Goal: Task Accomplishment & Management: Use online tool/utility

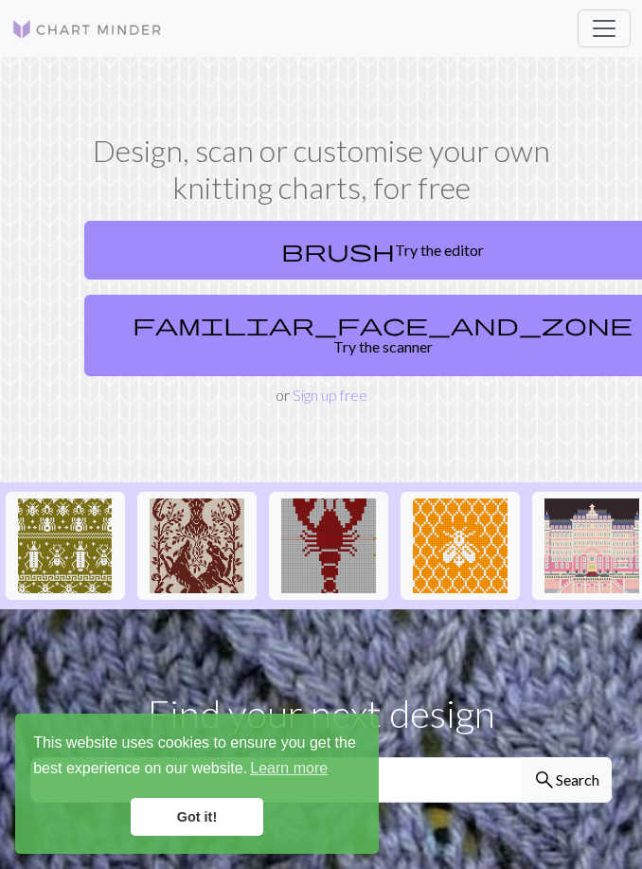
click at [146, 242] on link "brush Try the editor" at bounding box center [382, 250] width 597 height 59
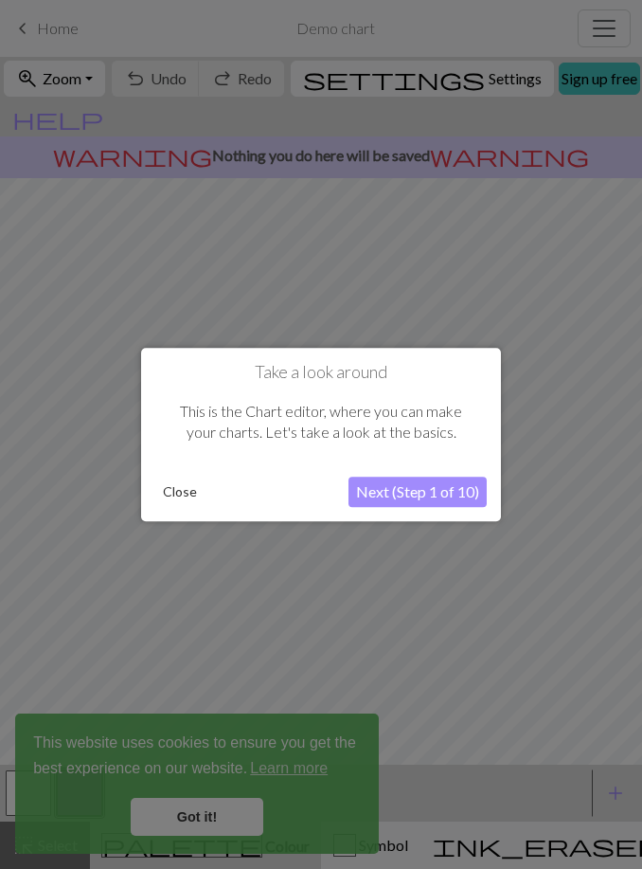
click at [445, 489] on button "Next (Step 1 of 10)" at bounding box center [418, 492] width 138 height 30
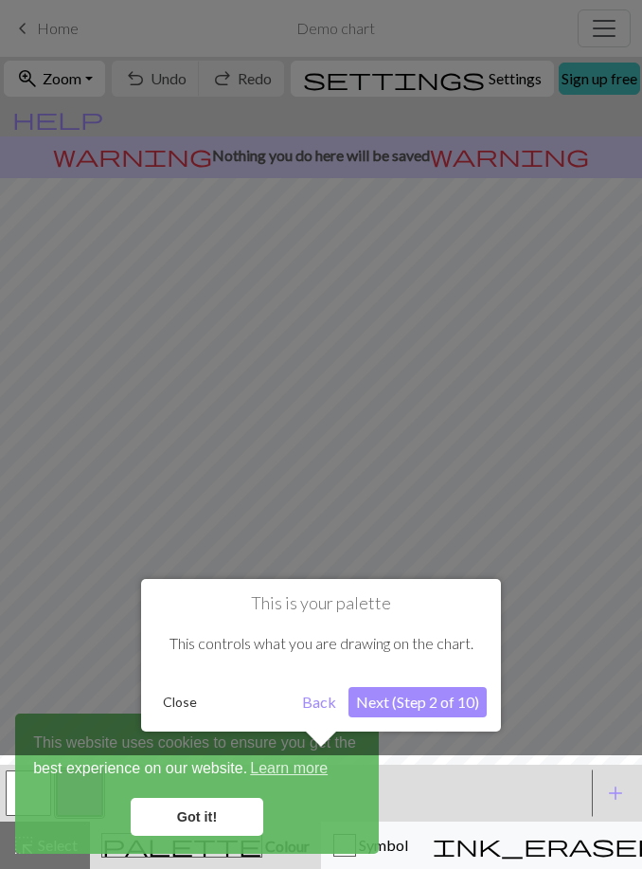
click at [223, 818] on div at bounding box center [321, 816] width 661 height 123
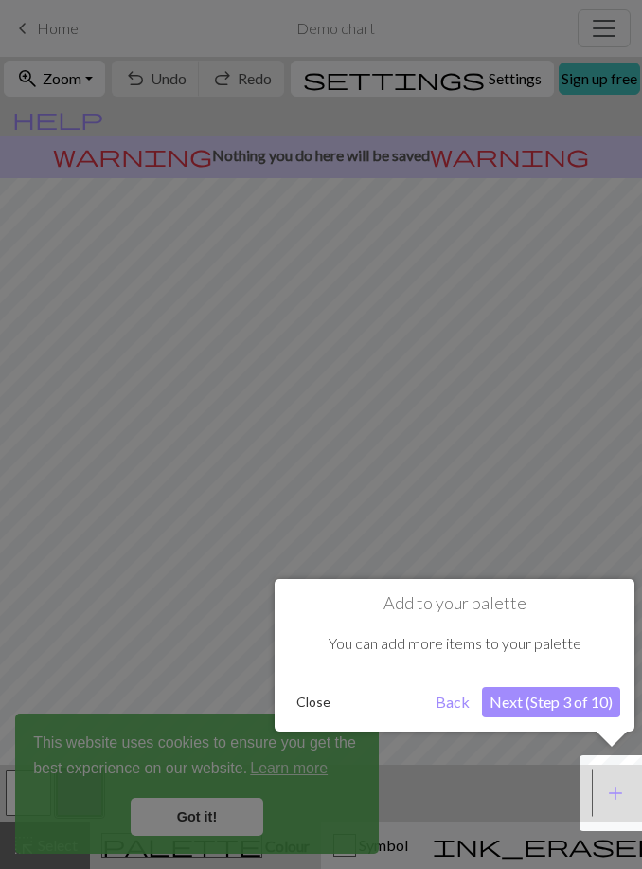
click at [200, 816] on div at bounding box center [321, 434] width 642 height 869
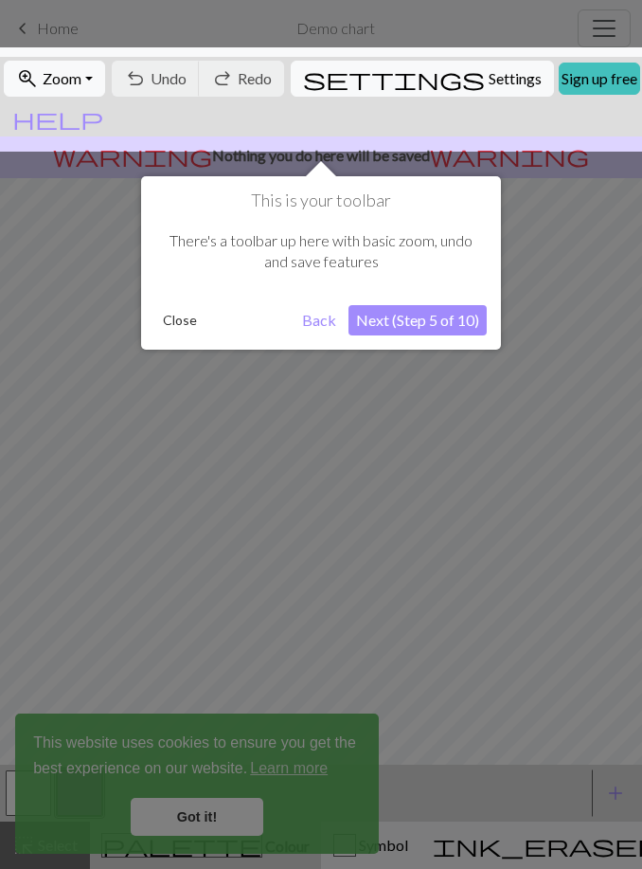
click at [211, 807] on div at bounding box center [321, 434] width 642 height 869
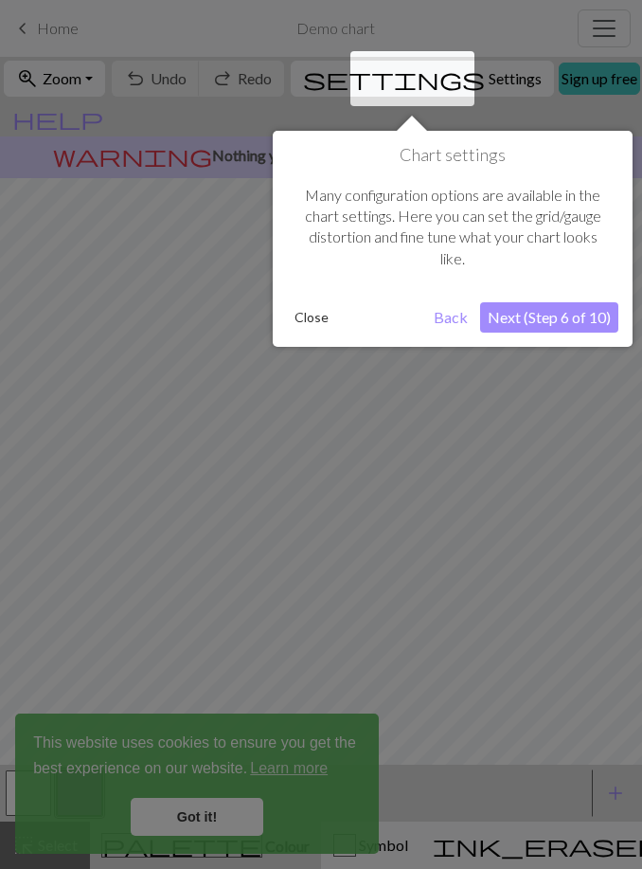
click at [563, 328] on button "Next (Step 6 of 10)" at bounding box center [549, 317] width 138 height 30
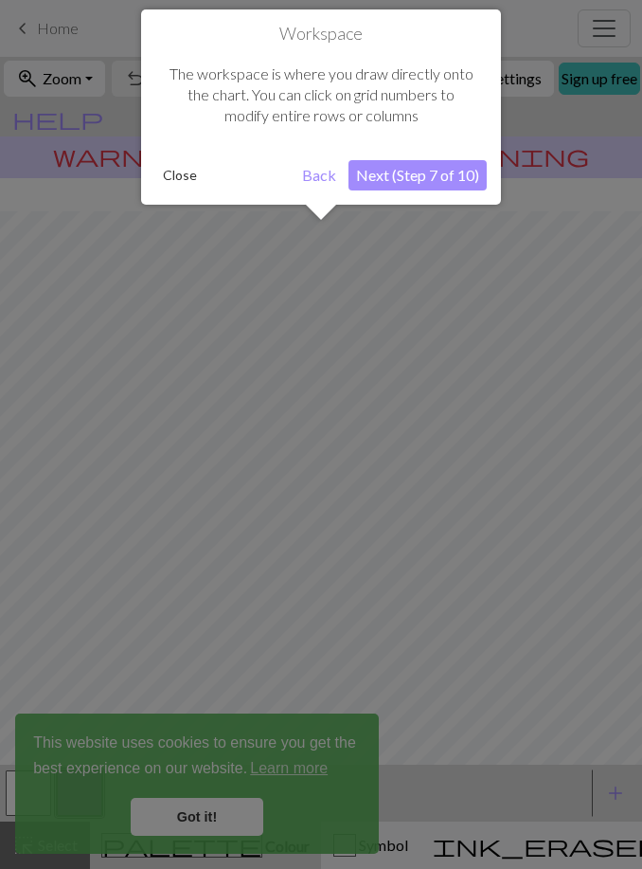
scroll to position [69, 0]
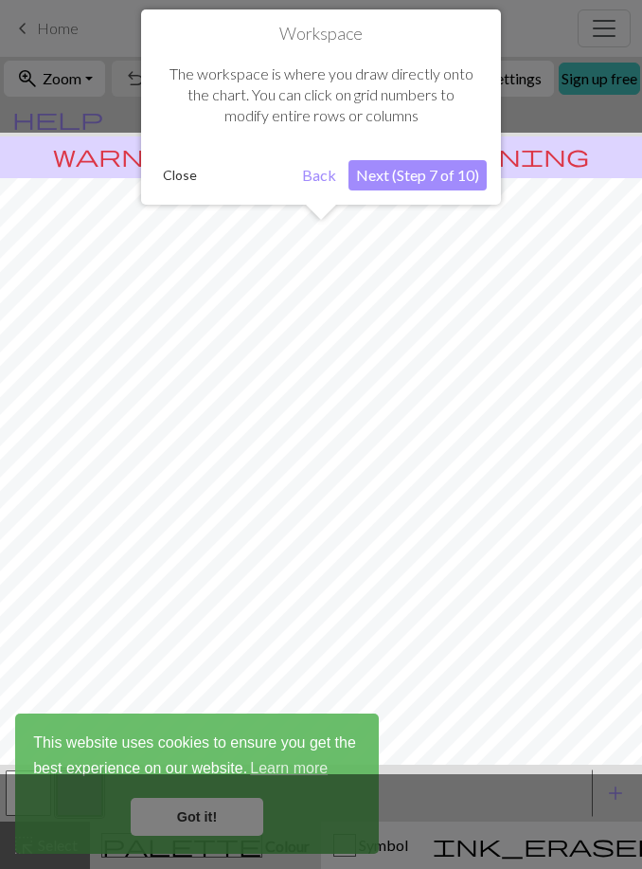
click at [448, 175] on button "Next (Step 7 of 10)" at bounding box center [418, 175] width 138 height 30
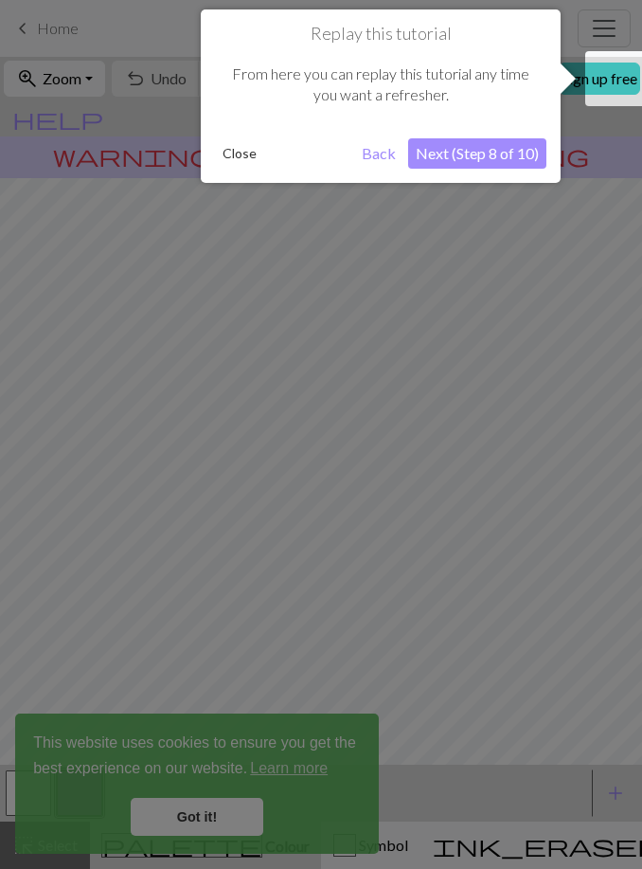
click at [486, 162] on button "Next (Step 8 of 10)" at bounding box center [477, 153] width 138 height 30
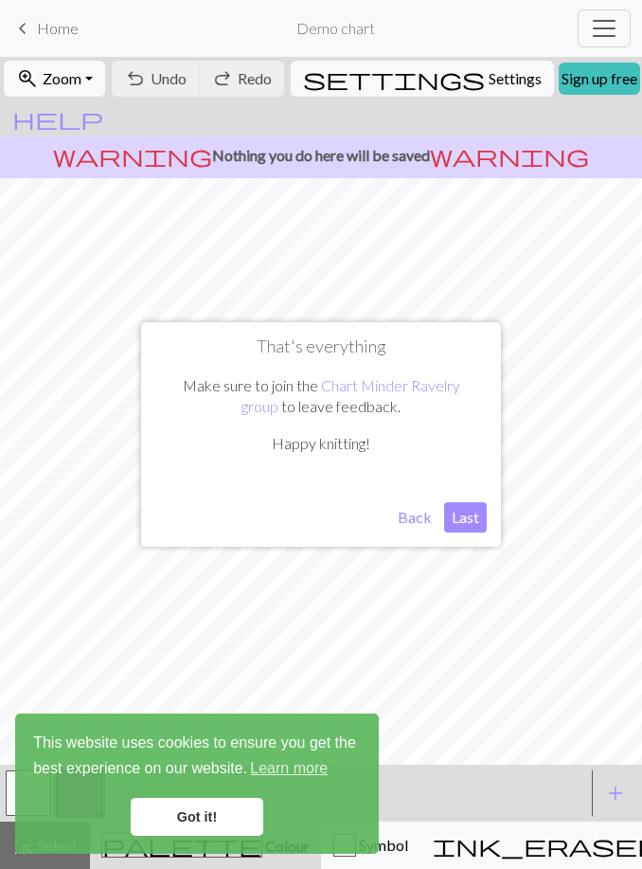
click at [468, 519] on button "Last" at bounding box center [465, 517] width 43 height 30
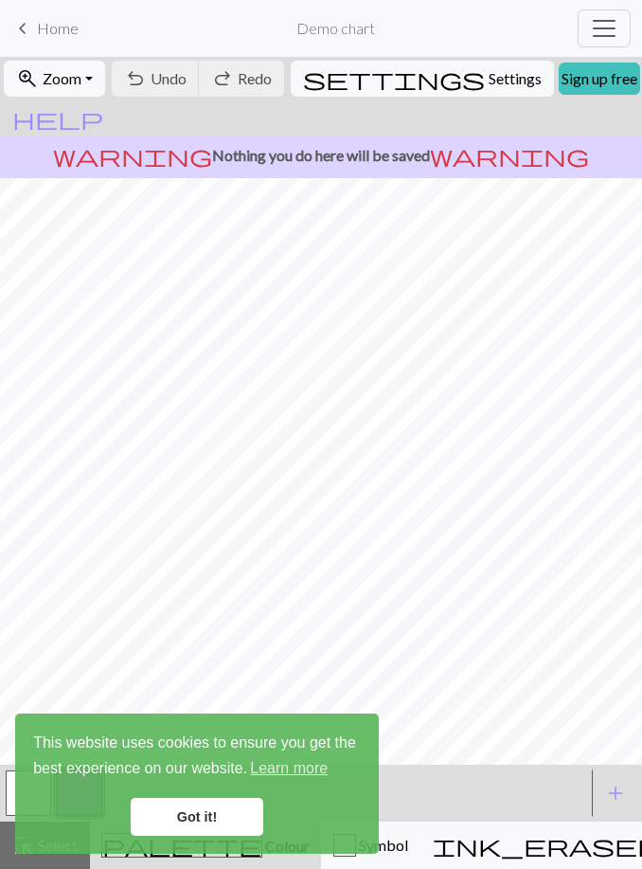
click at [216, 822] on link "Got it!" at bounding box center [197, 817] width 133 height 38
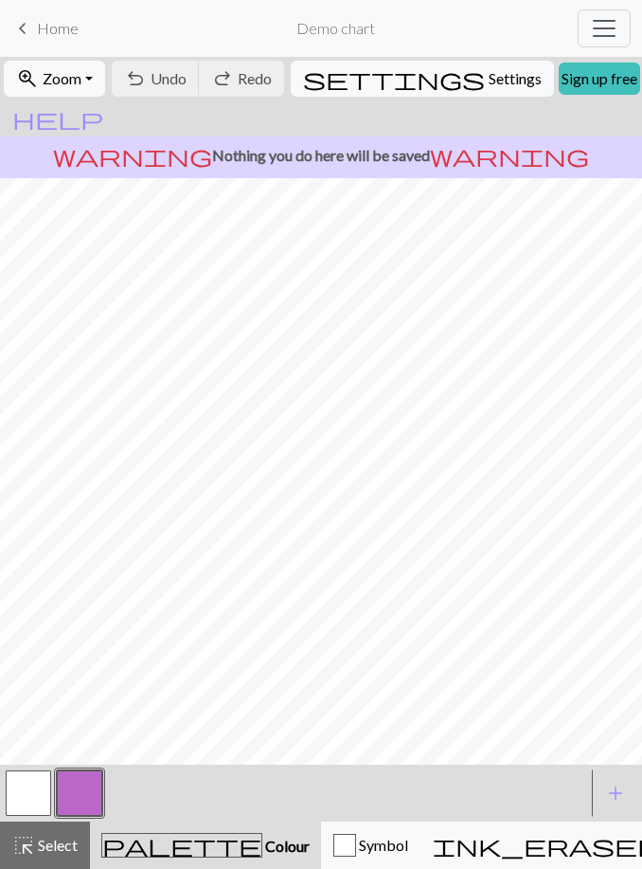
click at [489, 73] on span "Settings" at bounding box center [515, 78] width 53 height 23
select select "aran"
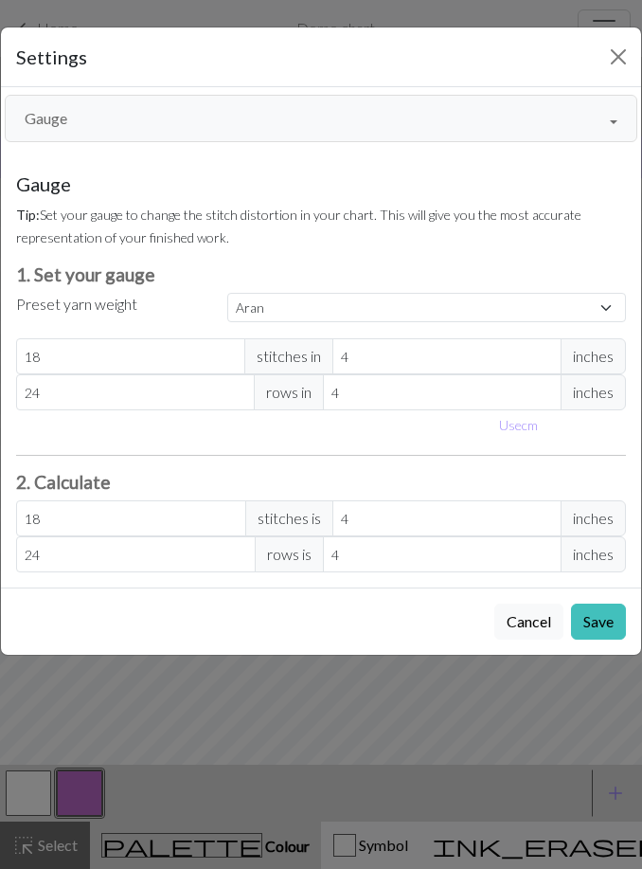
click at [621, 61] on button "Close" at bounding box center [619, 57] width 30 height 30
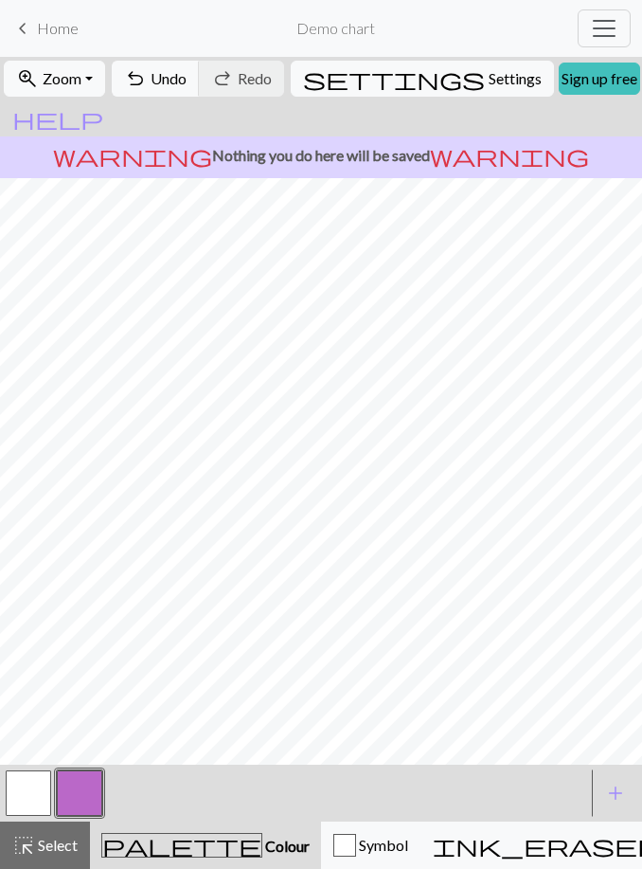
click at [88, 800] on button "button" at bounding box center [79, 792] width 45 height 45
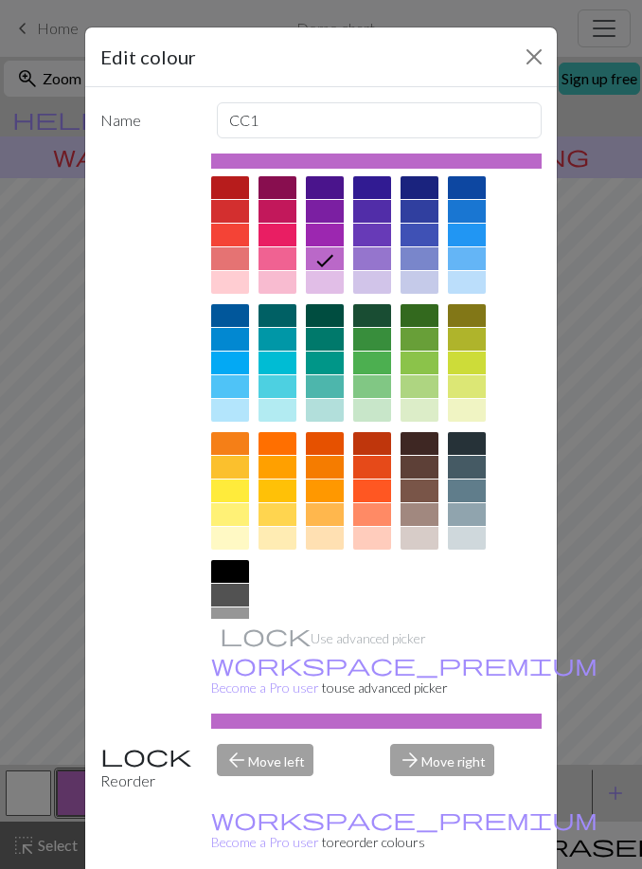
click at [469, 346] on div at bounding box center [467, 339] width 38 height 23
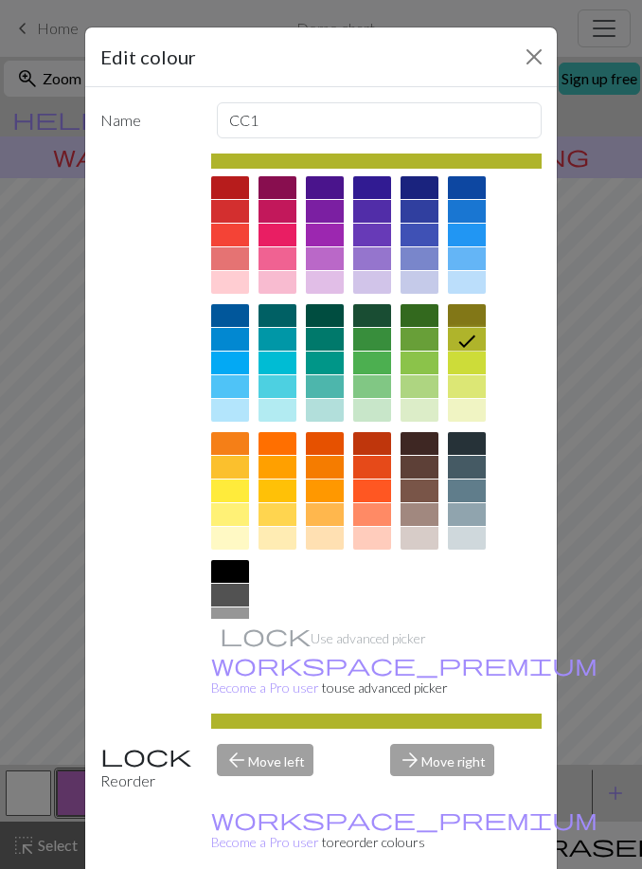
click at [525, 59] on button "Close" at bounding box center [534, 57] width 30 height 30
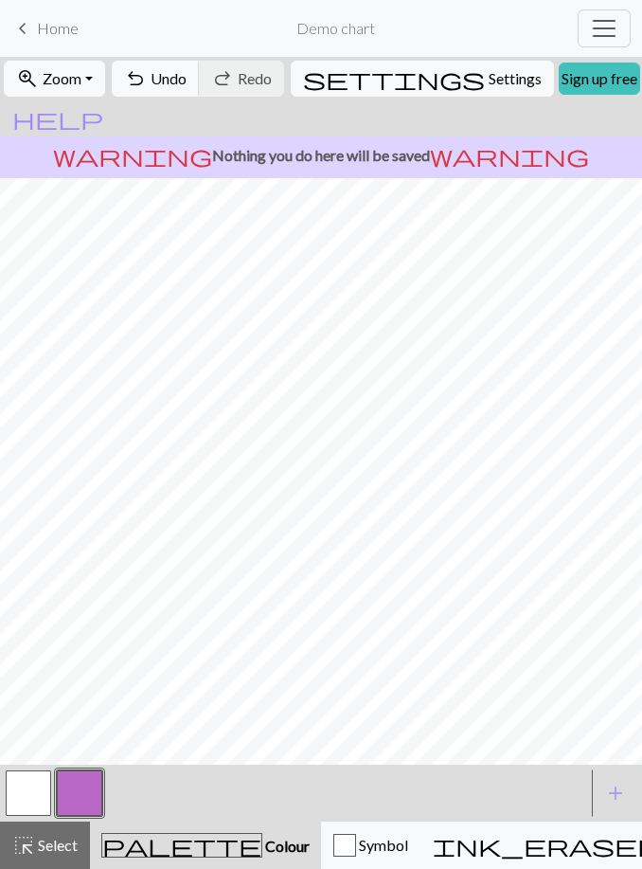
click at [94, 791] on button "button" at bounding box center [79, 792] width 45 height 45
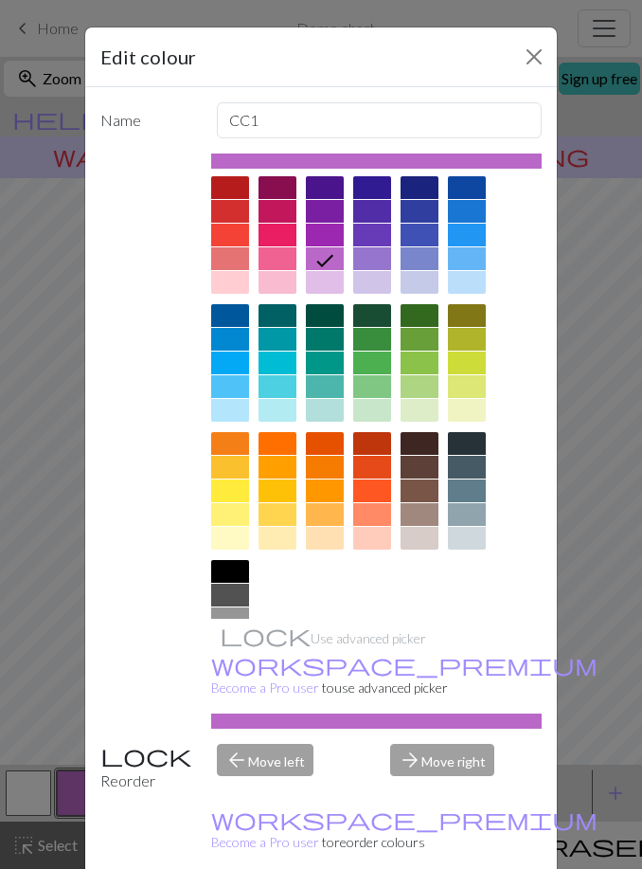
click at [465, 320] on div at bounding box center [467, 315] width 38 height 23
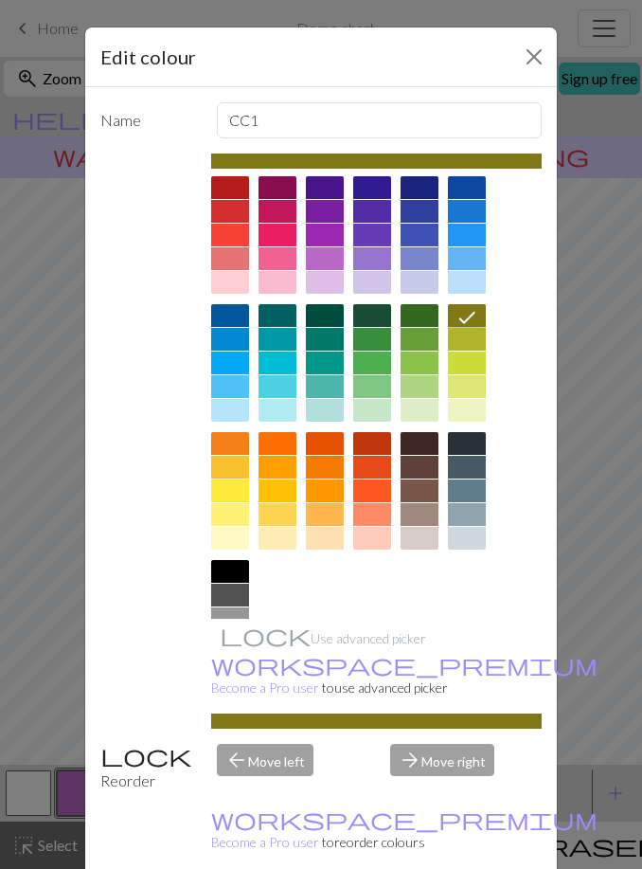
click at [434, 792] on div "arrow_forward Move right" at bounding box center [466, 768] width 174 height 48
click at [526, 70] on button "Close" at bounding box center [534, 57] width 30 height 30
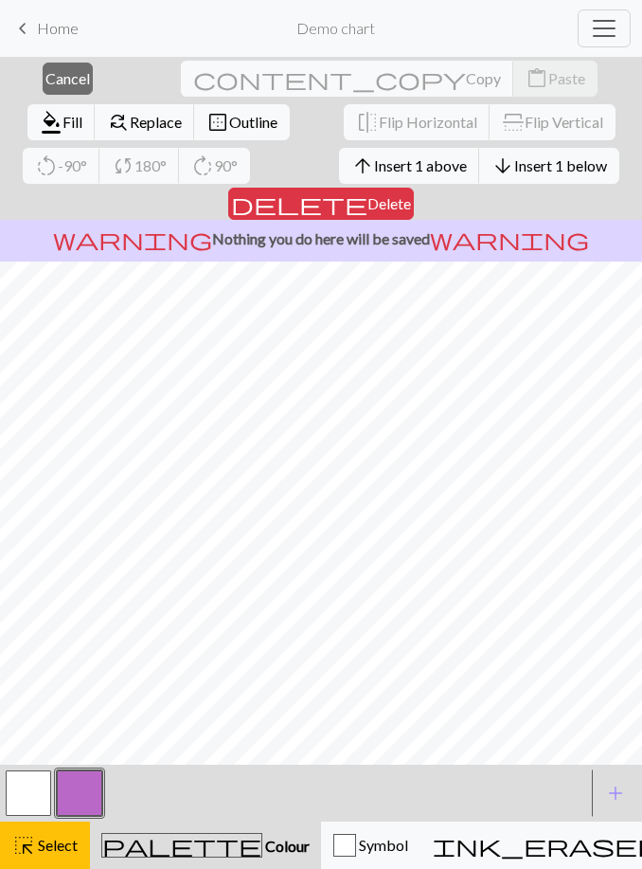
click at [53, 78] on span "Cancel" at bounding box center [67, 78] width 45 height 18
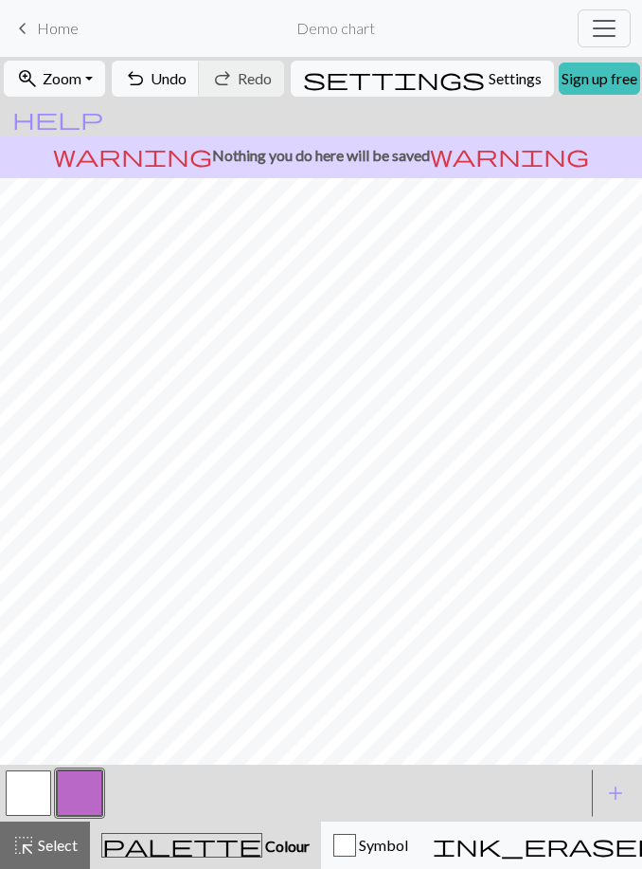
click at [559, 90] on link "Sign up free" at bounding box center [599, 79] width 81 height 32
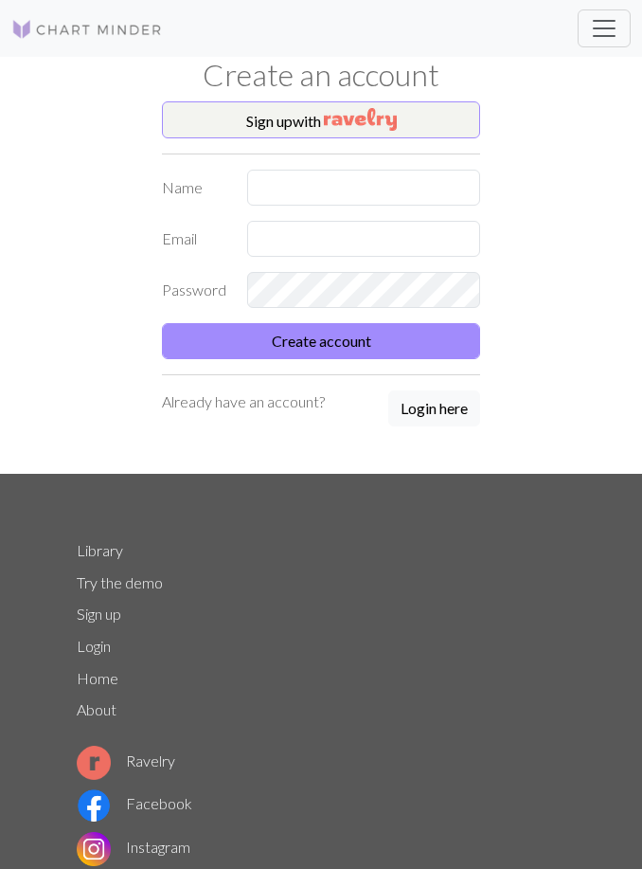
click at [209, 123] on button "Sign up with" at bounding box center [321, 120] width 318 height 38
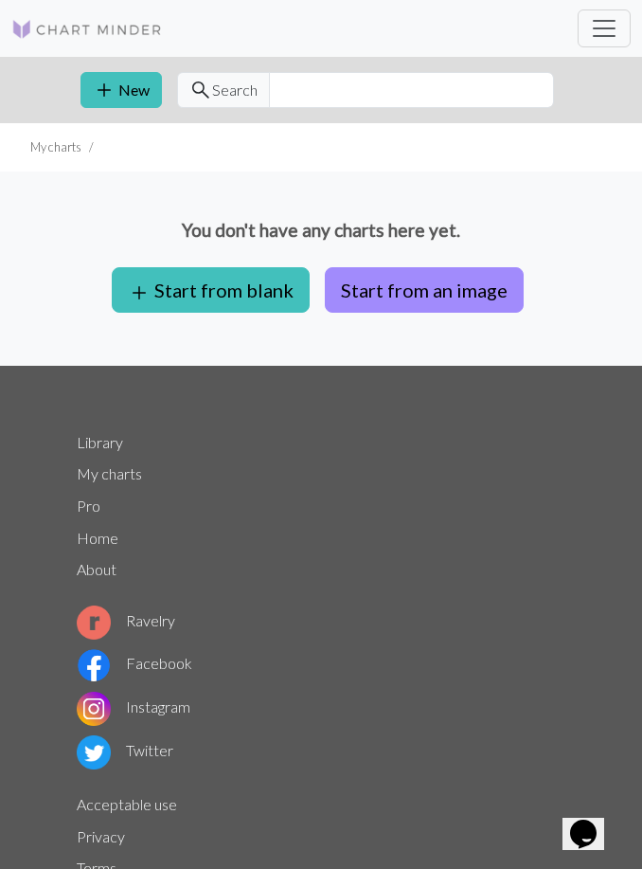
click at [160, 280] on button "add Start from blank" at bounding box center [211, 289] width 198 height 45
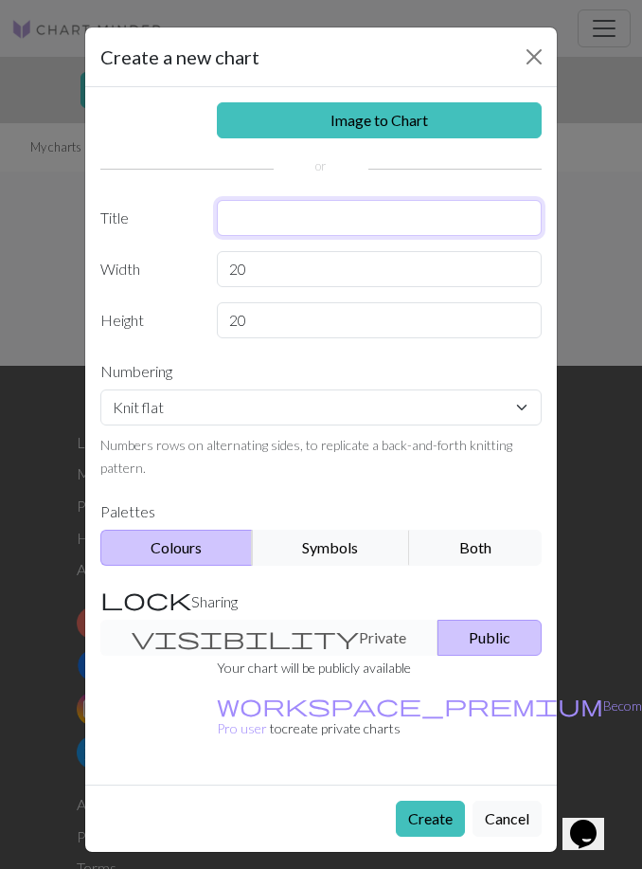
click at [246, 218] on input "text" at bounding box center [380, 218] width 326 height 36
type input "Gloves"
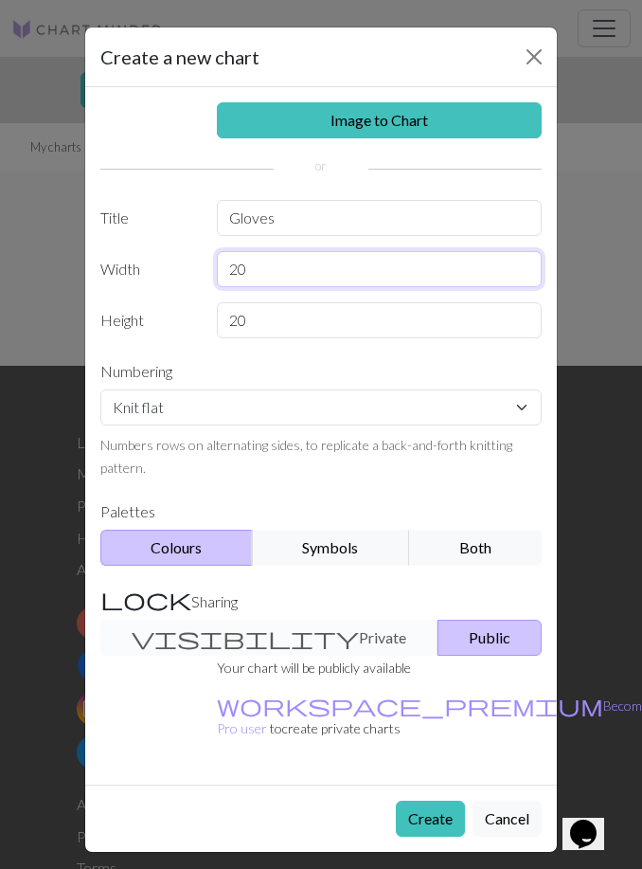
click at [241, 276] on input "20" at bounding box center [380, 269] width 326 height 36
click at [265, 265] on input "20" at bounding box center [380, 269] width 326 height 36
type input "2"
type input "24"
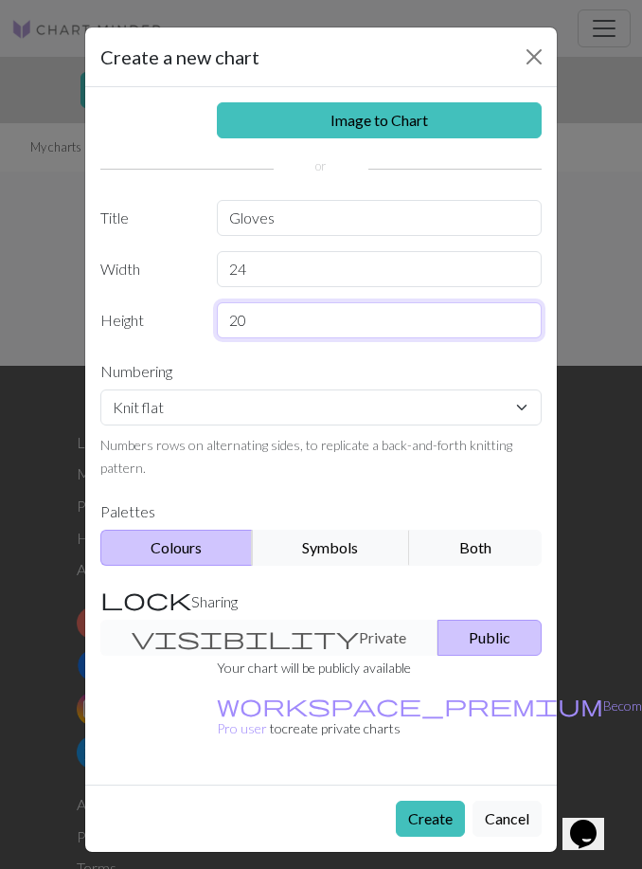
click at [416, 317] on input "20" at bounding box center [380, 320] width 326 height 36
type input "2"
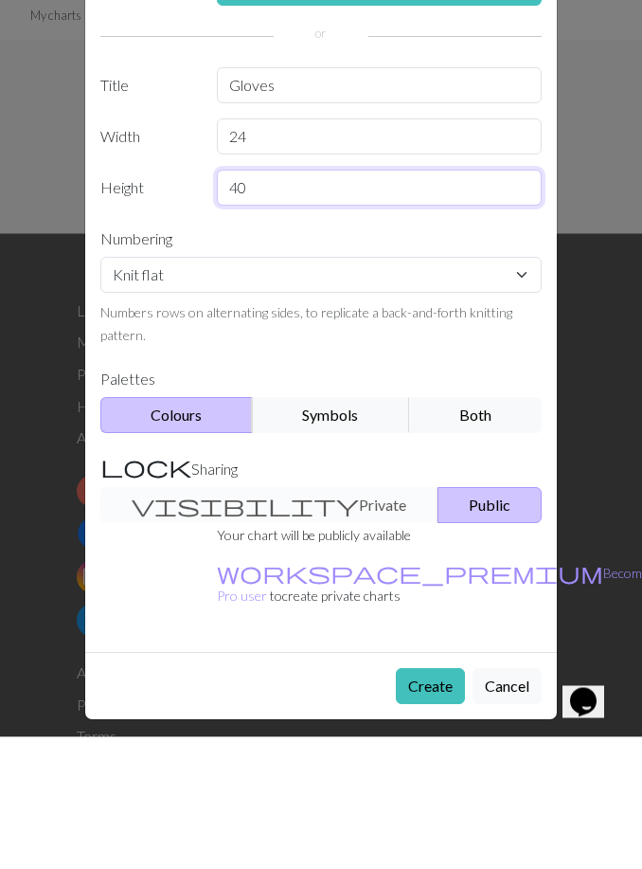
type input "40"
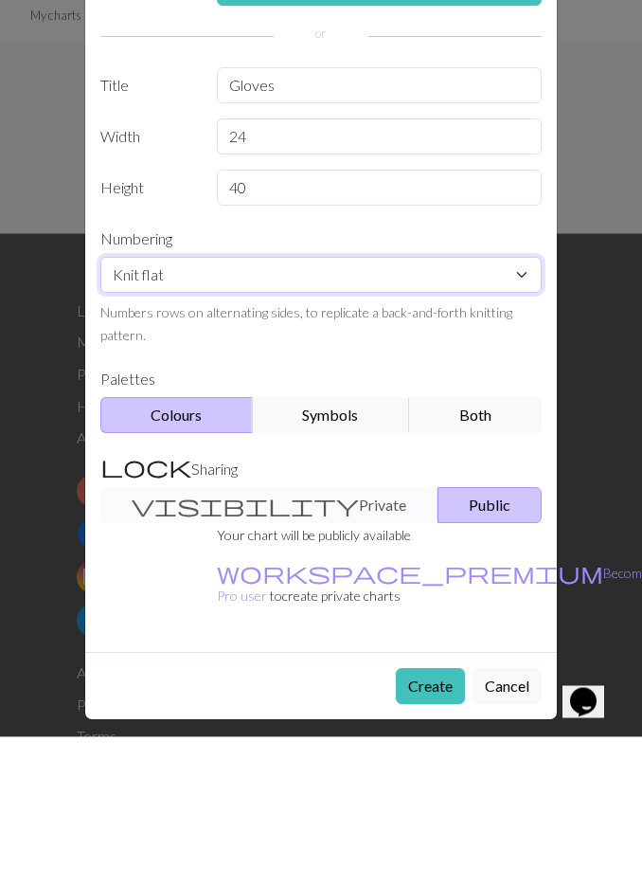
click at [153, 389] on select "Knit flat Knit in the round Lace knitting Cross stitch" at bounding box center [321, 407] width 442 height 36
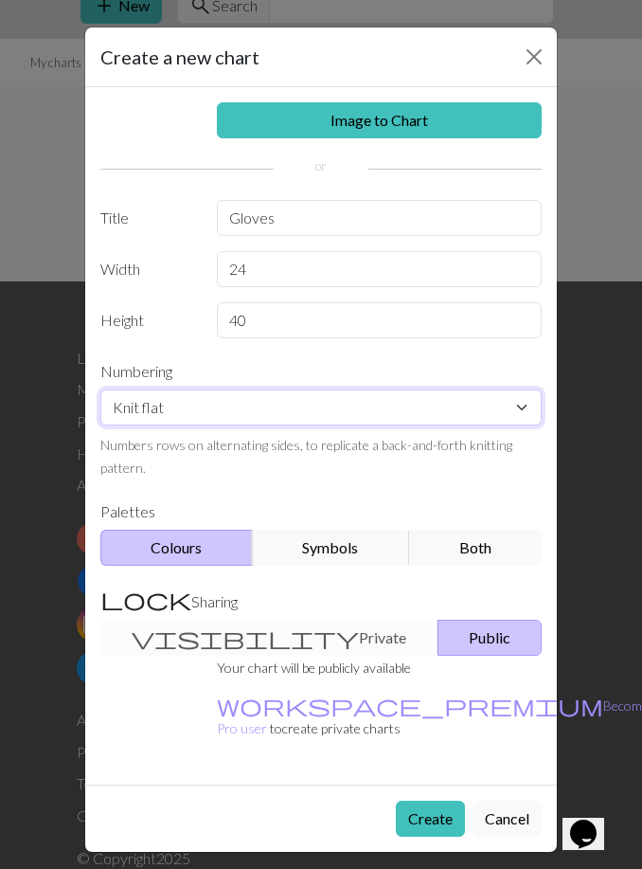
select select "round"
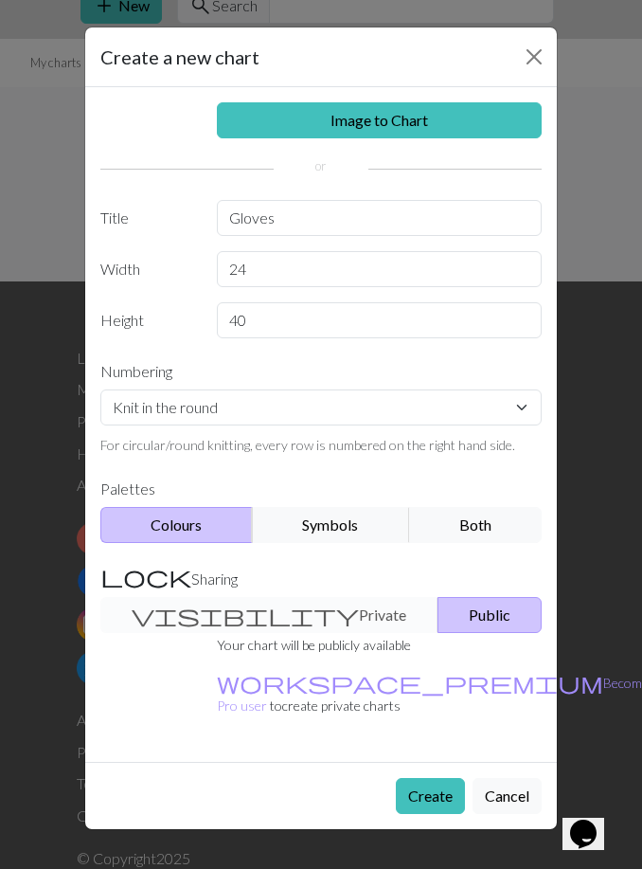
click at [423, 778] on button "Create" at bounding box center [430, 796] width 69 height 36
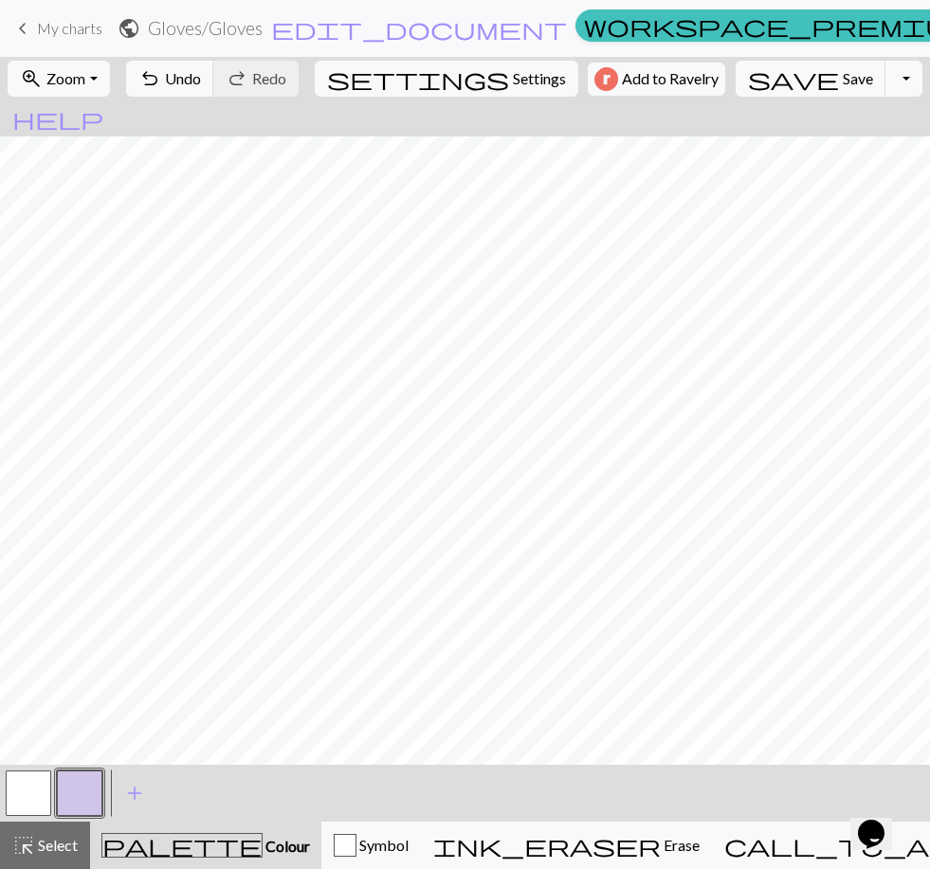
click at [178, 853] on span "palette" at bounding box center [181, 845] width 159 height 27
click at [262, 851] on span "Colour" at bounding box center [285, 846] width 47 height 18
click at [96, 779] on button "button" at bounding box center [79, 792] width 45 height 45
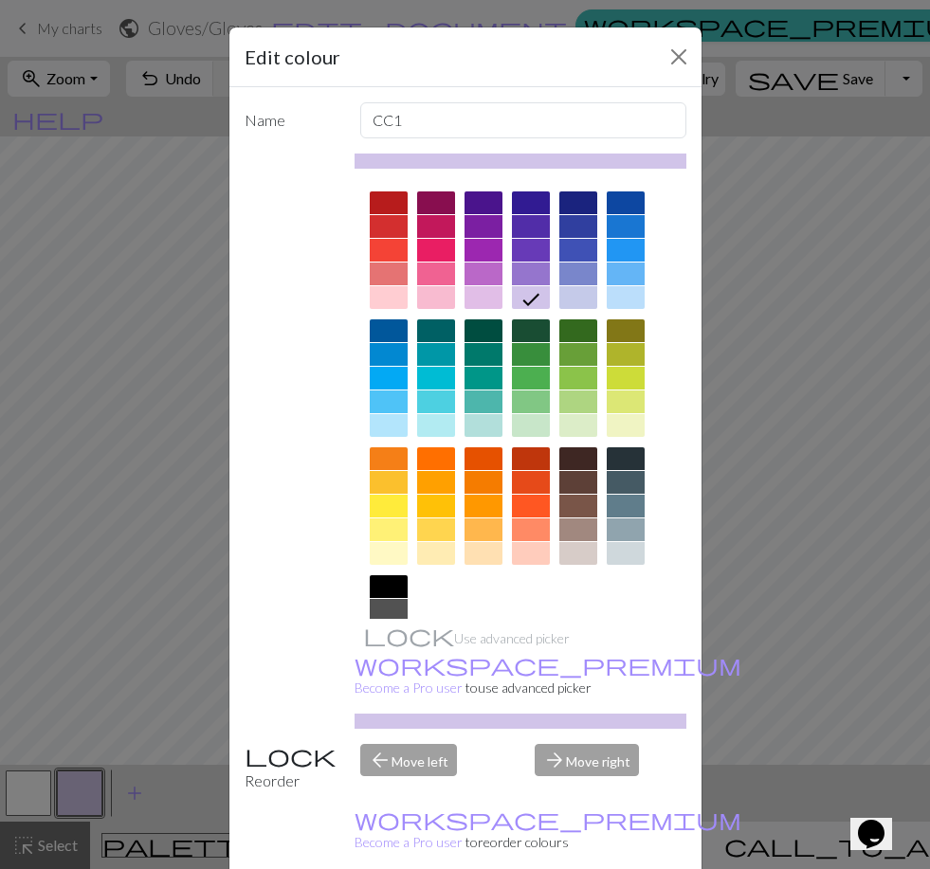
click at [526, 460] on div at bounding box center [531, 458] width 38 height 23
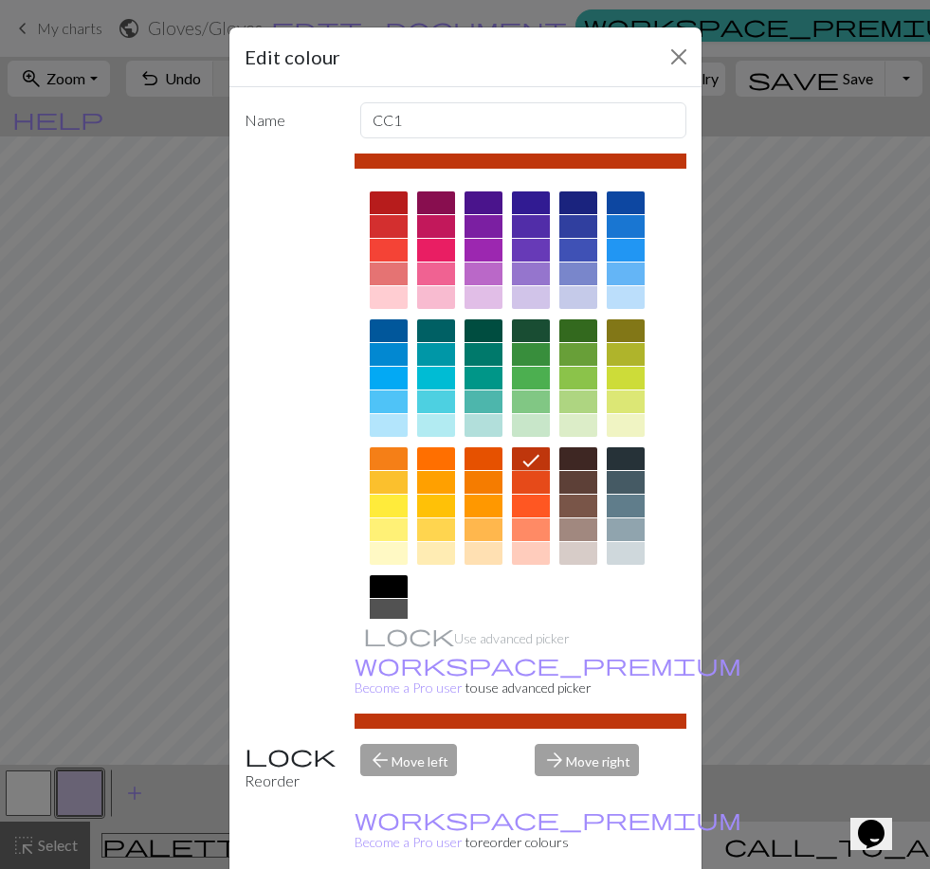
click at [641, 51] on button "Close" at bounding box center [678, 57] width 30 height 30
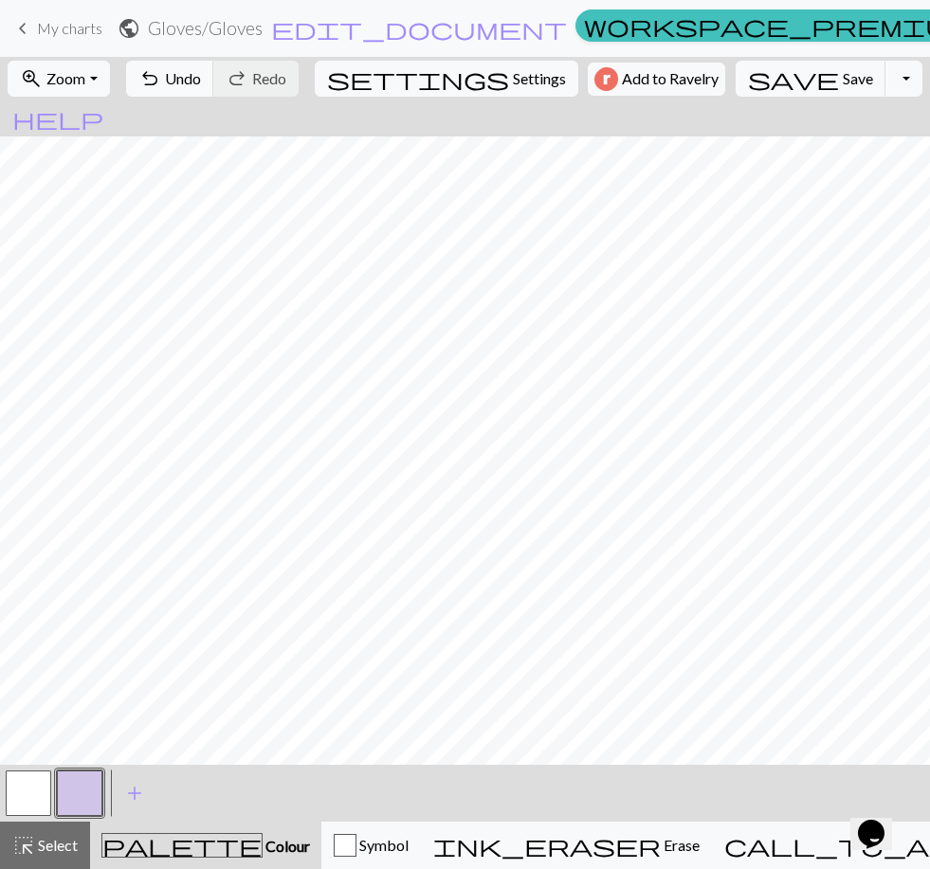
click at [641, 842] on span "call_to_action" at bounding box center [883, 845] width 318 height 27
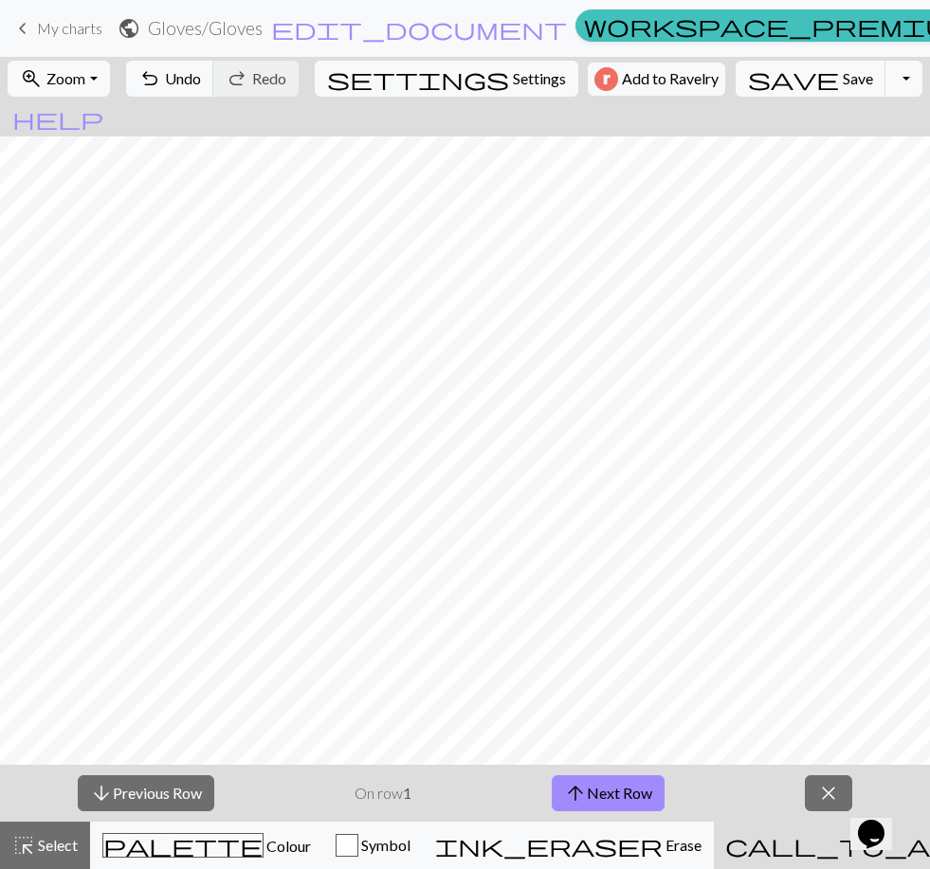
click at [641, 785] on span "close" at bounding box center [828, 793] width 23 height 27
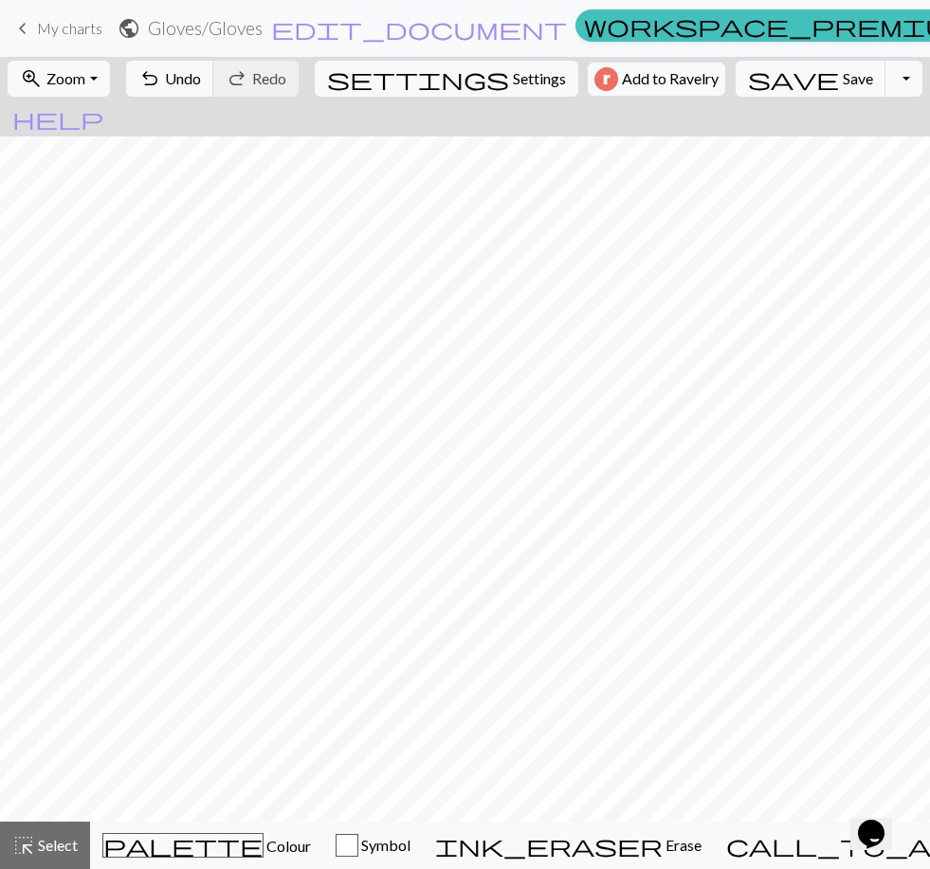
click at [56, 843] on span "Select" at bounding box center [56, 845] width 43 height 18
click at [50, 854] on span "Select" at bounding box center [56, 845] width 43 height 18
click at [51, 832] on button "highlight_alt Select Select" at bounding box center [45, 844] width 90 height 47
click at [263, 840] on span "Colour" at bounding box center [286, 846] width 47 height 18
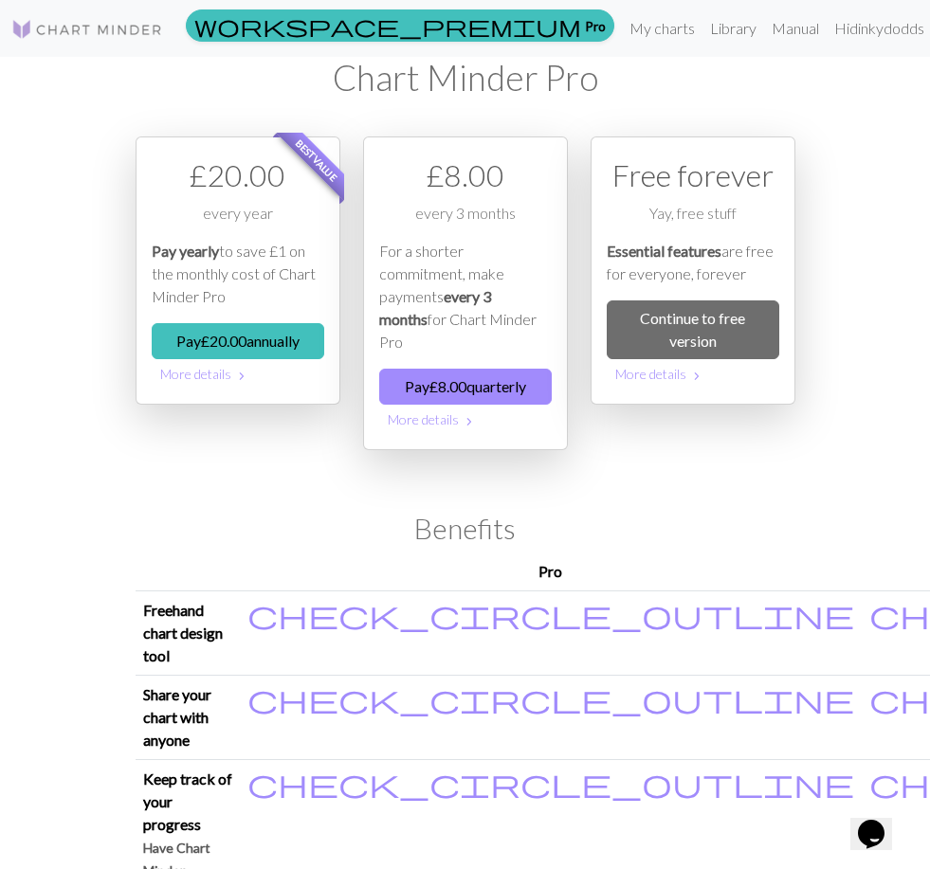
click at [641, 27] on link "Library" at bounding box center [733, 28] width 62 height 38
click at [641, 330] on link "Continue to free version" at bounding box center [692, 329] width 172 height 59
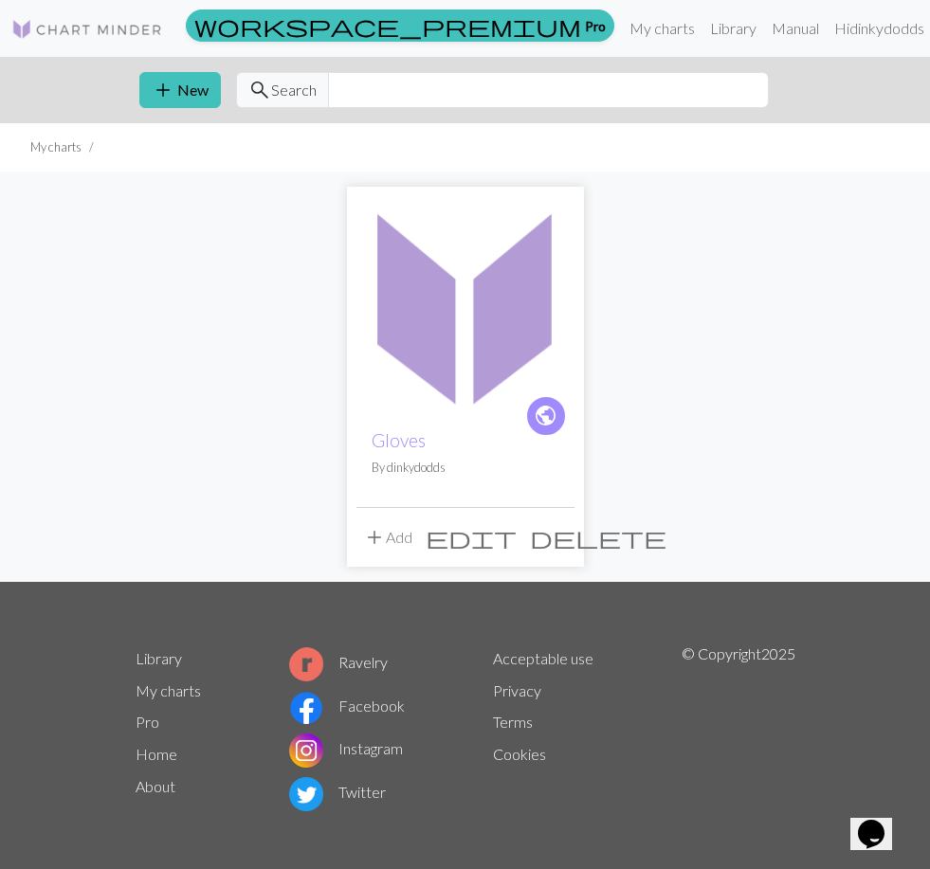
click at [470, 349] on img at bounding box center [465, 305] width 218 height 218
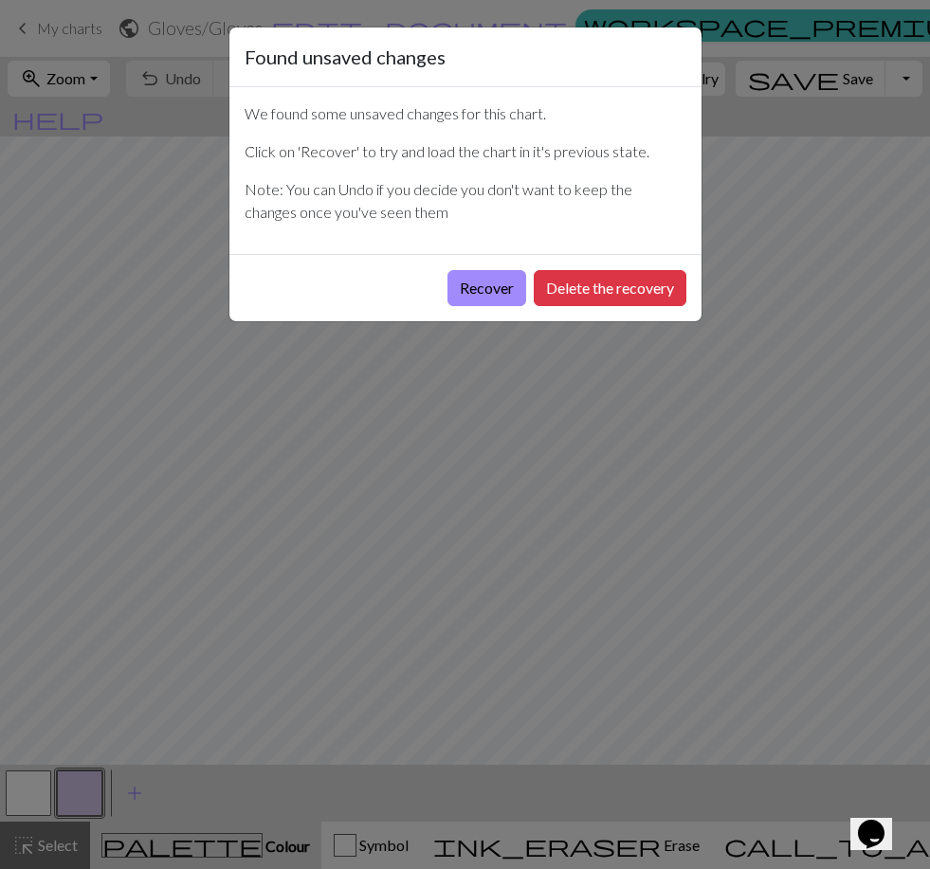
click at [486, 280] on button "Recover" at bounding box center [486, 288] width 79 height 36
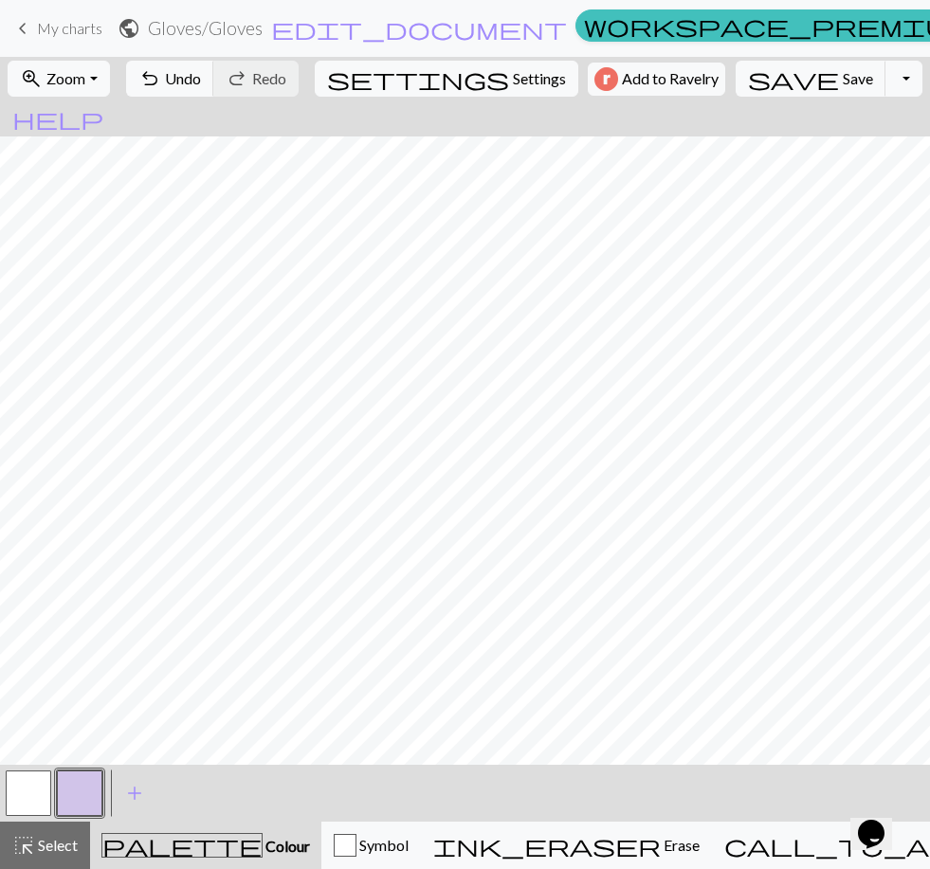
click at [356, 843] on div "button" at bounding box center [345, 845] width 23 height 23
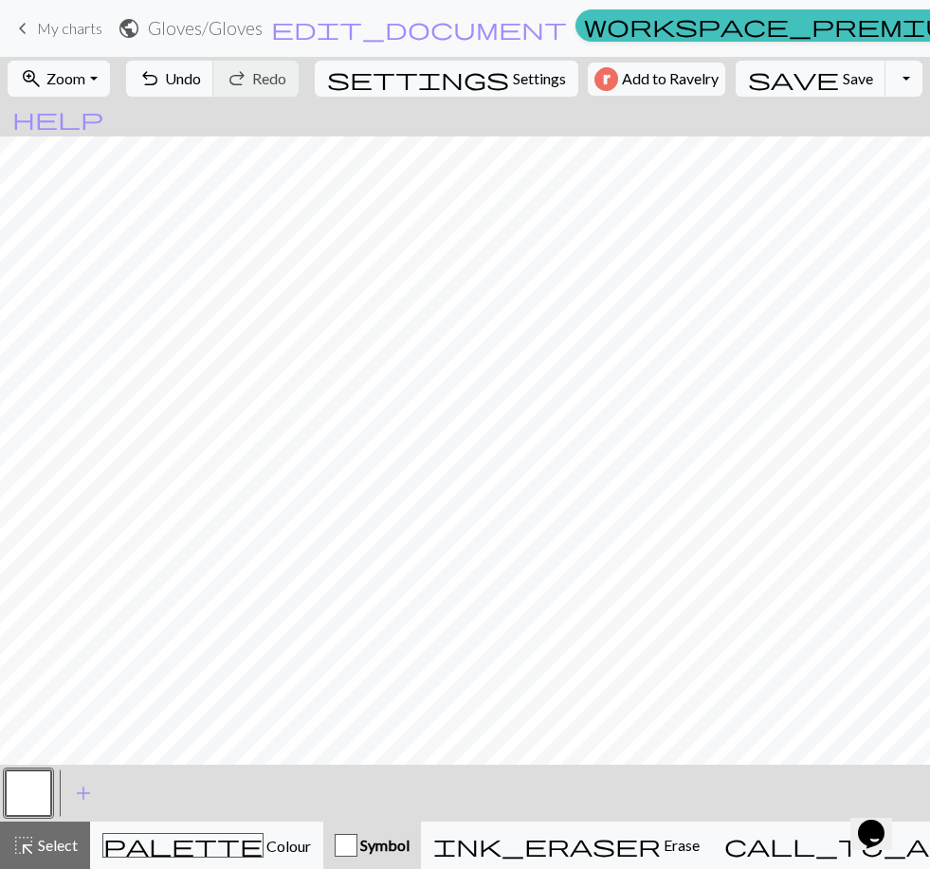
click at [246, 845] on div "palette Colour Colour" at bounding box center [206, 845] width 208 height 25
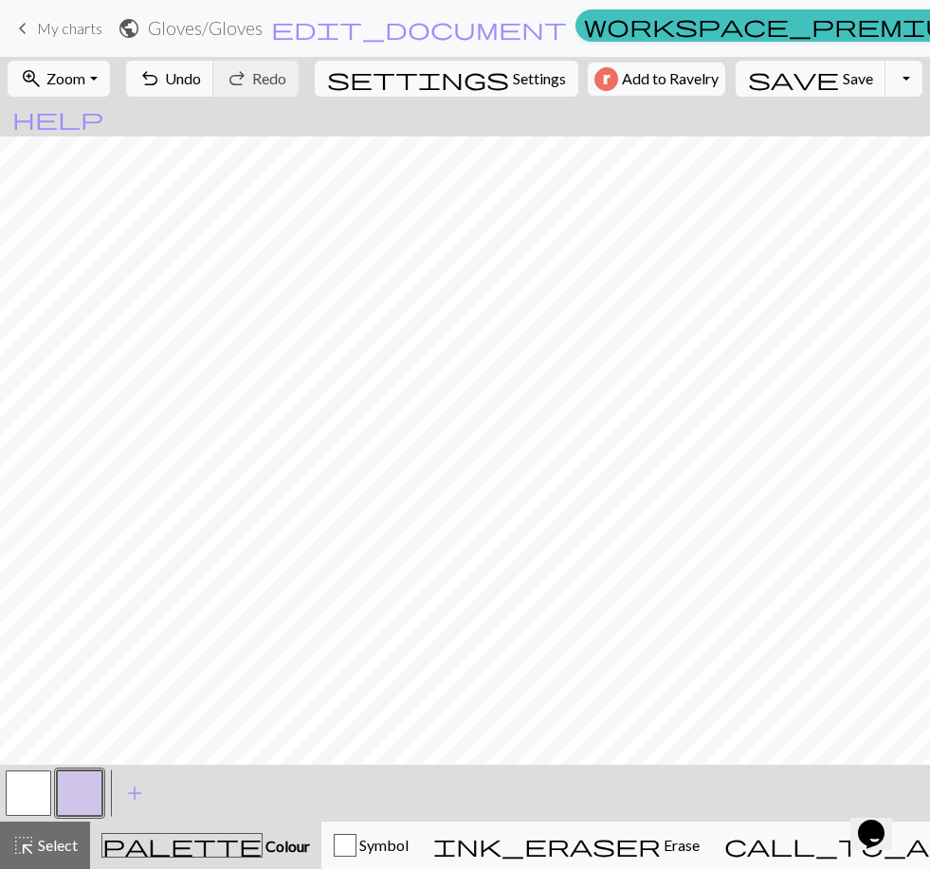
click at [240, 844] on div "palette Colour Colour" at bounding box center [205, 845] width 208 height 25
click at [141, 784] on span "add" at bounding box center [134, 793] width 23 height 27
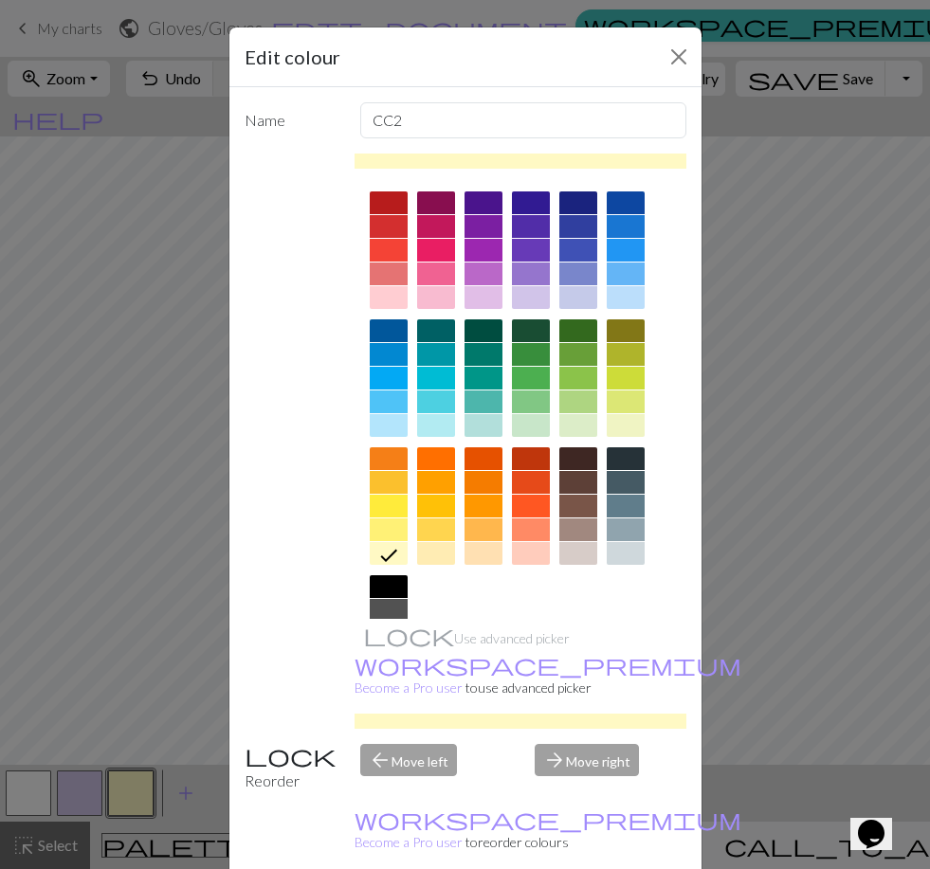
click at [532, 467] on div at bounding box center [531, 458] width 38 height 23
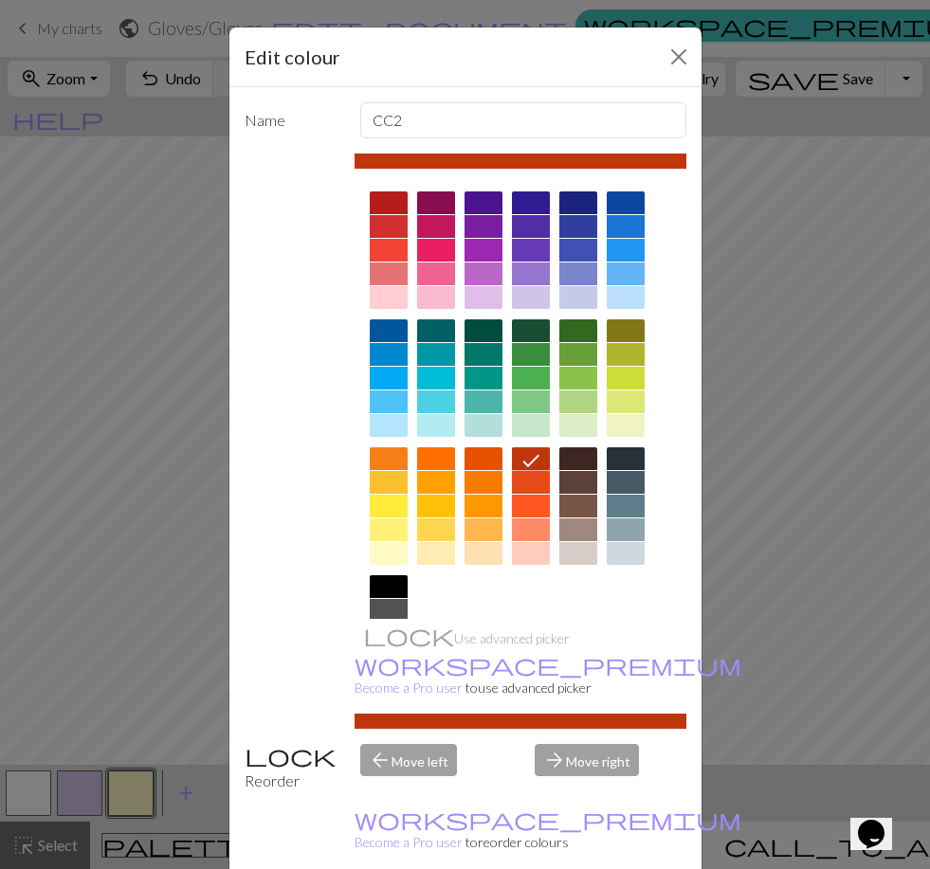
click at [641, 48] on button "Close" at bounding box center [678, 57] width 30 height 30
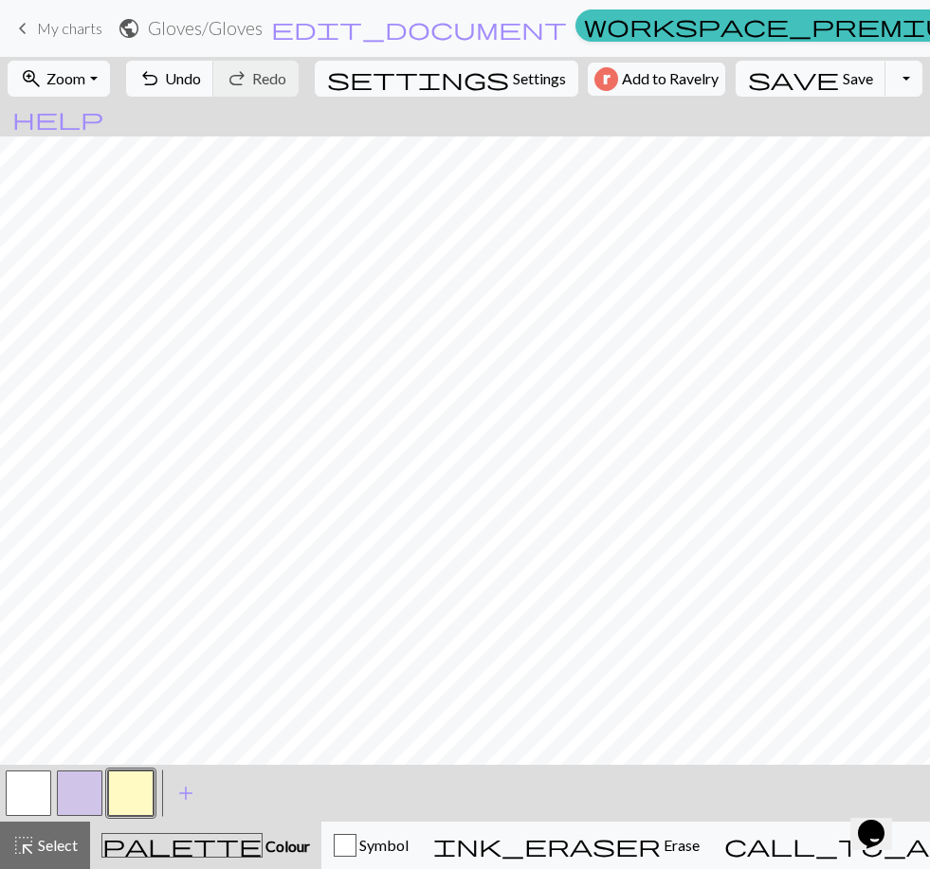
click at [120, 791] on button "button" at bounding box center [130, 792] width 45 height 45
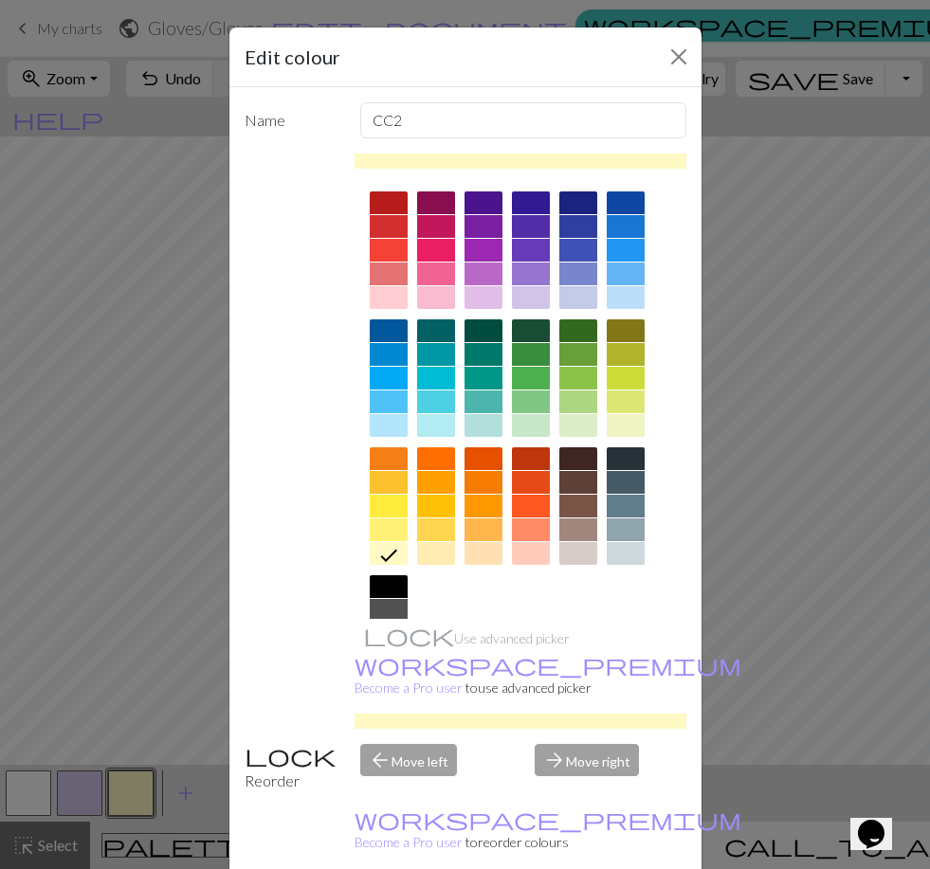
click at [527, 462] on div at bounding box center [531, 458] width 38 height 23
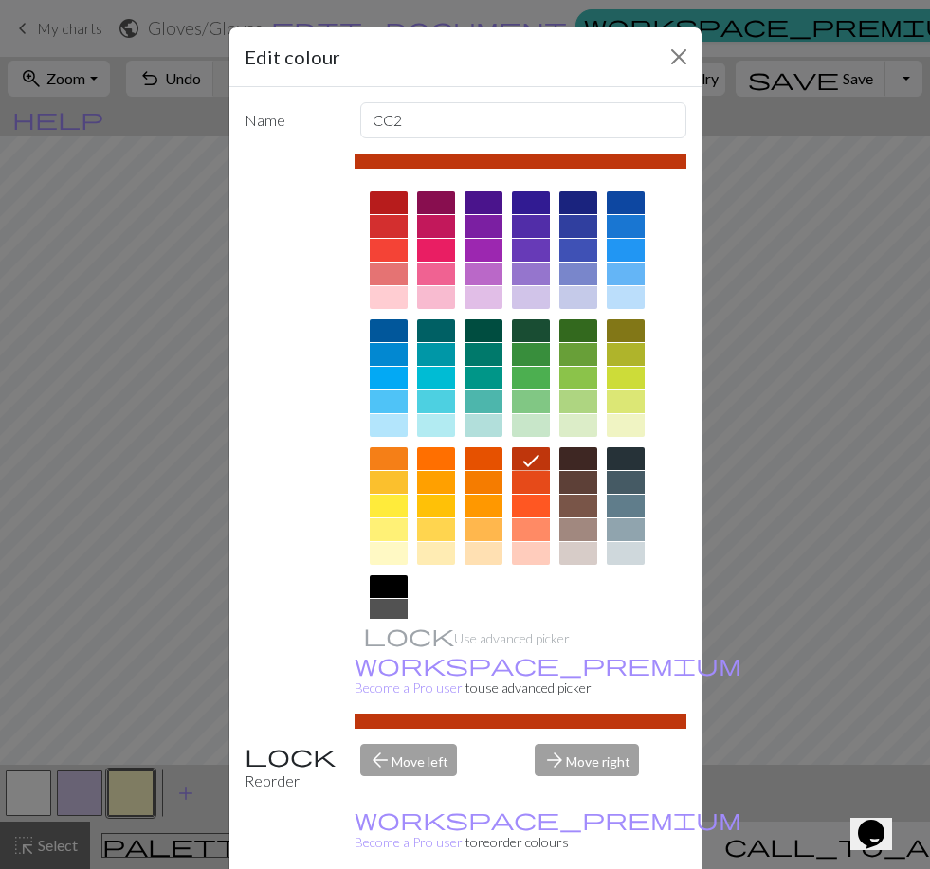
click at [532, 729] on div at bounding box center [520, 720] width 332 height 15
click at [586, 792] on div "arrow_forward Move right" at bounding box center [610, 768] width 174 height 48
click at [594, 792] on div "arrow_forward Move right" at bounding box center [610, 768] width 174 height 48
click at [641, 53] on button "Close" at bounding box center [678, 57] width 30 height 30
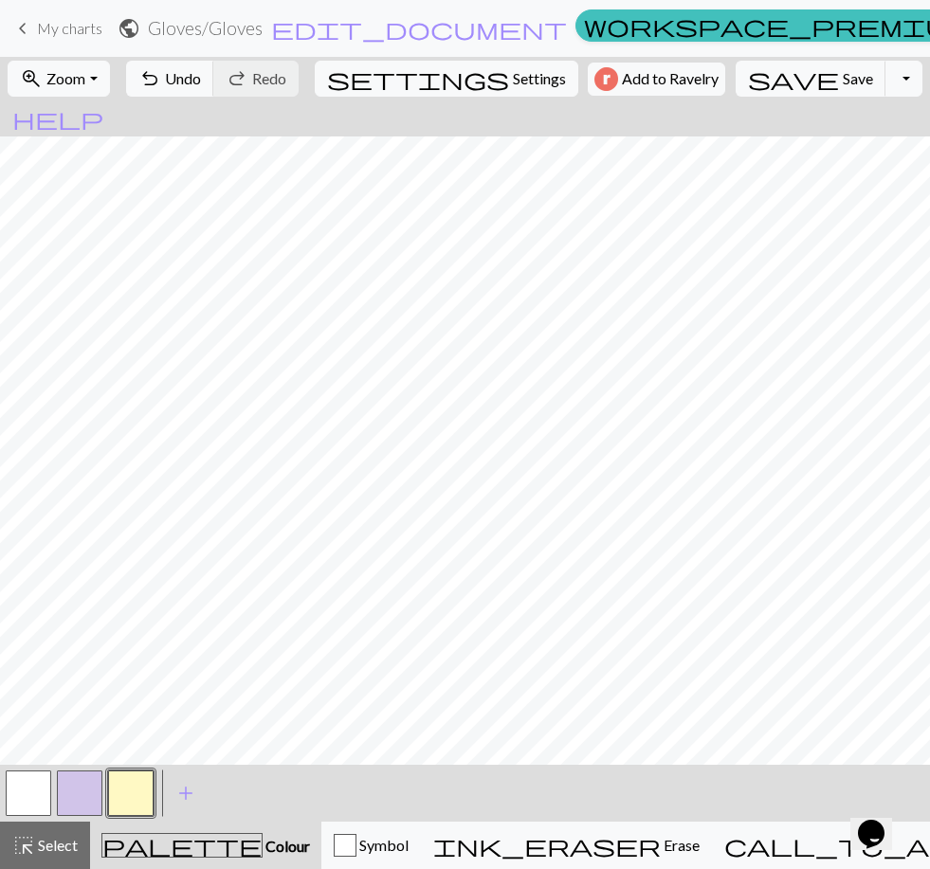
click at [141, 787] on button "button" at bounding box center [130, 792] width 45 height 45
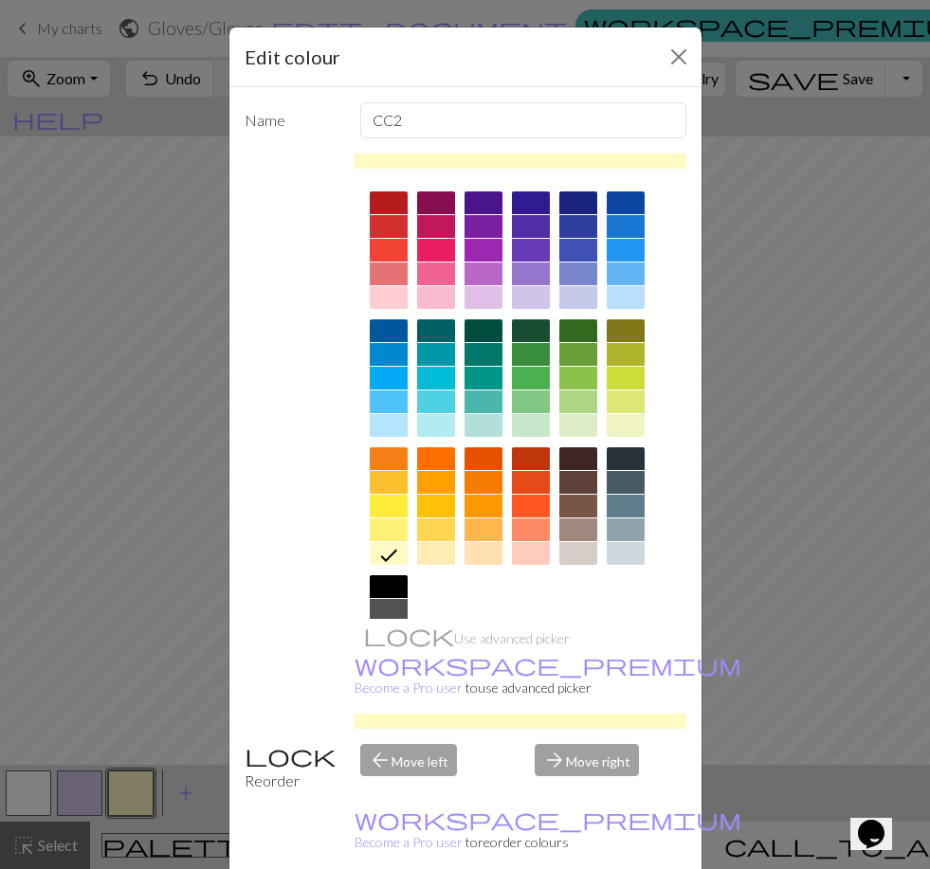
click at [534, 465] on div at bounding box center [531, 458] width 38 height 23
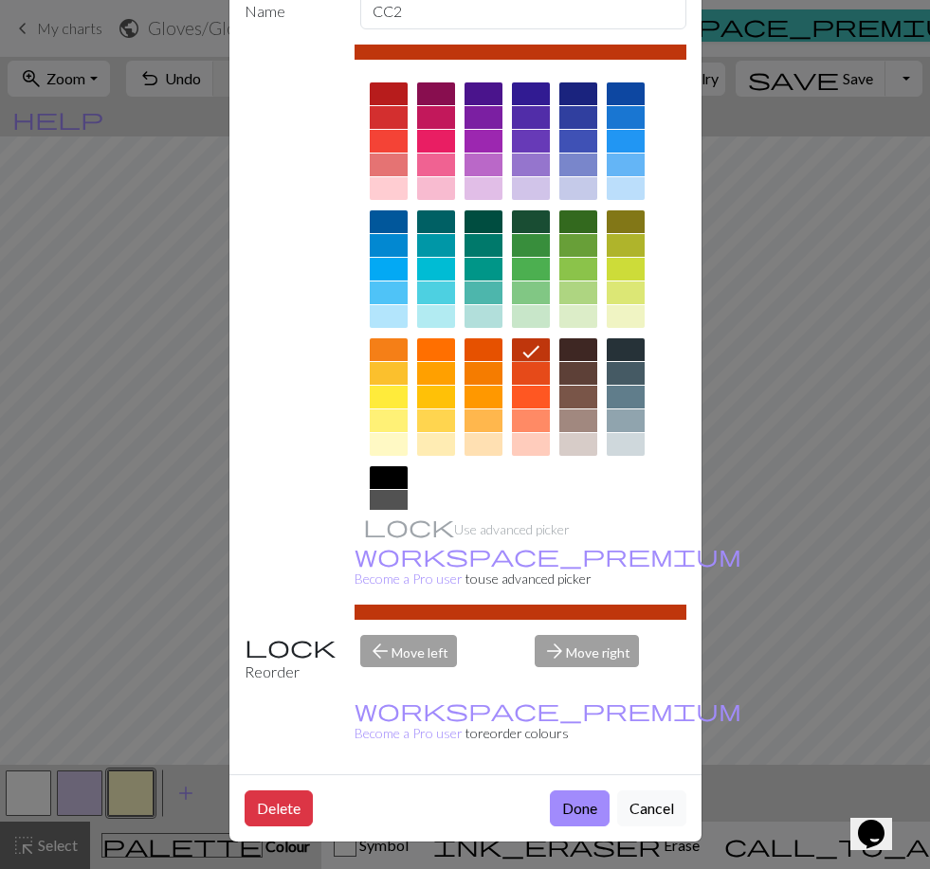
scroll to position [108, 0]
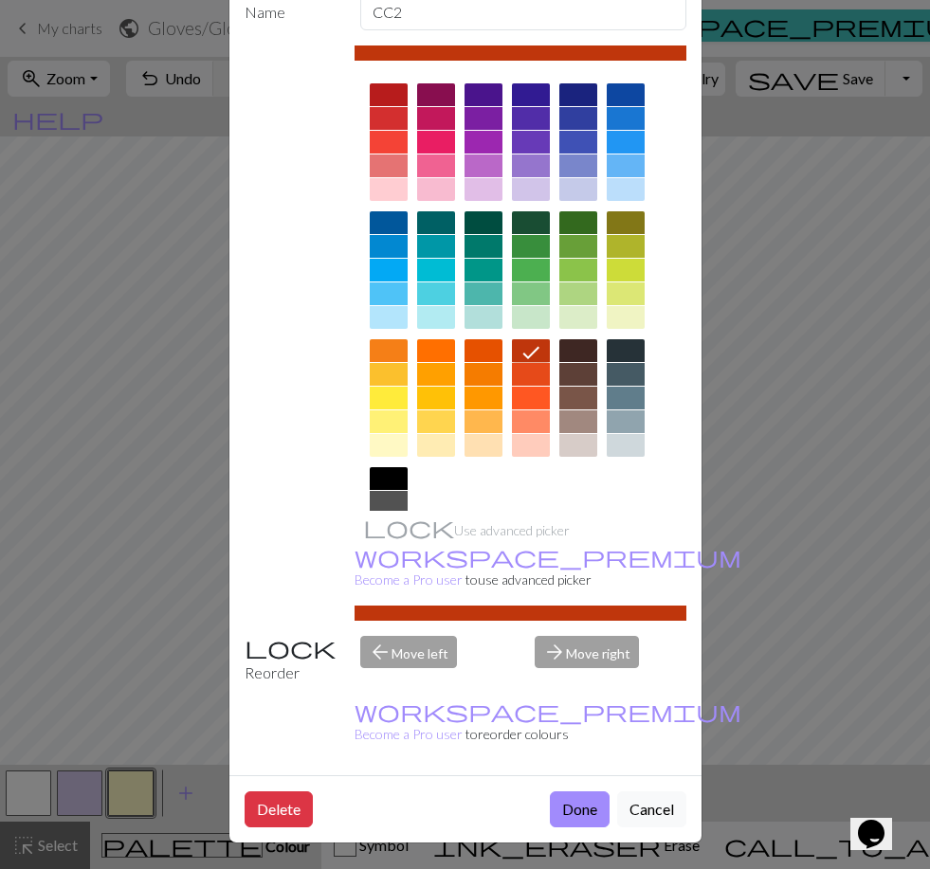
click at [574, 809] on button "Done" at bounding box center [580, 809] width 60 height 36
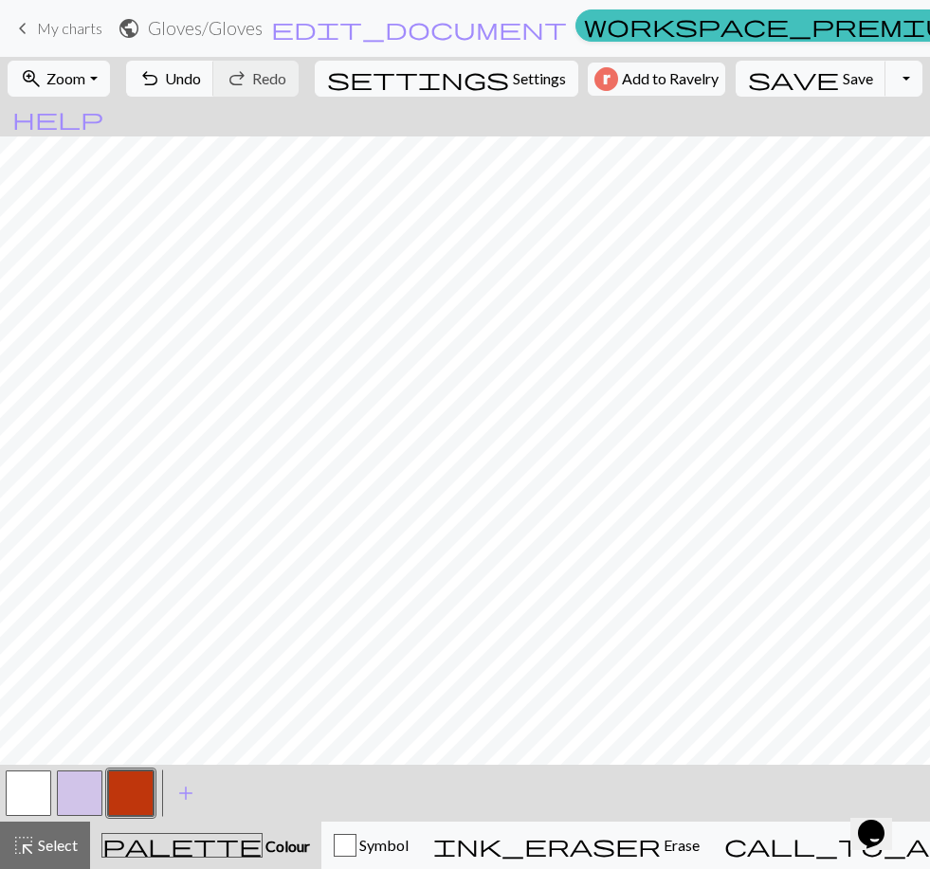
click at [188, 795] on span "add" at bounding box center [185, 793] width 23 height 27
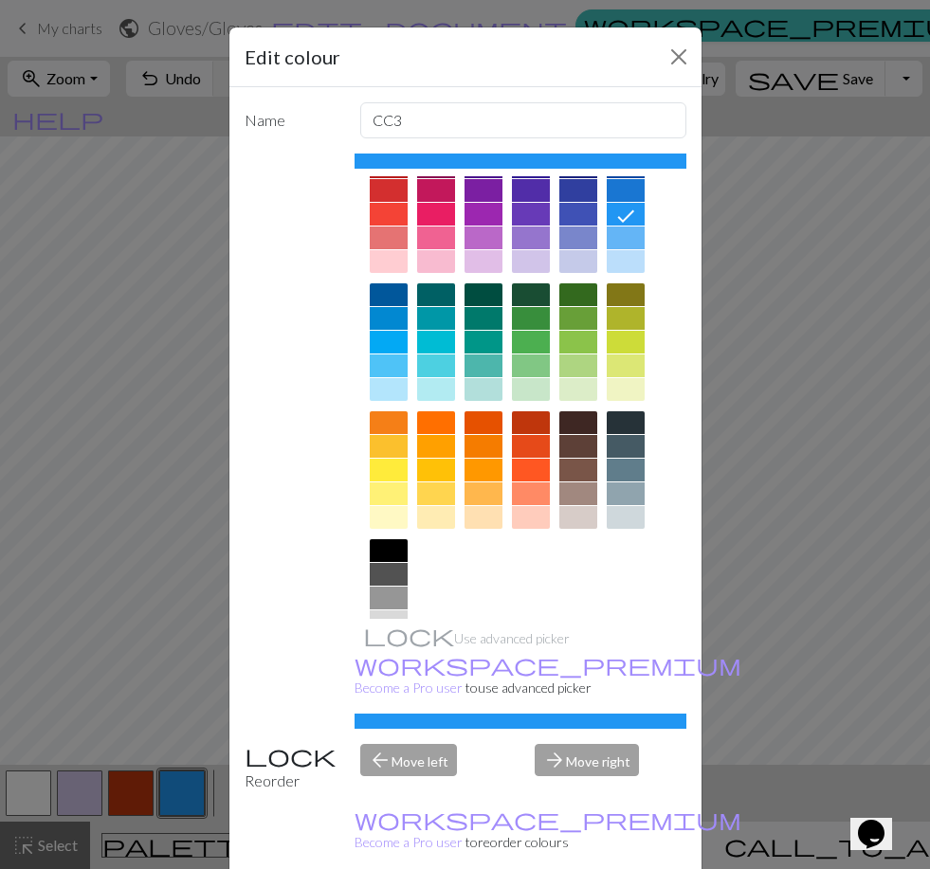
scroll to position [35, 0]
click at [395, 523] on div at bounding box center [389, 518] width 38 height 23
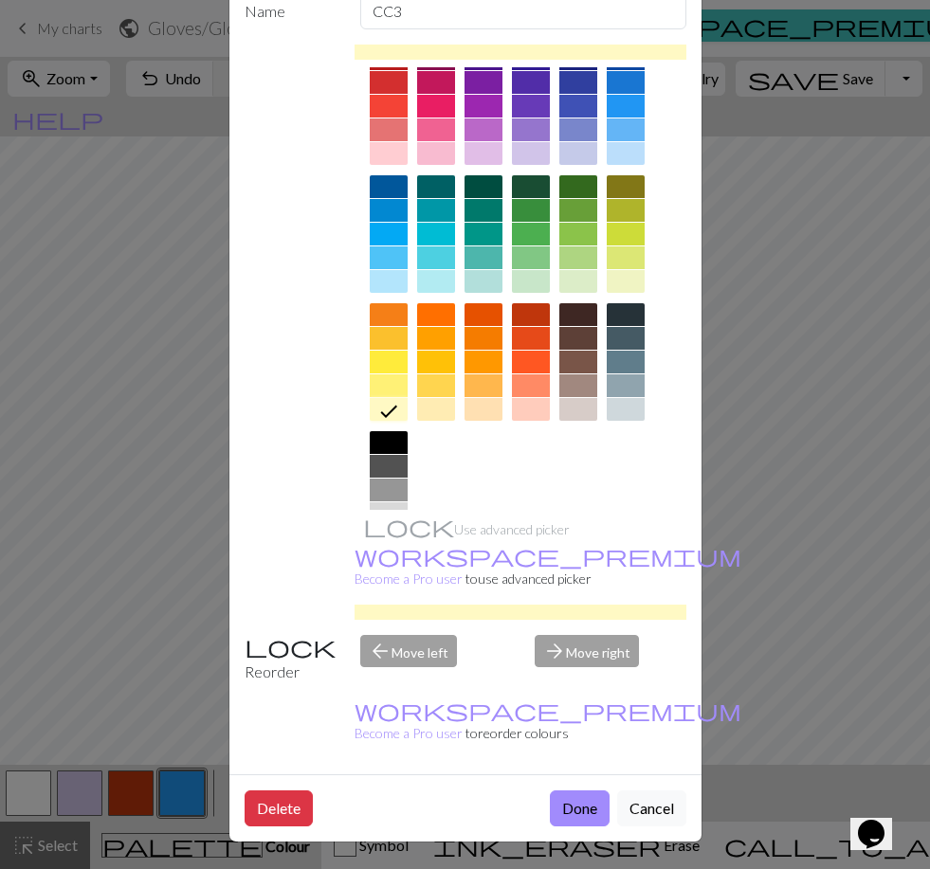
scroll to position [108, 0]
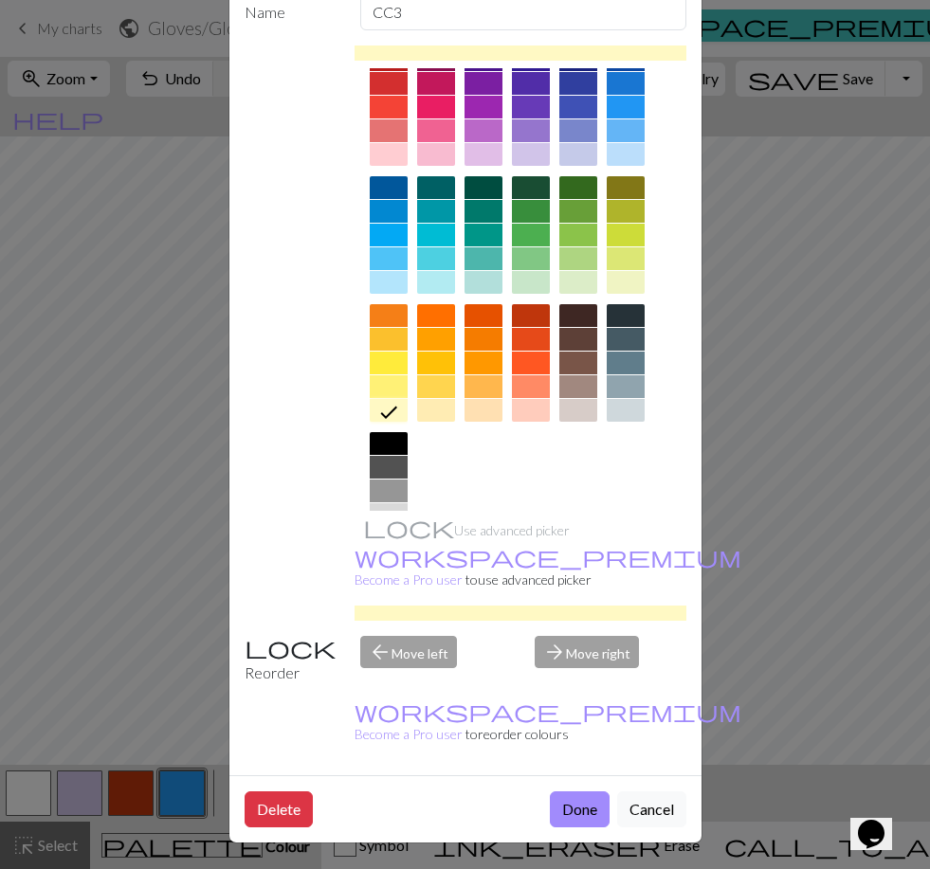
click at [587, 800] on button "Done" at bounding box center [580, 809] width 60 height 36
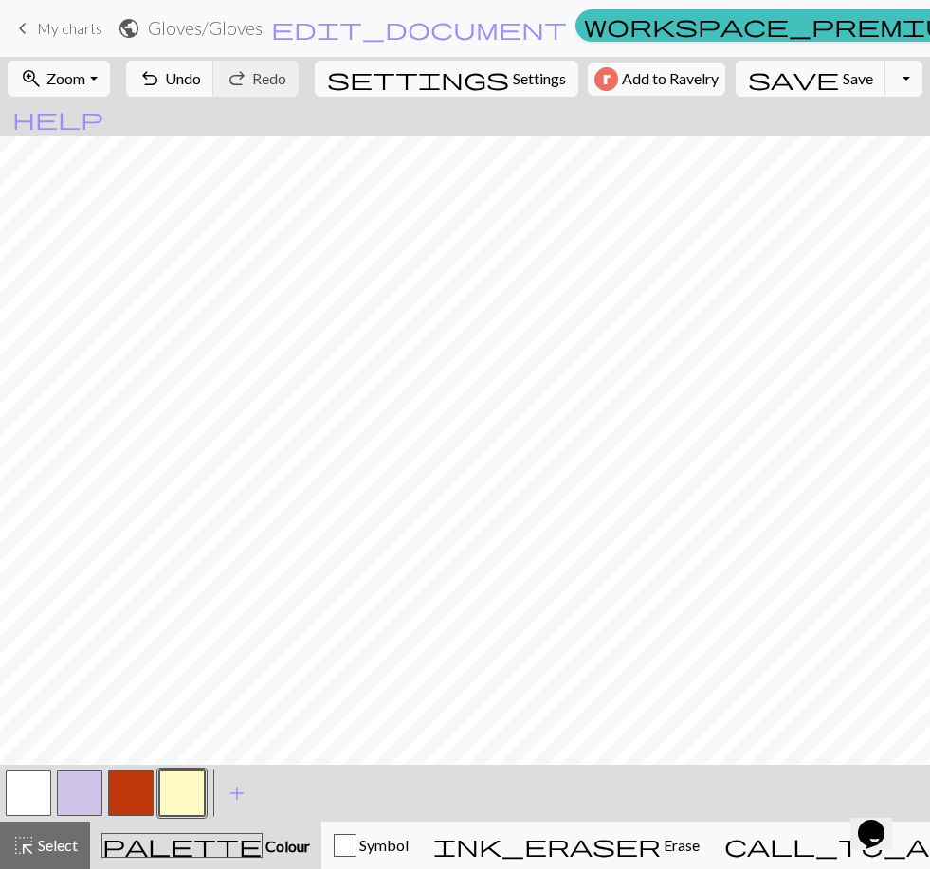
click at [143, 791] on button "button" at bounding box center [130, 792] width 45 height 45
click at [247, 790] on span "add" at bounding box center [237, 793] width 23 height 27
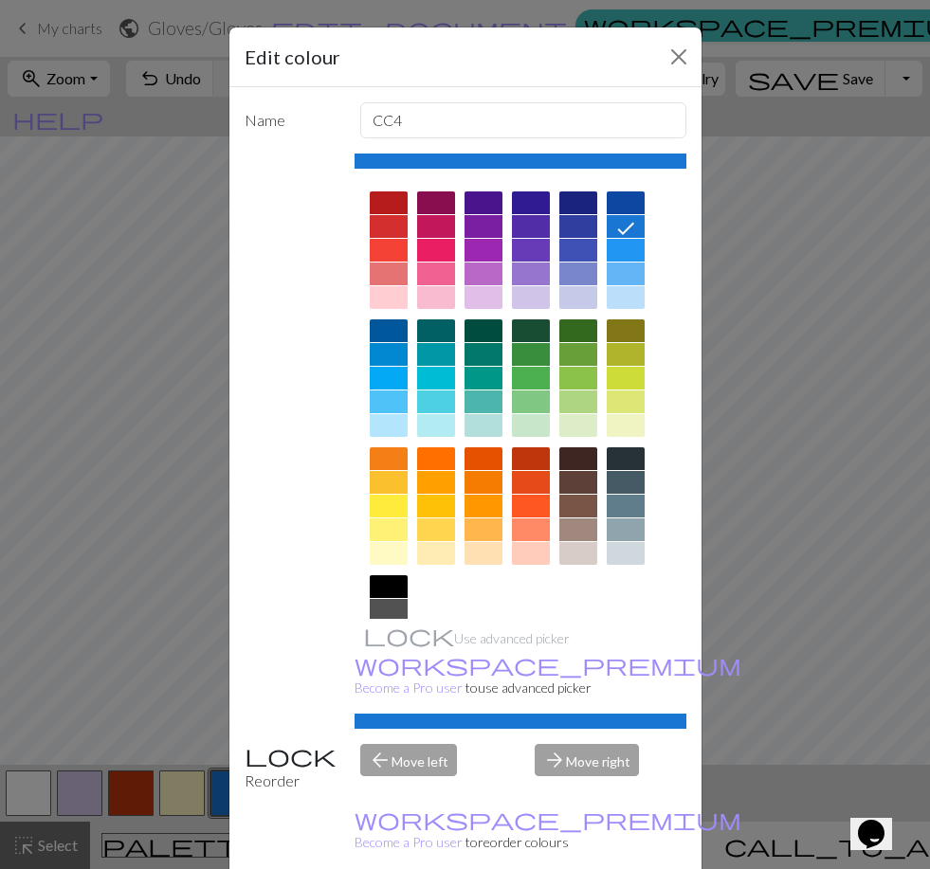
click at [585, 212] on div at bounding box center [578, 202] width 38 height 23
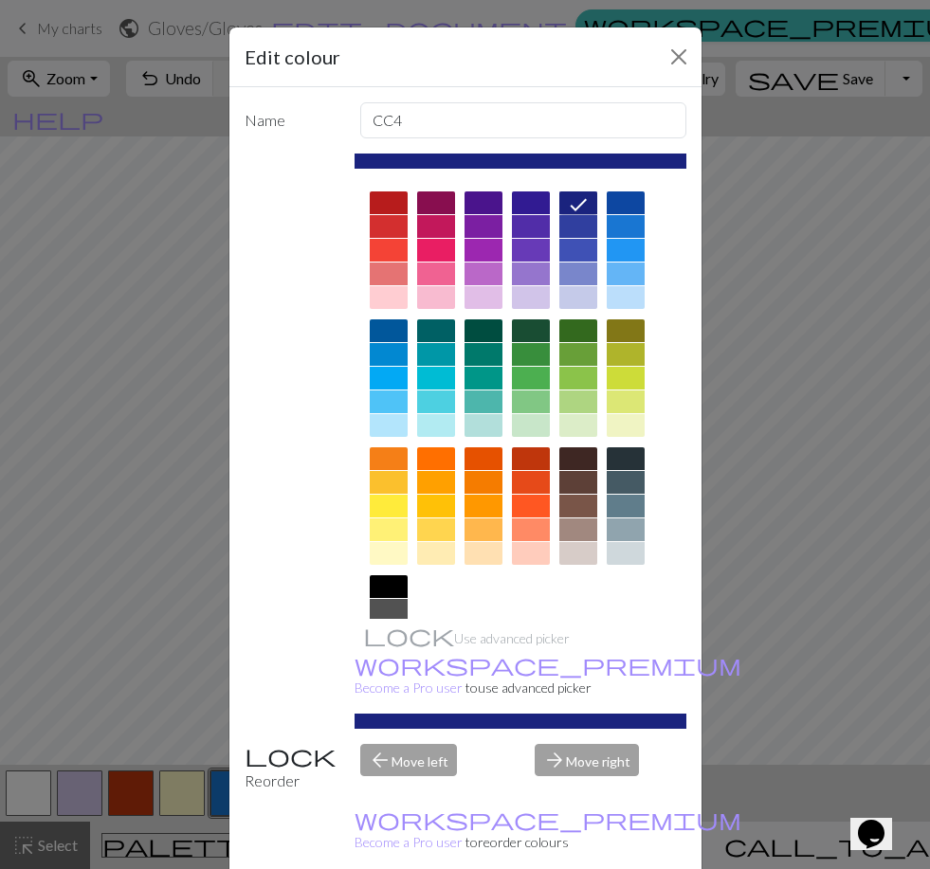
click at [593, 687] on div "Use advanced picker workspace_premium Become a Pro user to use advanced picker" at bounding box center [520, 440] width 332 height 575
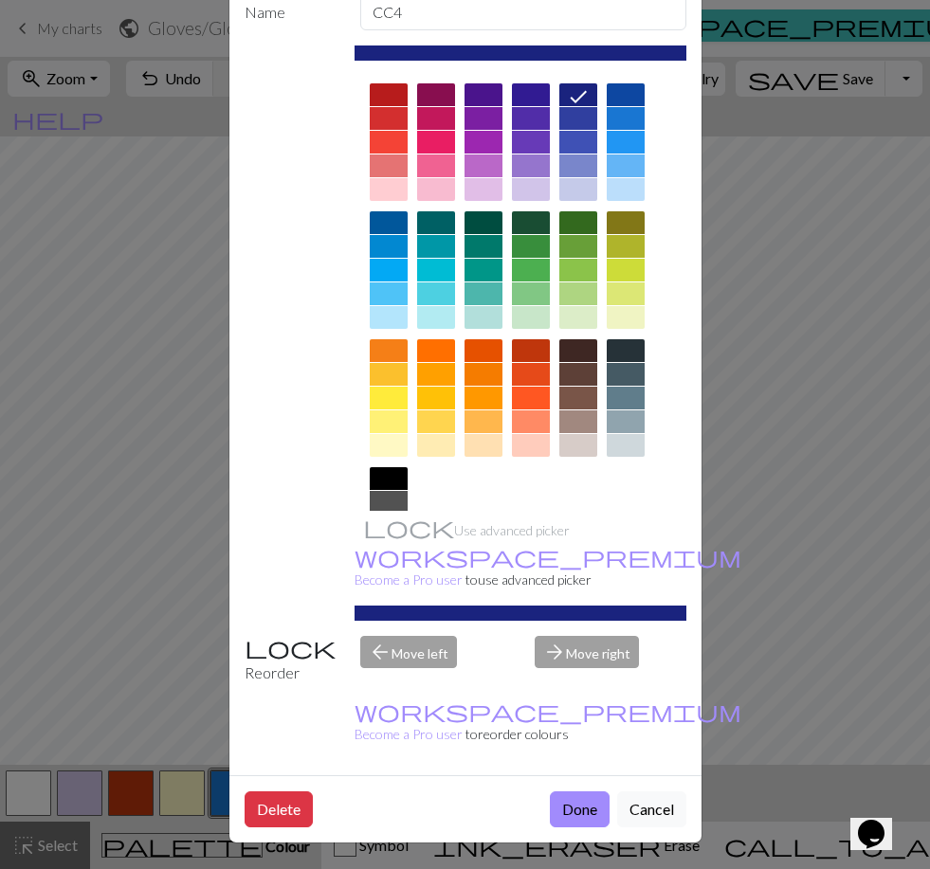
click at [578, 809] on button "Done" at bounding box center [580, 809] width 60 height 36
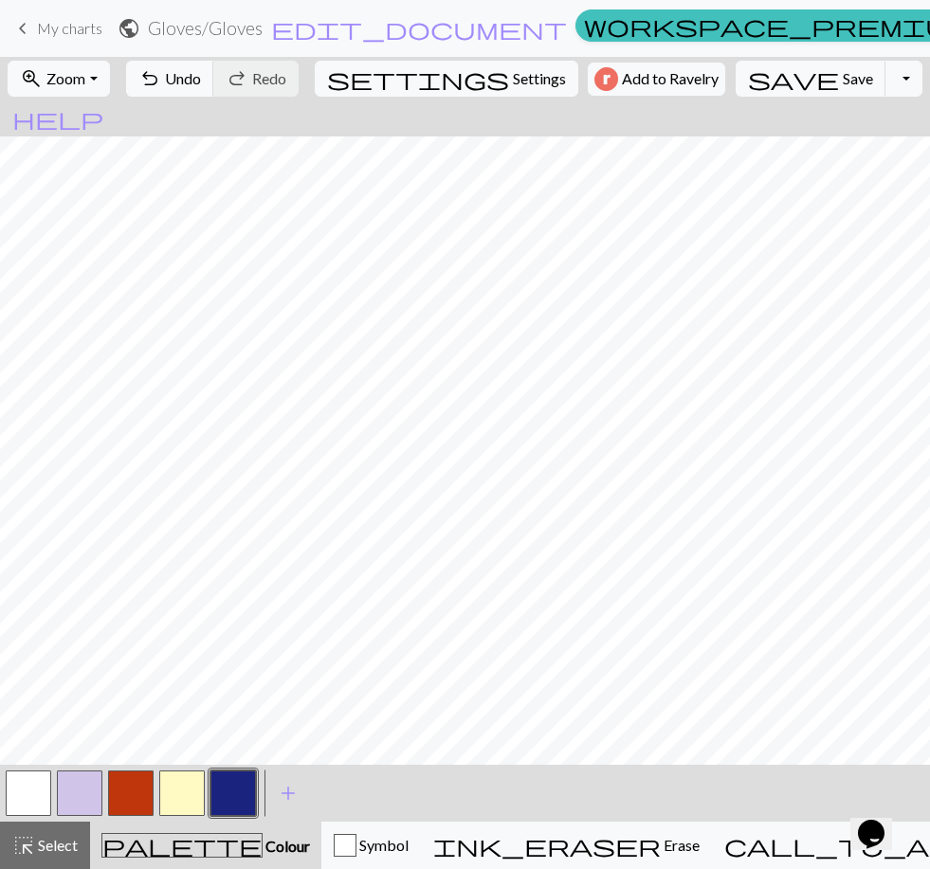
click at [31, 795] on button "button" at bounding box center [28, 792] width 45 height 45
click at [252, 797] on button "button" at bounding box center [232, 792] width 45 height 45
click at [40, 793] on button "button" at bounding box center [28, 792] width 45 height 45
click at [183, 788] on button "button" at bounding box center [181, 792] width 45 height 45
click at [240, 792] on button "button" at bounding box center [232, 792] width 45 height 45
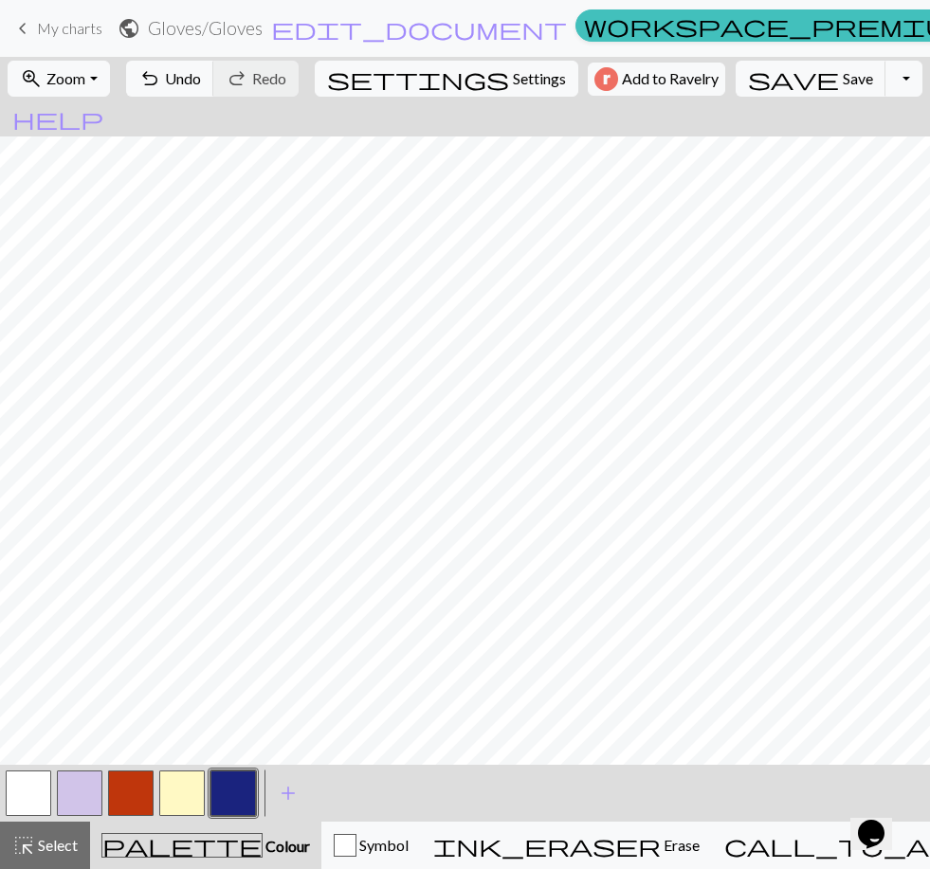
click at [294, 795] on span "add" at bounding box center [288, 793] width 23 height 27
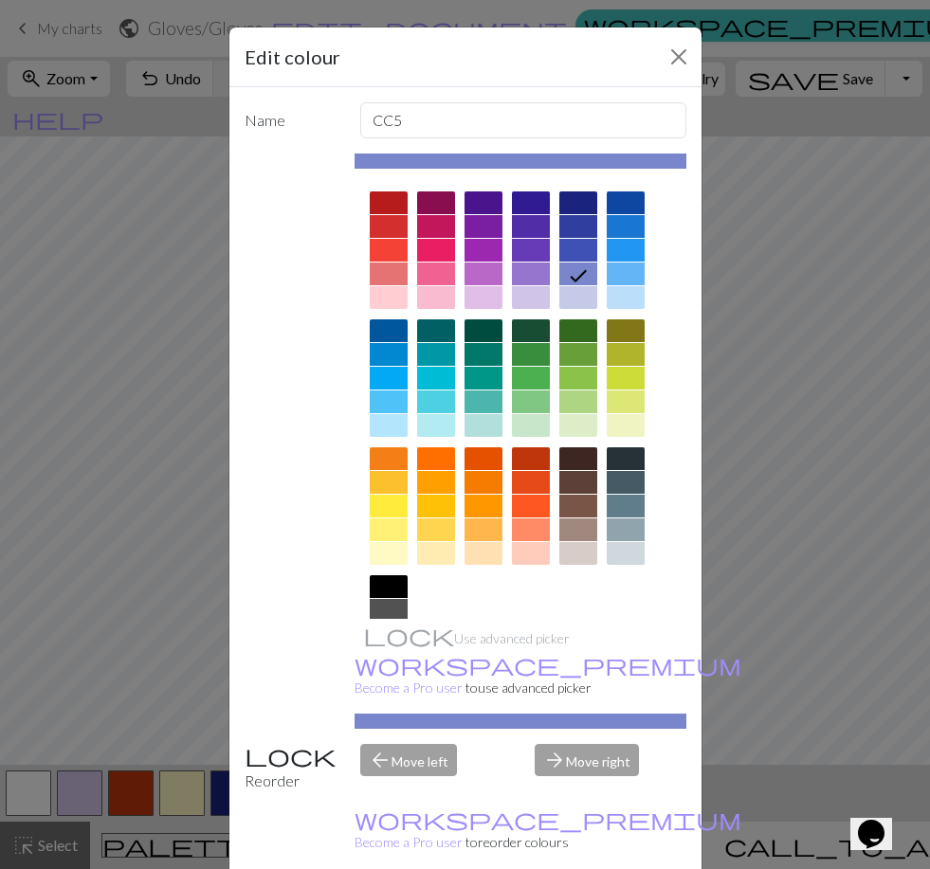
click at [483, 486] on div at bounding box center [483, 482] width 38 height 23
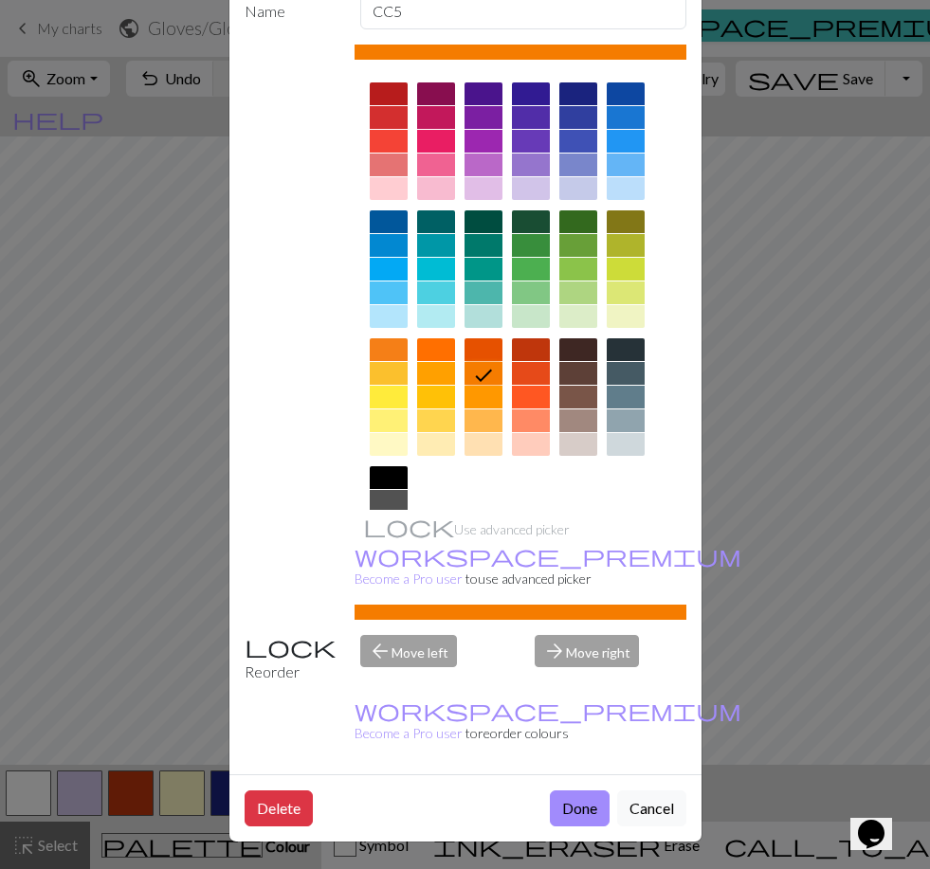
scroll to position [109, 0]
click at [574, 806] on button "Done" at bounding box center [580, 808] width 60 height 36
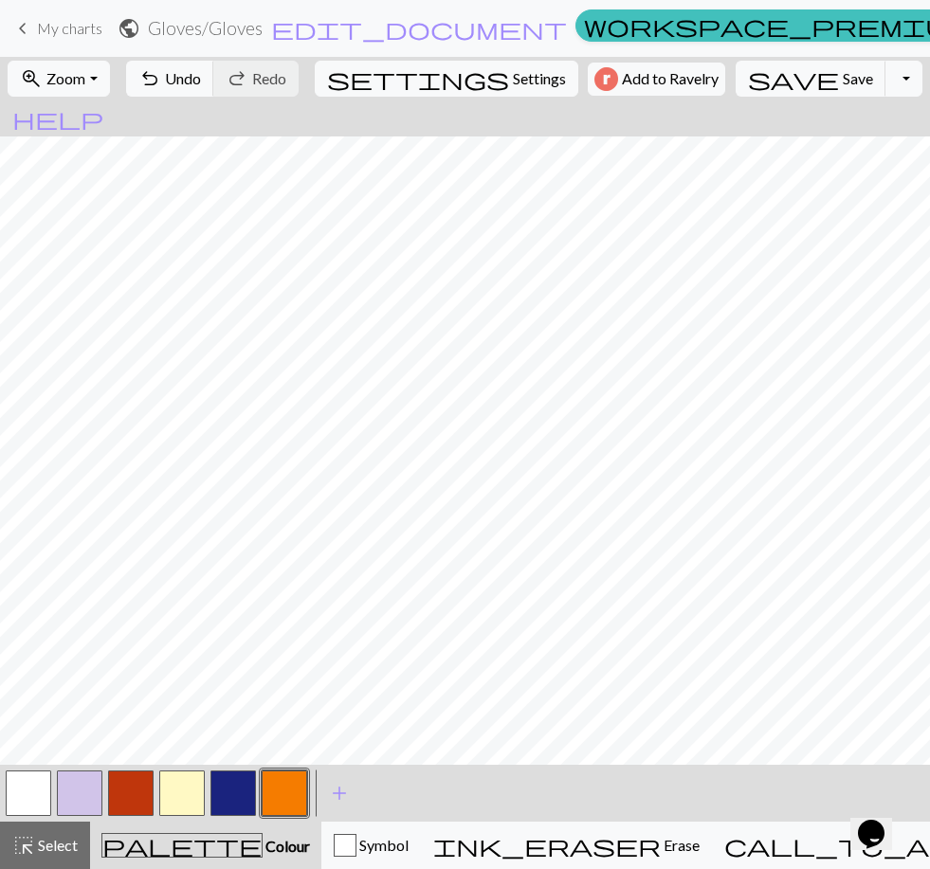
click at [230, 787] on button "button" at bounding box center [232, 792] width 45 height 45
click at [230, 782] on button "button" at bounding box center [232, 792] width 45 height 45
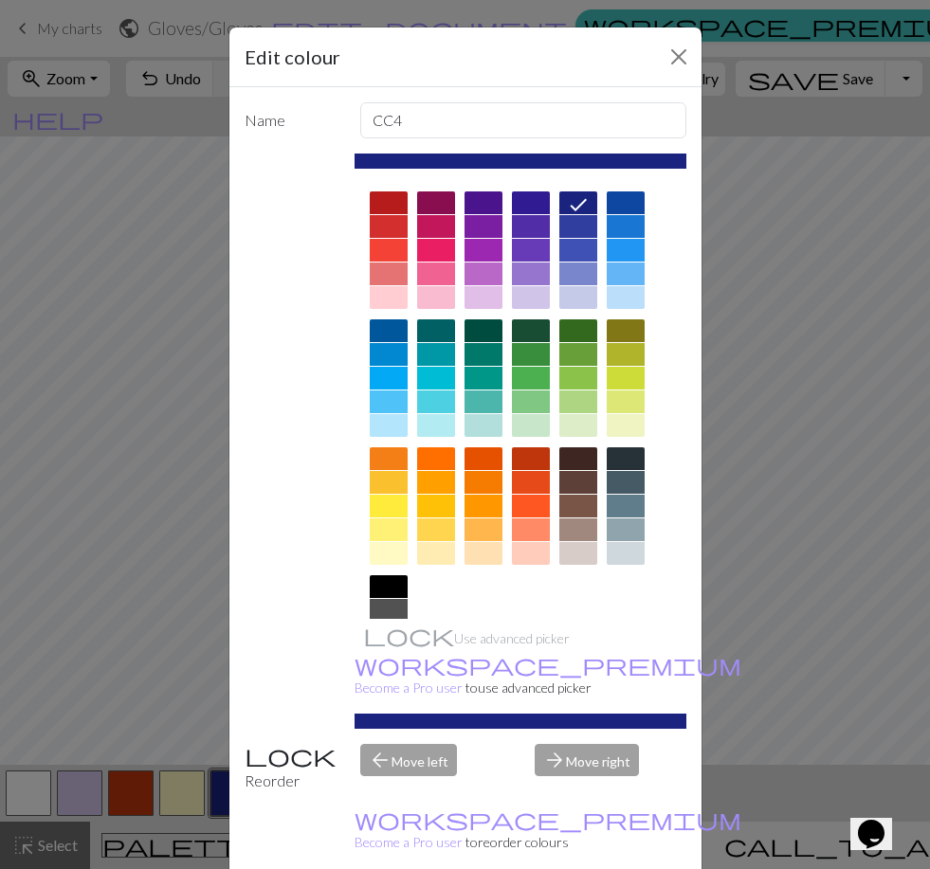
click at [531, 332] on div at bounding box center [531, 330] width 38 height 23
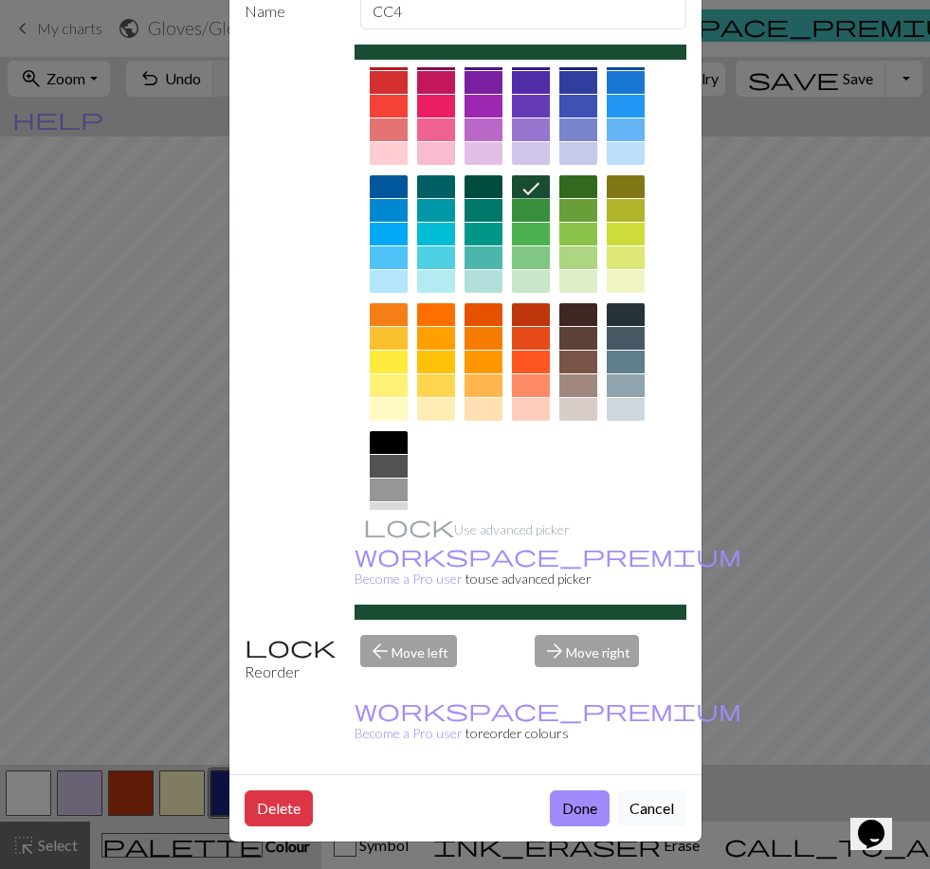
scroll to position [108, 0]
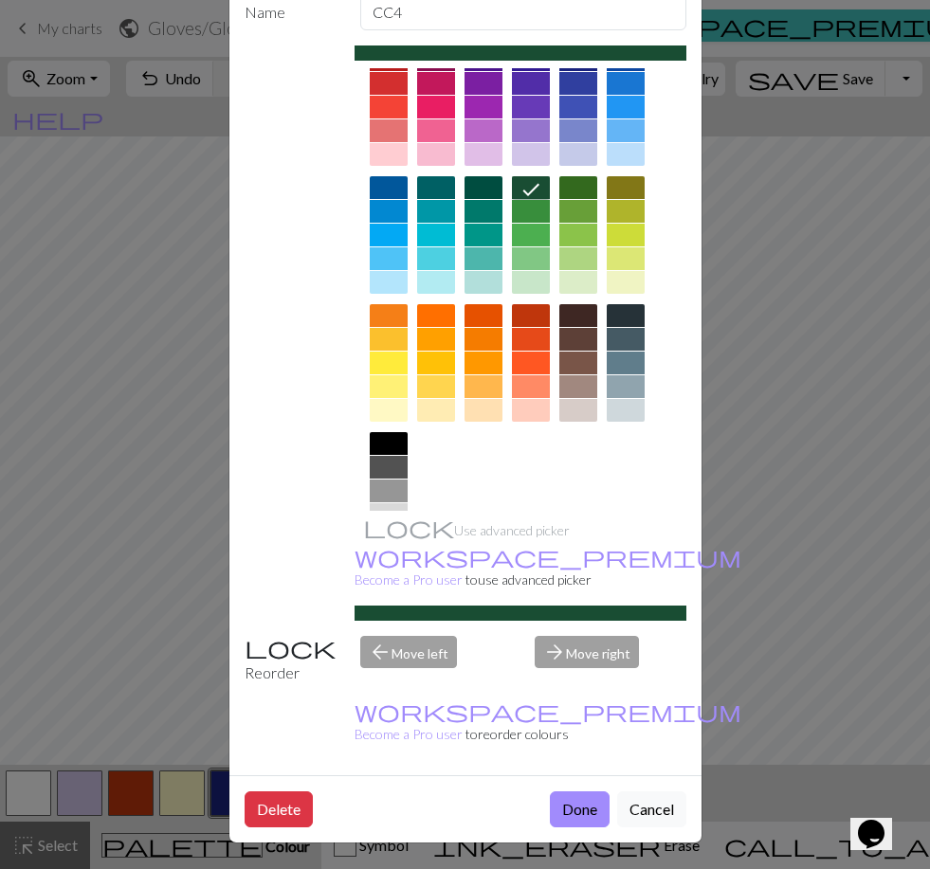
click at [576, 810] on button "Done" at bounding box center [580, 809] width 60 height 36
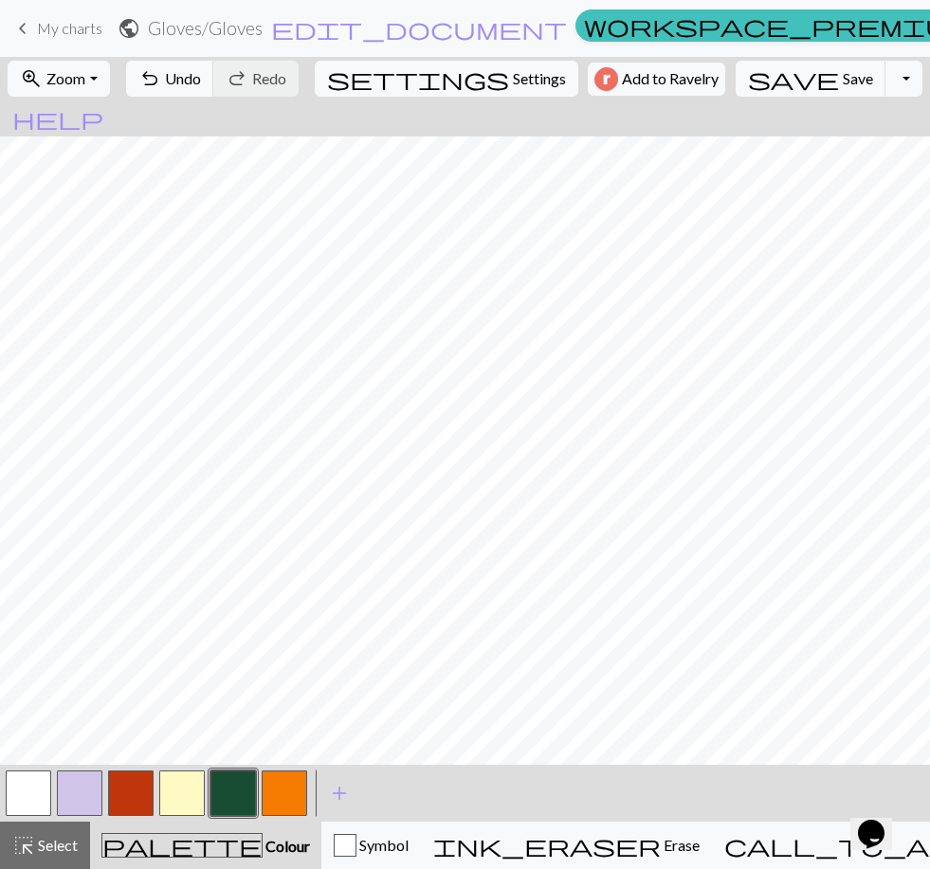
click at [131, 788] on button "button" at bounding box center [130, 792] width 45 height 45
click at [135, 779] on button "button" at bounding box center [130, 792] width 45 height 45
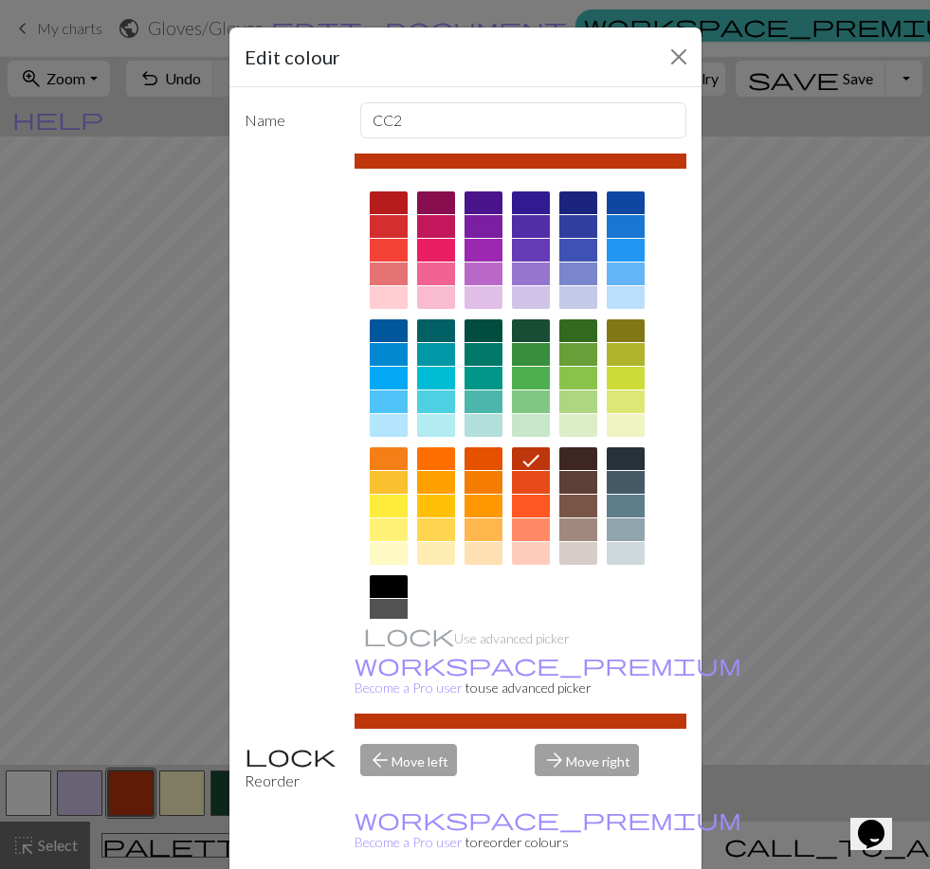
click at [587, 211] on div at bounding box center [578, 202] width 38 height 23
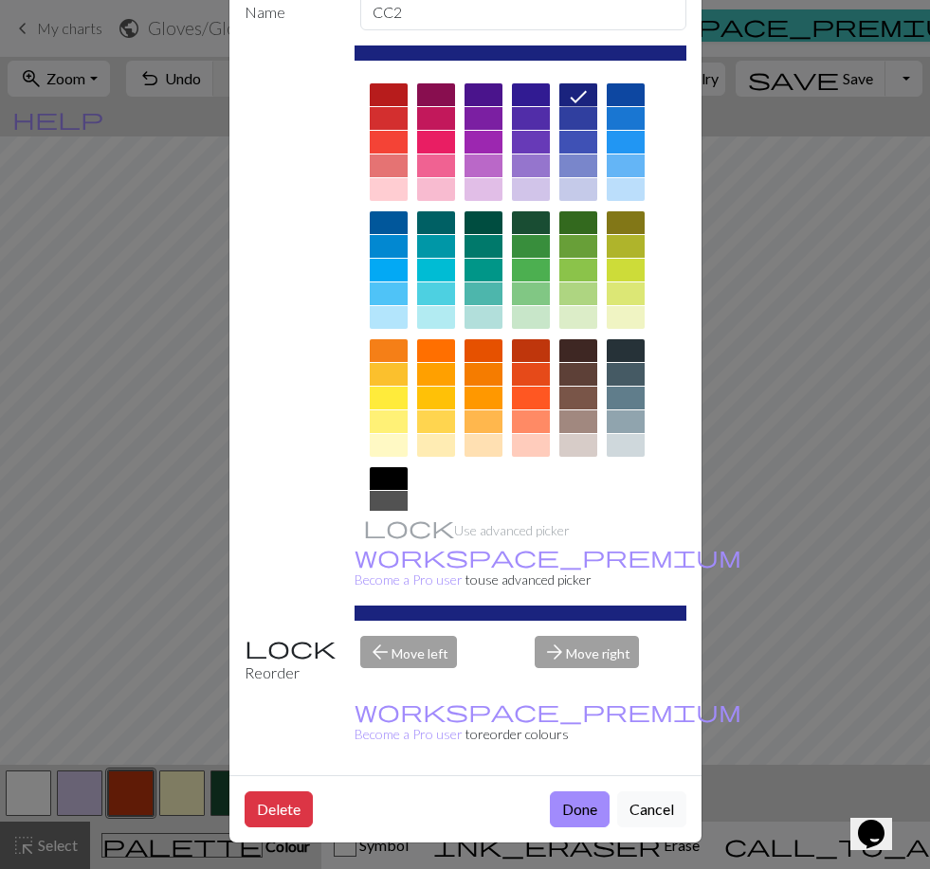
click at [580, 801] on button "Done" at bounding box center [580, 809] width 60 height 36
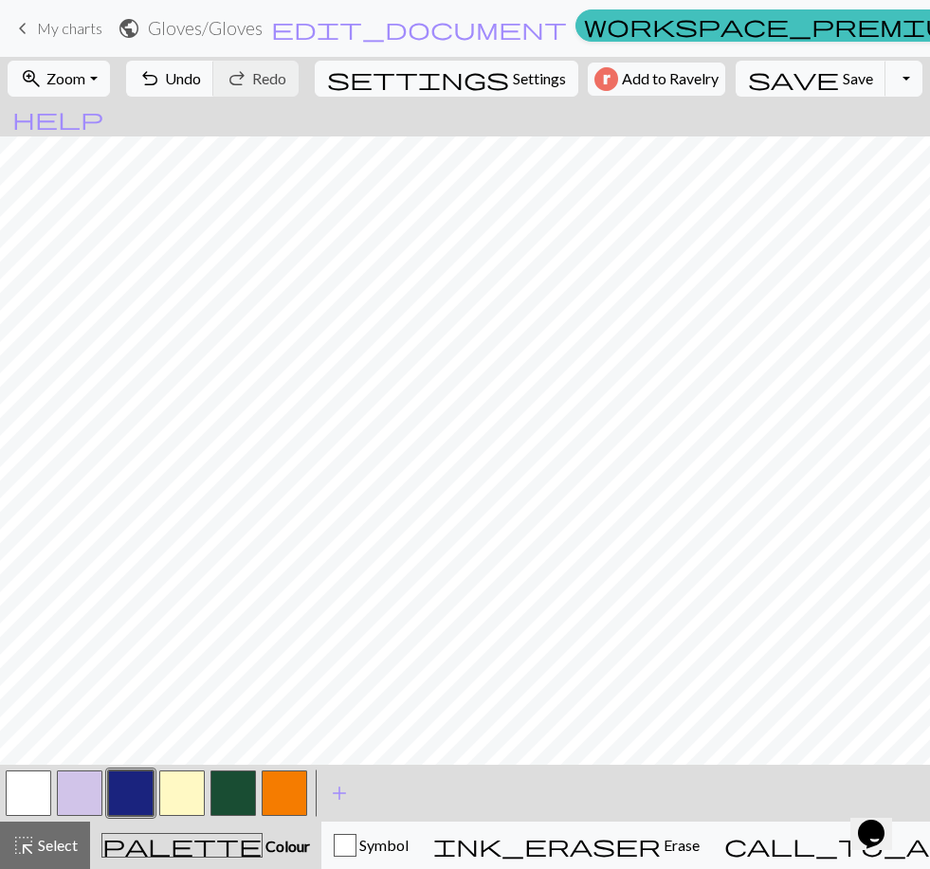
click at [285, 796] on button "button" at bounding box center [284, 792] width 45 height 45
click at [280, 785] on button "button" at bounding box center [284, 792] width 45 height 45
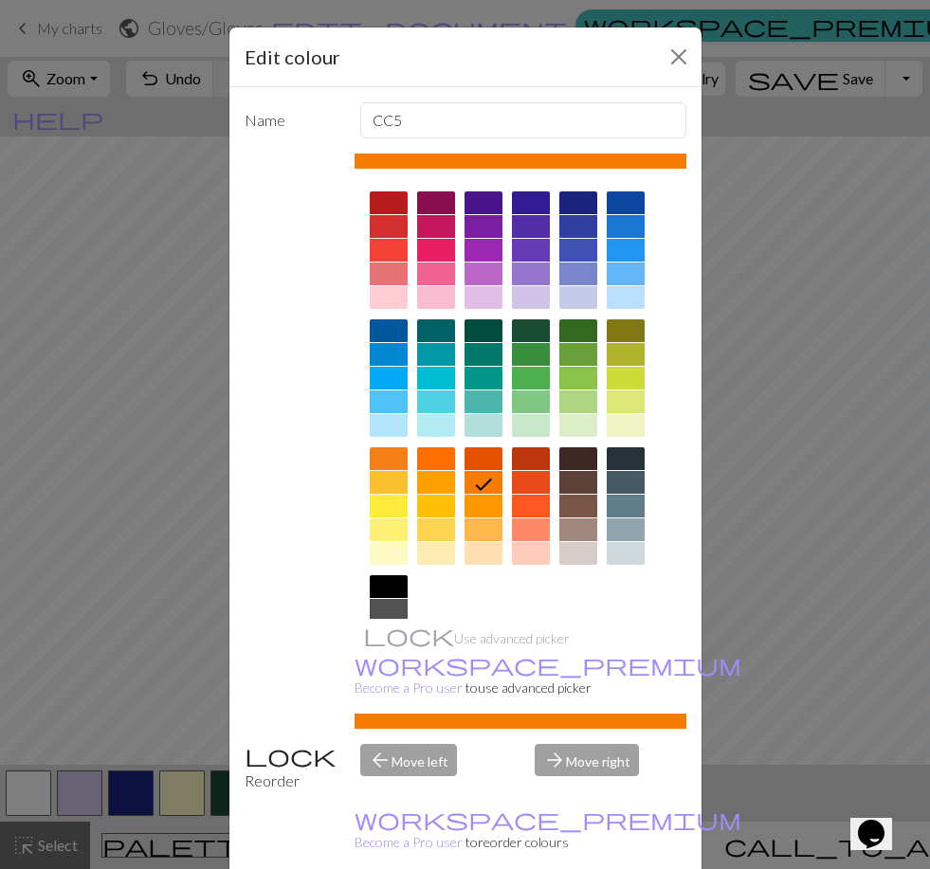
click at [391, 480] on div at bounding box center [389, 482] width 38 height 23
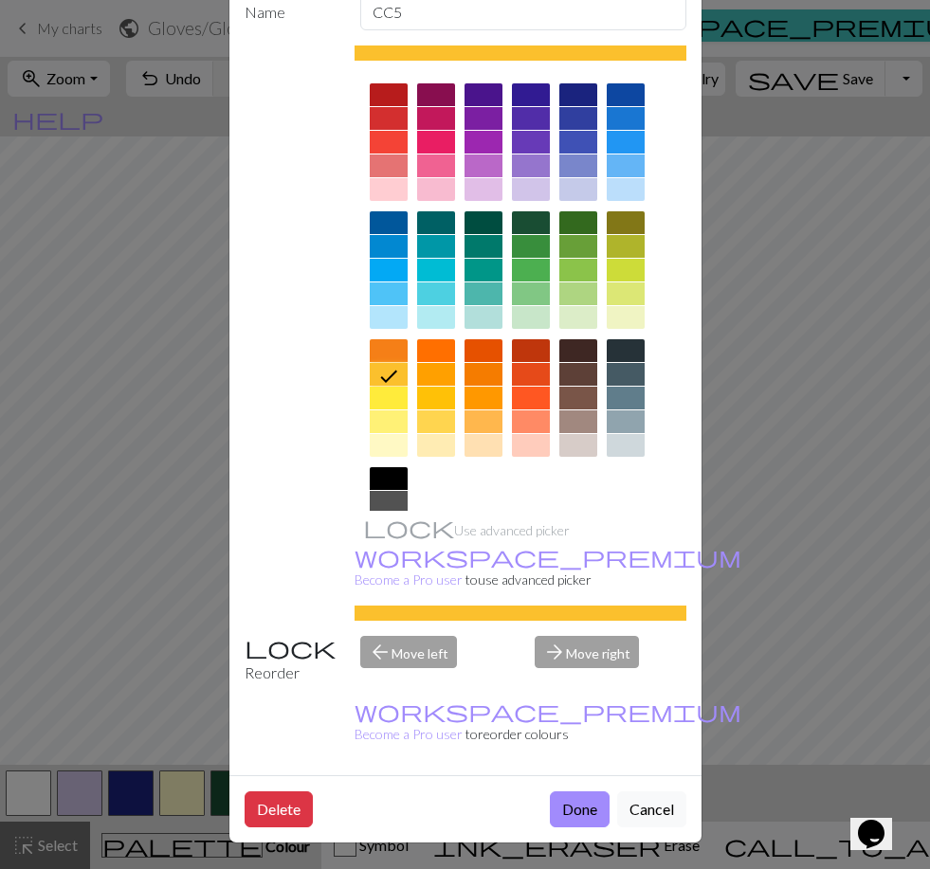
click at [576, 808] on button "Done" at bounding box center [580, 809] width 60 height 36
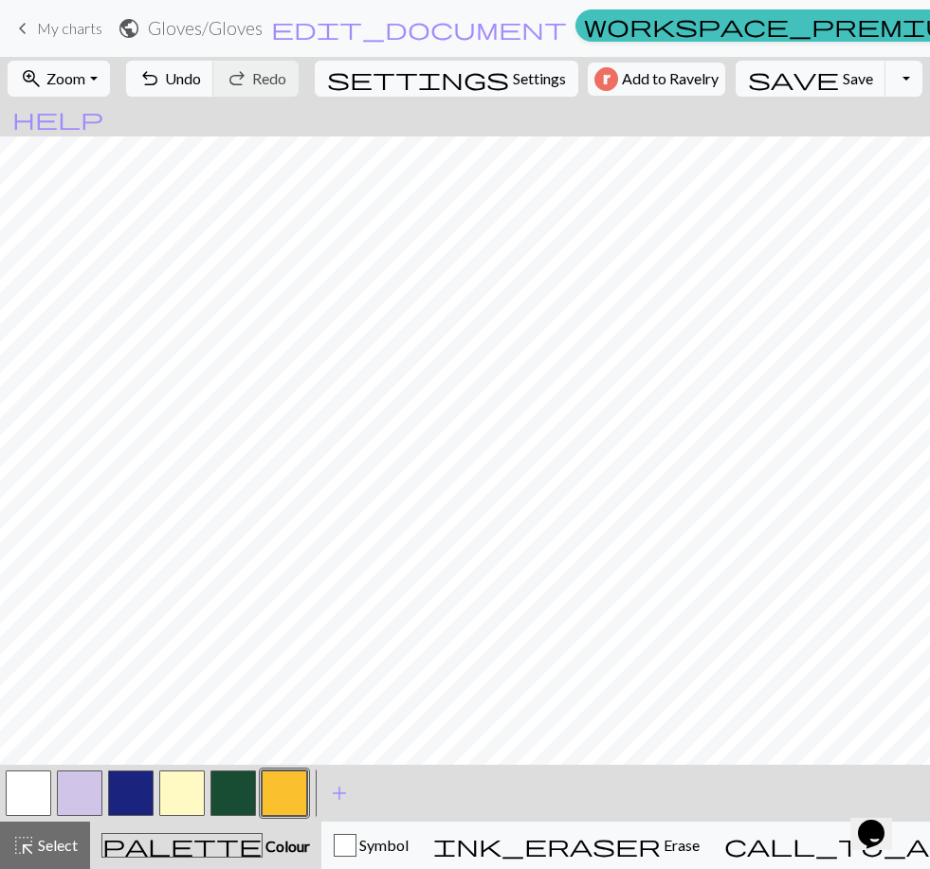
click at [136, 788] on button "button" at bounding box center [130, 792] width 45 height 45
click at [139, 780] on button "button" at bounding box center [130, 792] width 45 height 45
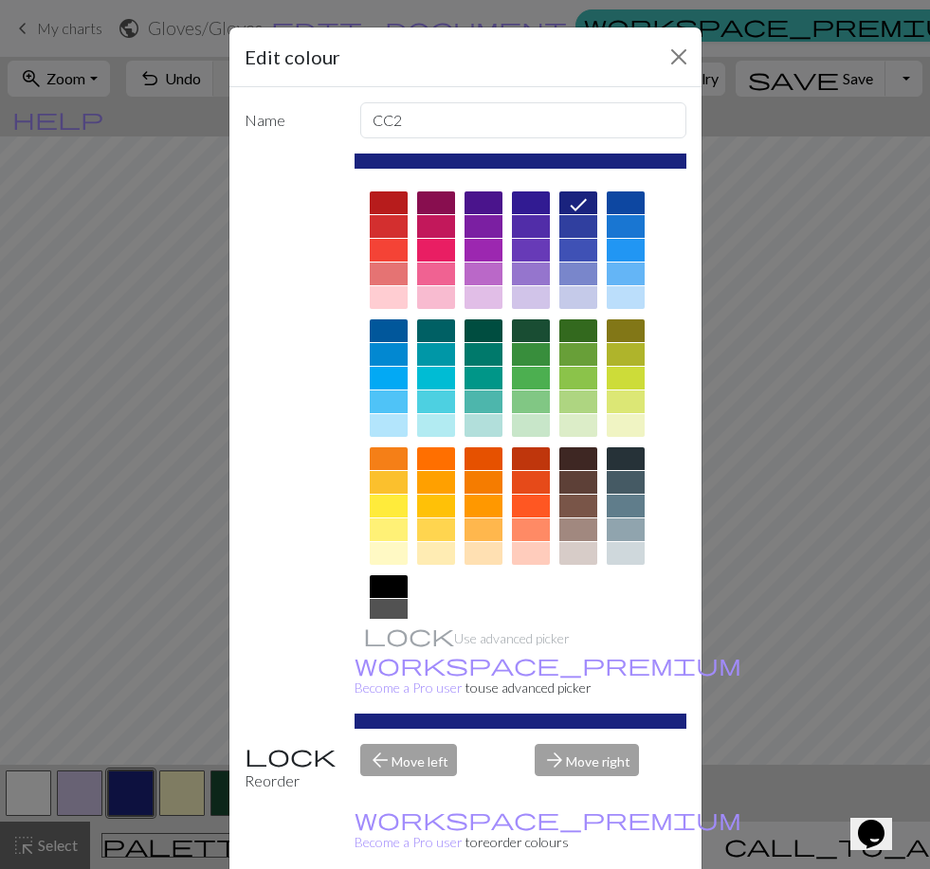
click at [626, 329] on div at bounding box center [625, 330] width 38 height 23
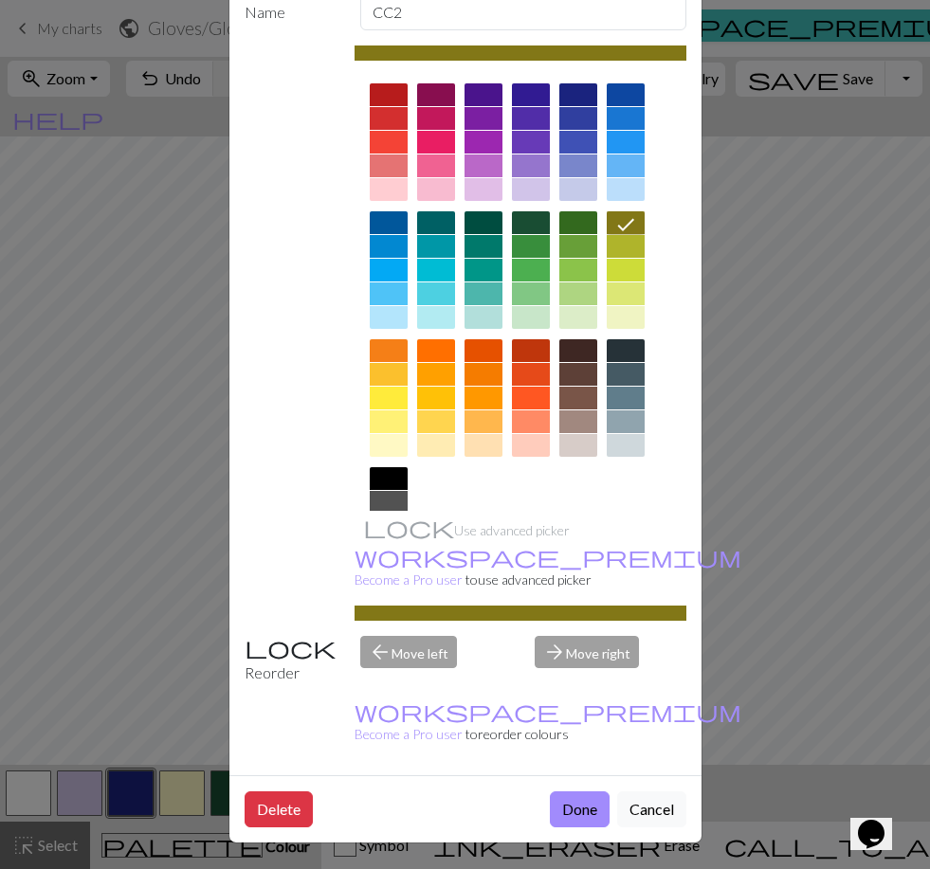
click at [572, 804] on button "Done" at bounding box center [580, 809] width 60 height 36
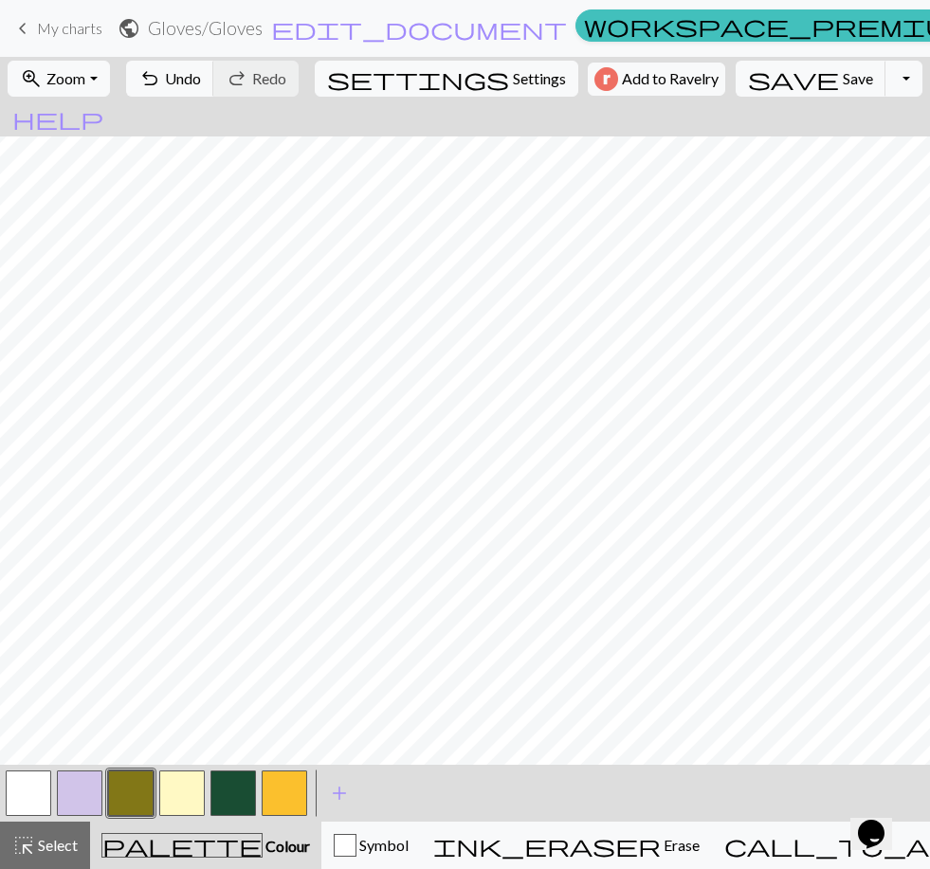
scroll to position [28, 0]
click at [37, 784] on button "button" at bounding box center [28, 792] width 45 height 45
click at [140, 791] on button "button" at bounding box center [130, 792] width 45 height 45
click at [513, 80] on span "Settings" at bounding box center [539, 78] width 53 height 23
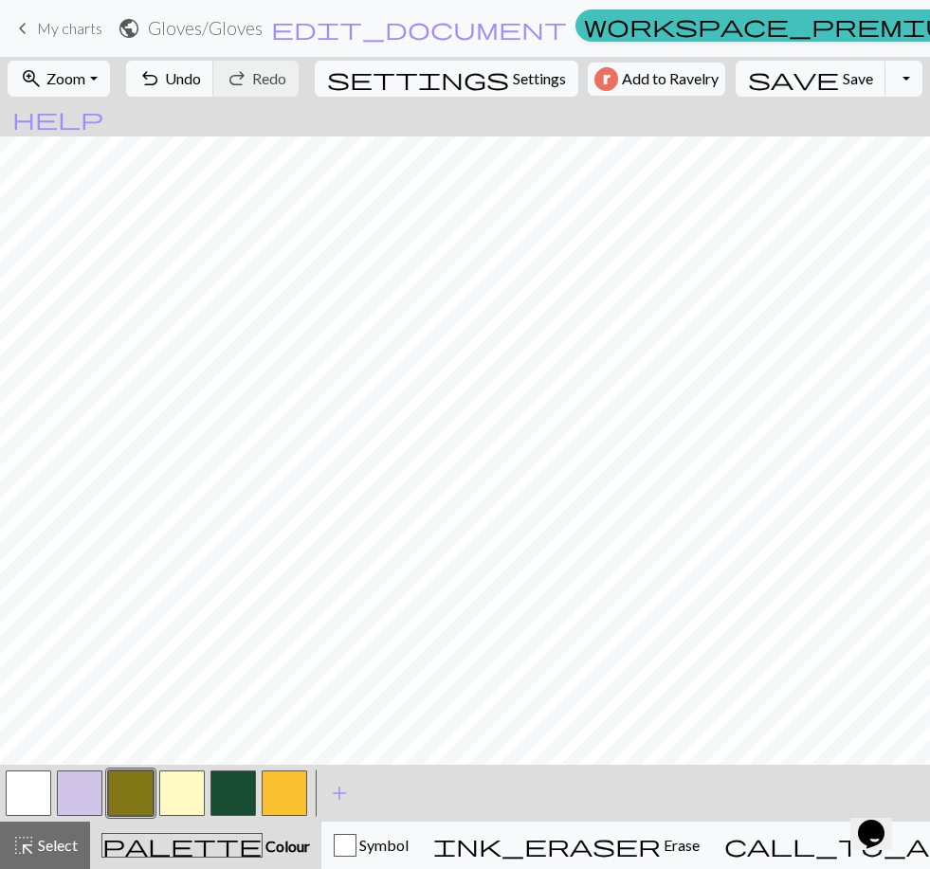
select select "aran"
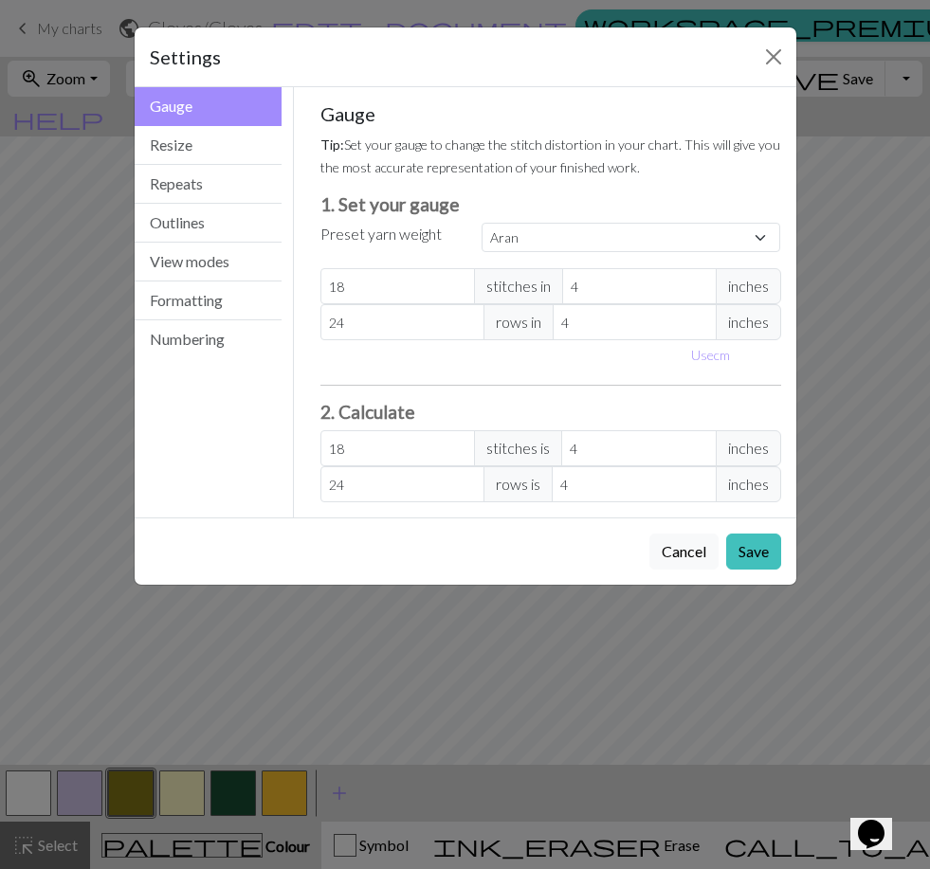
click at [186, 144] on button "Resize" at bounding box center [209, 145] width 148 height 39
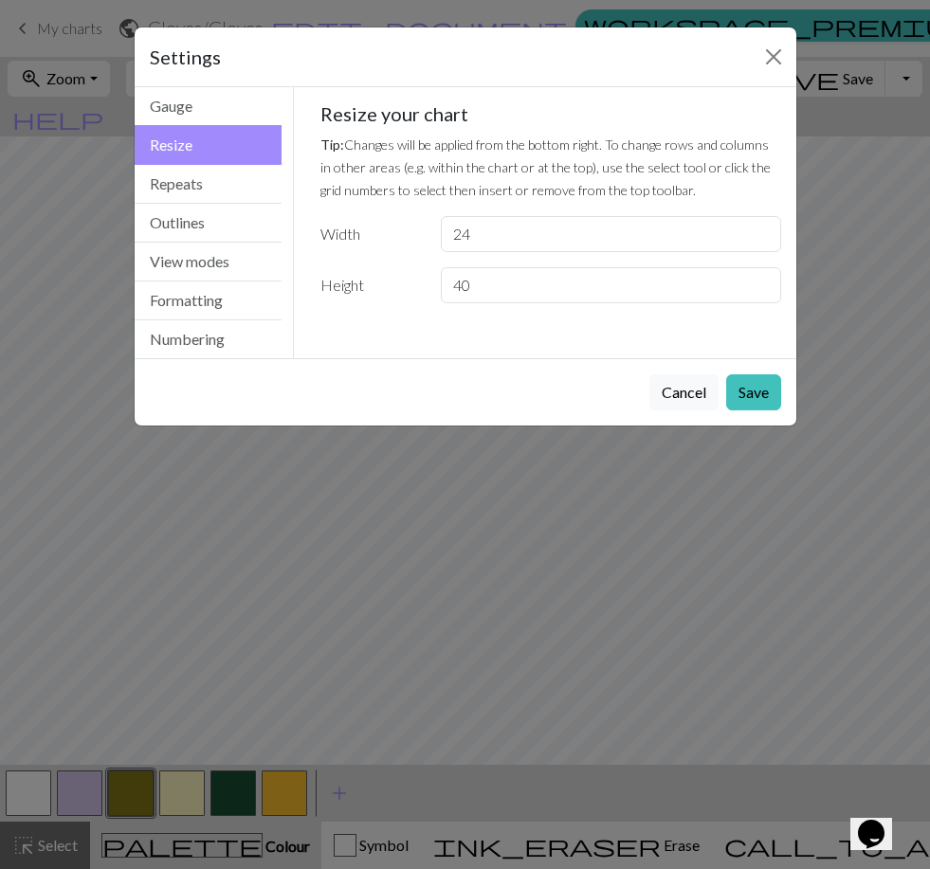
click at [183, 181] on button "Repeats" at bounding box center [209, 184] width 148 height 39
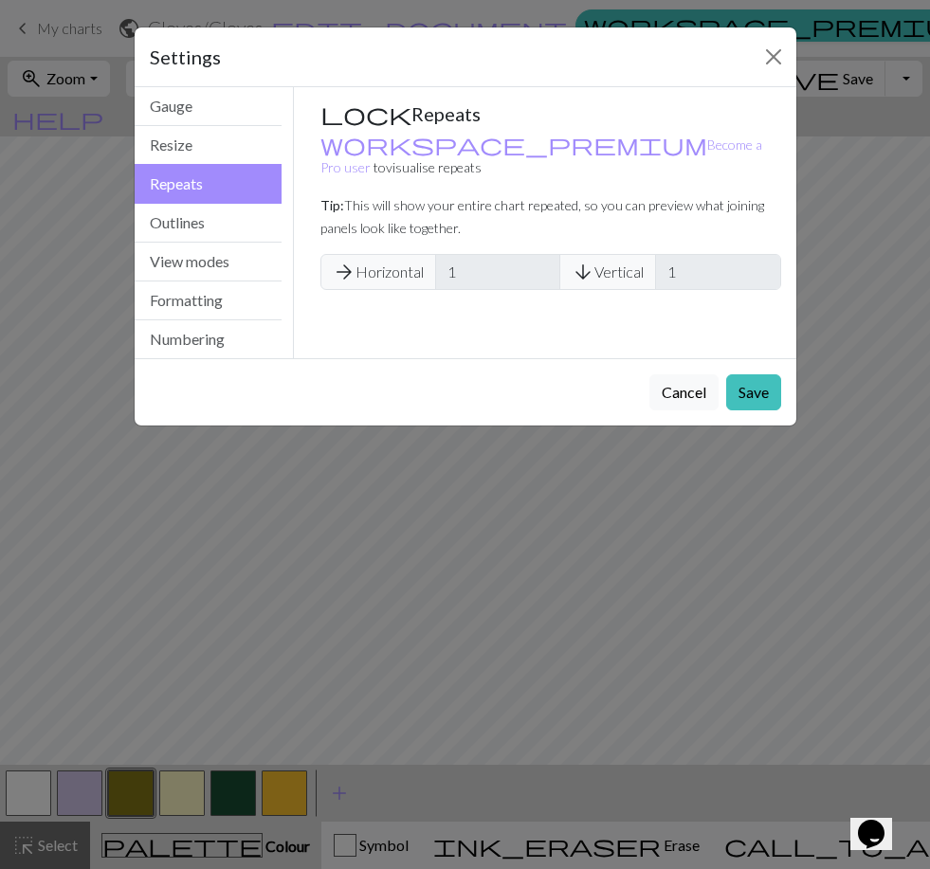
click at [172, 208] on button "Outlines" at bounding box center [209, 223] width 148 height 39
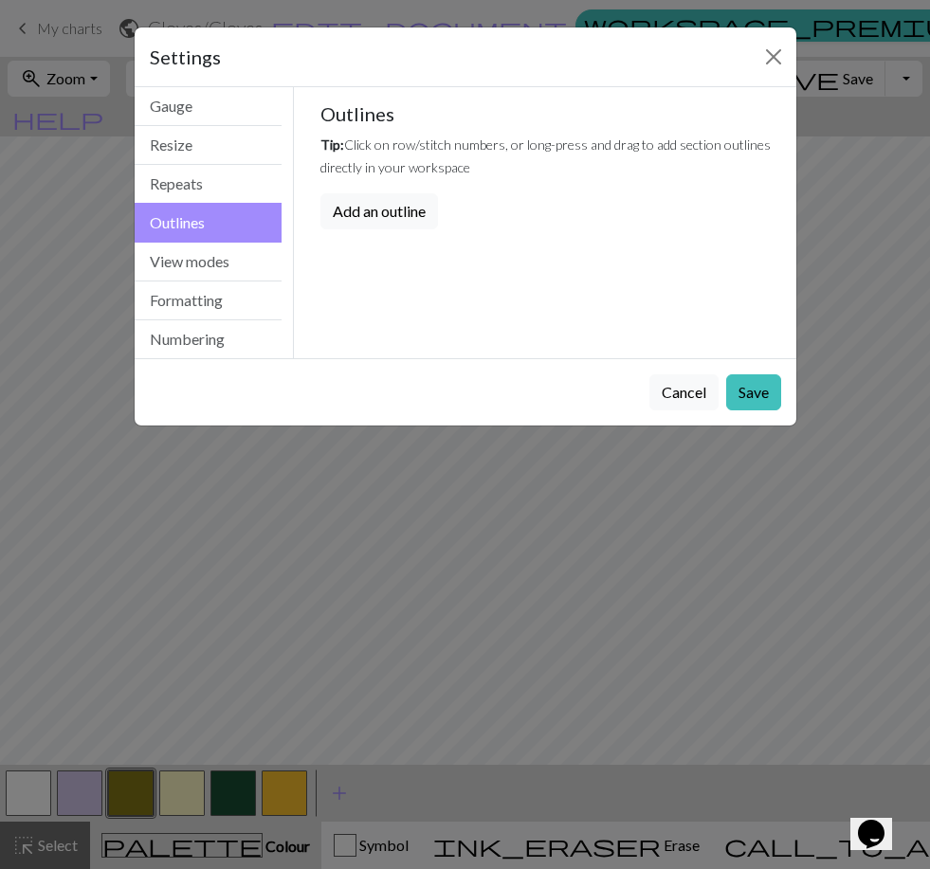
click at [163, 244] on button "View modes" at bounding box center [209, 262] width 148 height 39
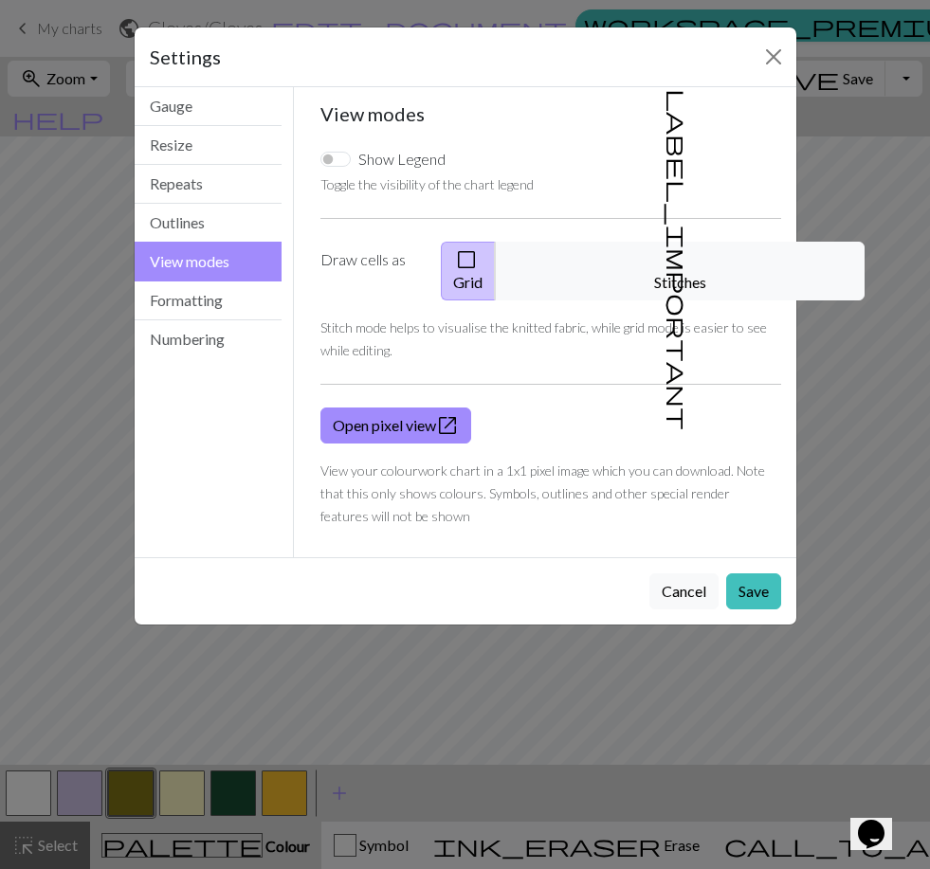
click at [173, 104] on button "Gauge" at bounding box center [209, 106] width 148 height 39
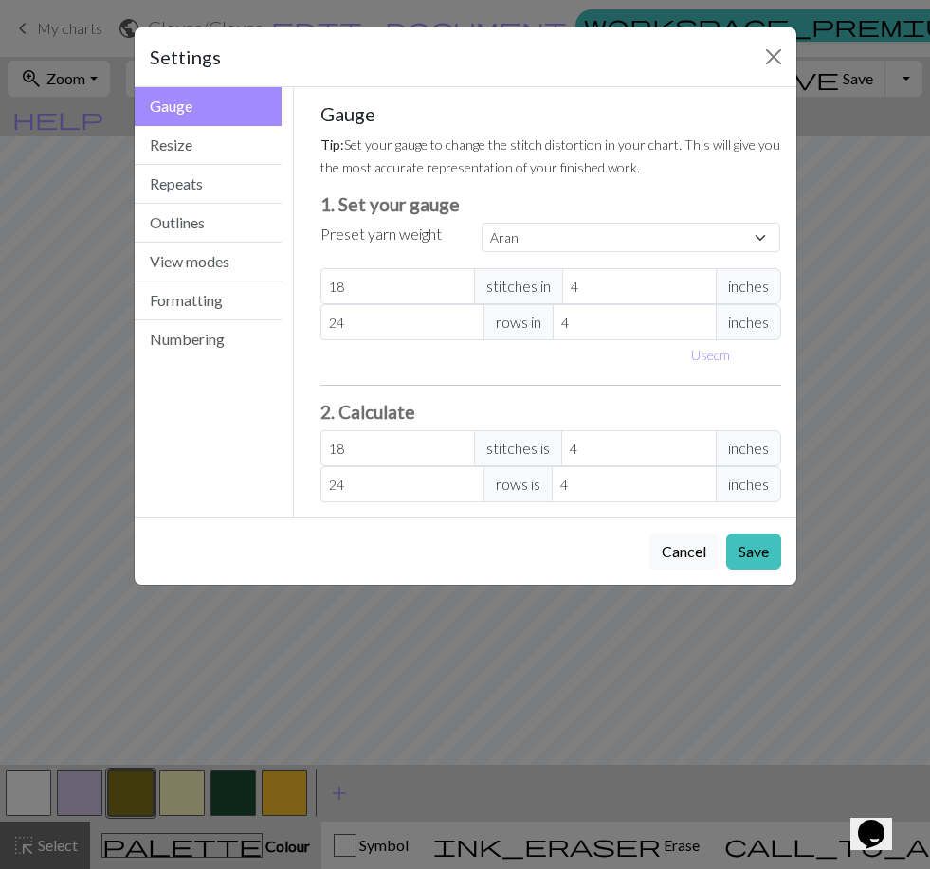
click at [641, 58] on button "Close" at bounding box center [773, 57] width 30 height 30
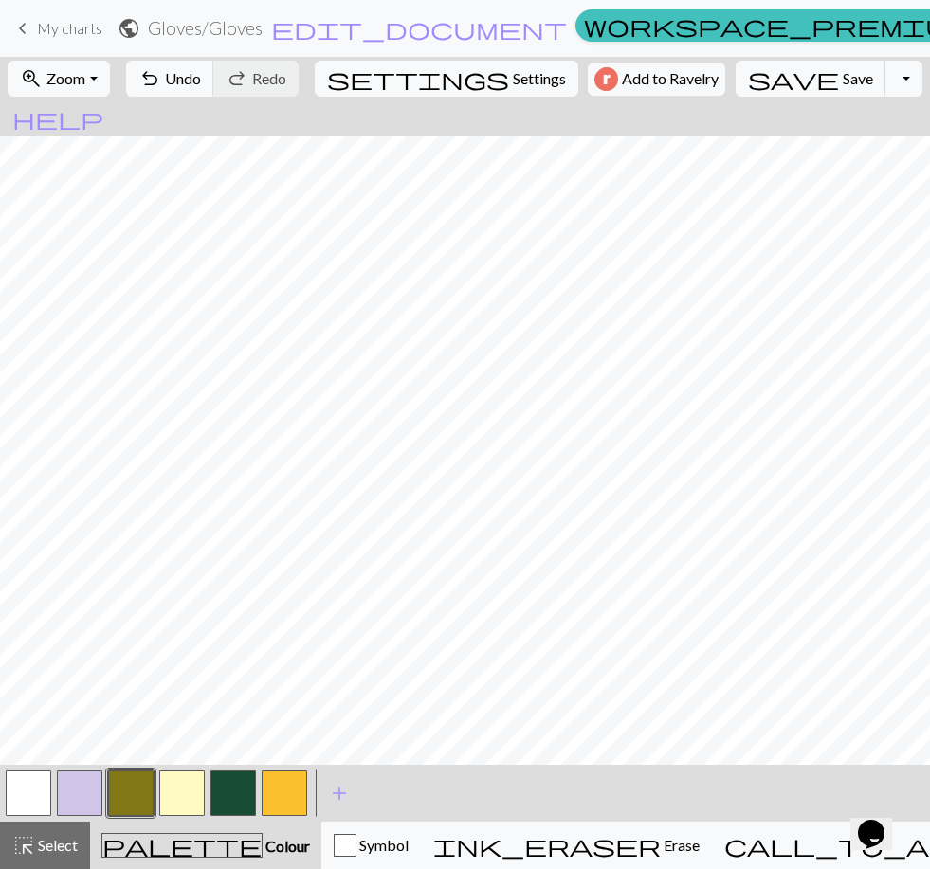
click at [63, 801] on button "button" at bounding box center [79, 792] width 45 height 45
click at [46, 798] on button "button" at bounding box center [28, 792] width 45 height 45
click at [137, 789] on button "button" at bounding box center [130, 792] width 45 height 45
click at [37, 795] on button "button" at bounding box center [28, 792] width 45 height 45
click at [145, 803] on button "button" at bounding box center [130, 792] width 45 height 45
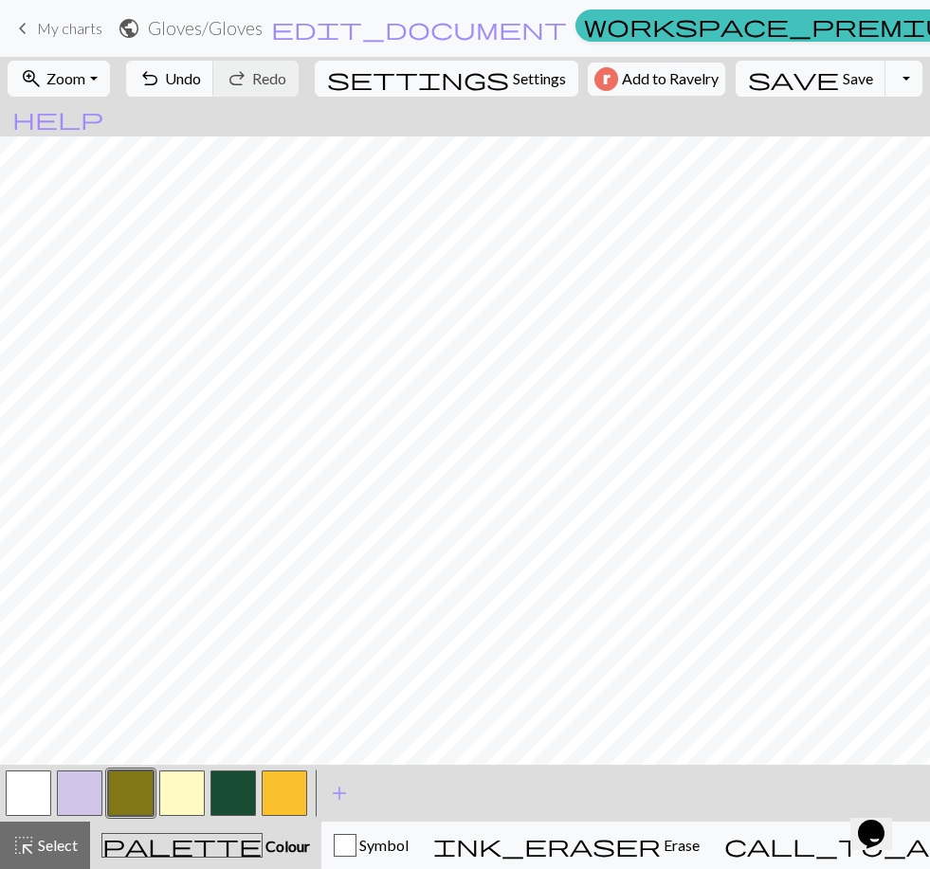
click at [45, 794] on button "button" at bounding box center [28, 792] width 45 height 45
click at [138, 791] on button "button" at bounding box center [130, 792] width 45 height 45
click at [239, 800] on button "button" at bounding box center [232, 792] width 45 height 45
click at [31, 796] on button "button" at bounding box center [28, 792] width 45 height 45
click at [247, 790] on button "button" at bounding box center [232, 792] width 45 height 45
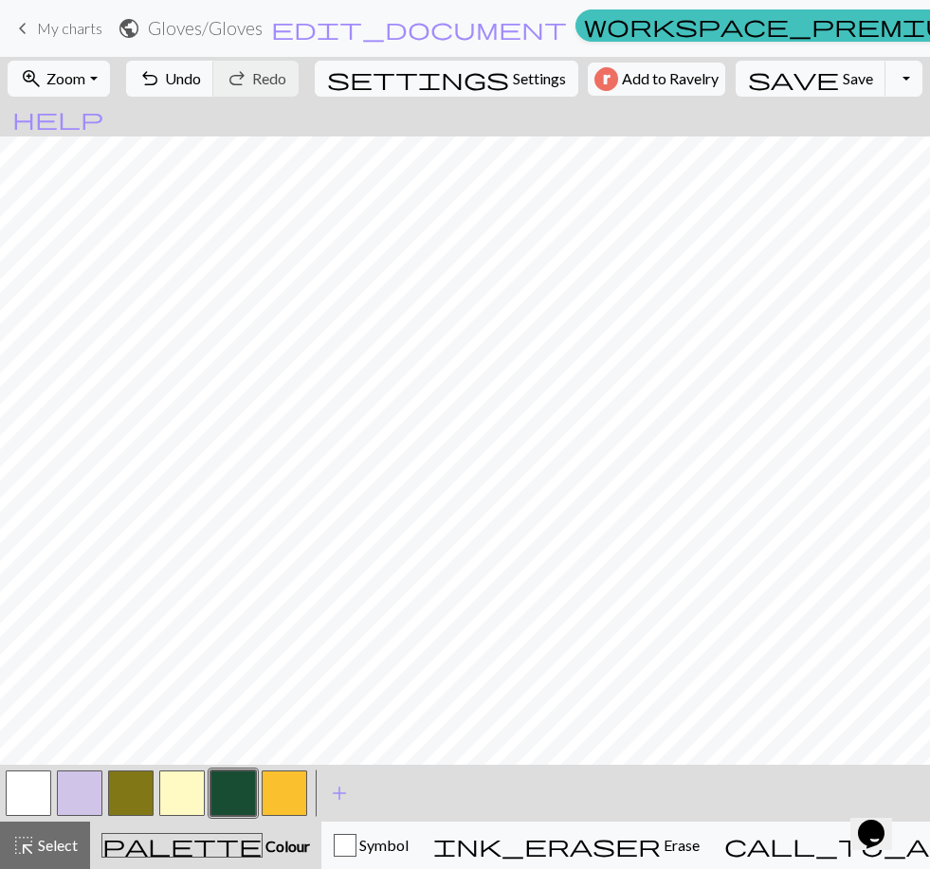
click at [32, 790] on button "button" at bounding box center [28, 792] width 45 height 45
click at [243, 792] on button "button" at bounding box center [232, 792] width 45 height 45
click at [25, 798] on button "button" at bounding box center [28, 792] width 45 height 45
click at [246, 784] on button "button" at bounding box center [232, 792] width 45 height 45
click at [40, 814] on button "button" at bounding box center [28, 792] width 45 height 45
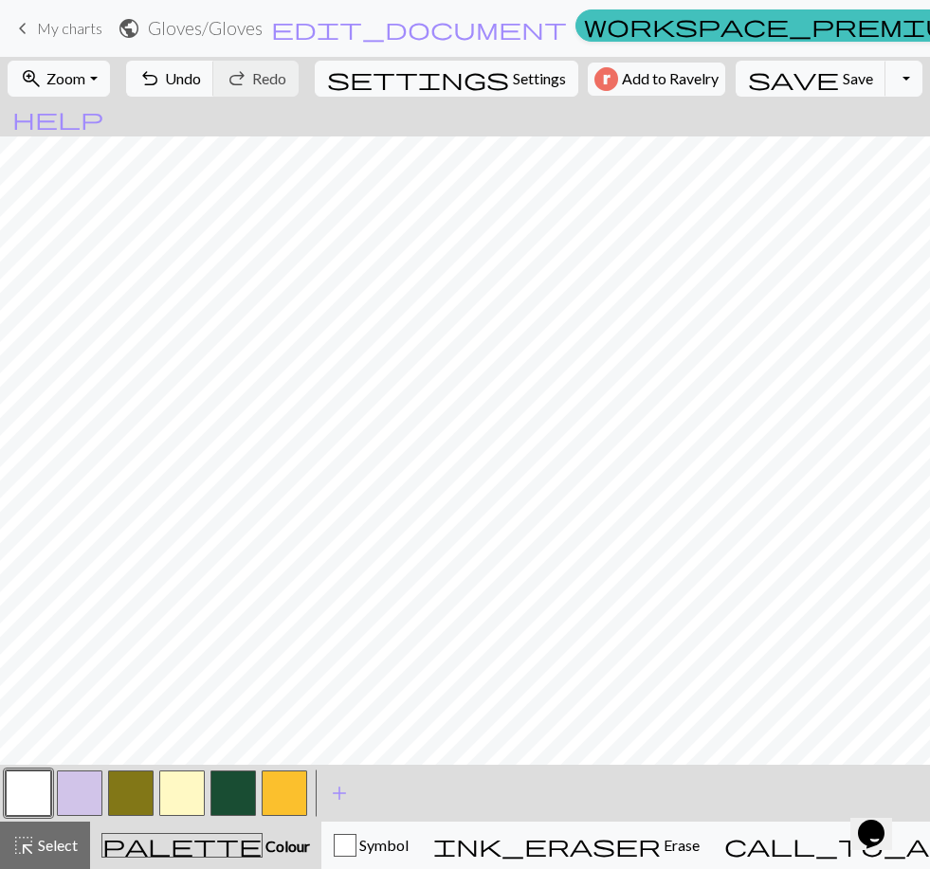
click at [244, 794] on button "button" at bounding box center [232, 792] width 45 height 45
click at [284, 785] on button "button" at bounding box center [284, 792] width 45 height 45
click at [235, 813] on button "button" at bounding box center [232, 792] width 45 height 45
click at [40, 800] on button "button" at bounding box center [28, 792] width 45 height 45
click at [299, 794] on button "button" at bounding box center [284, 792] width 45 height 45
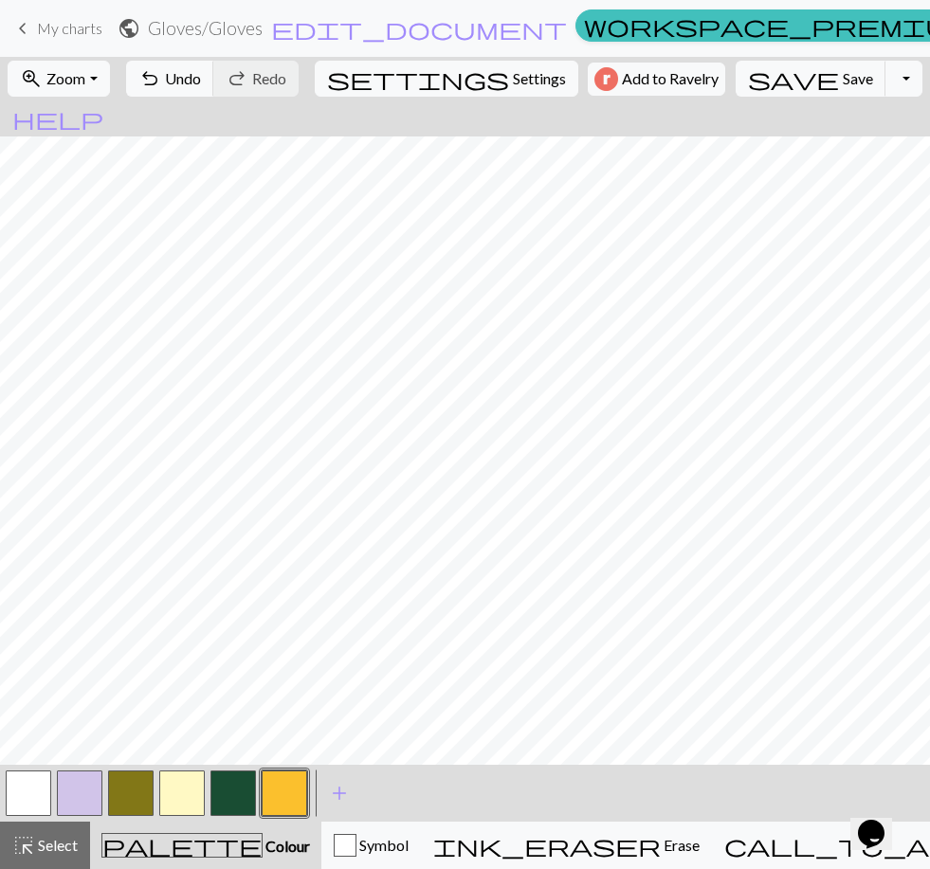
click at [242, 790] on button "button" at bounding box center [232, 792] width 45 height 45
click at [297, 796] on button "button" at bounding box center [284, 792] width 45 height 45
click at [247, 788] on button "button" at bounding box center [232, 792] width 45 height 45
click at [47, 789] on button "button" at bounding box center [28, 792] width 45 height 45
click at [239, 795] on button "button" at bounding box center [232, 792] width 45 height 45
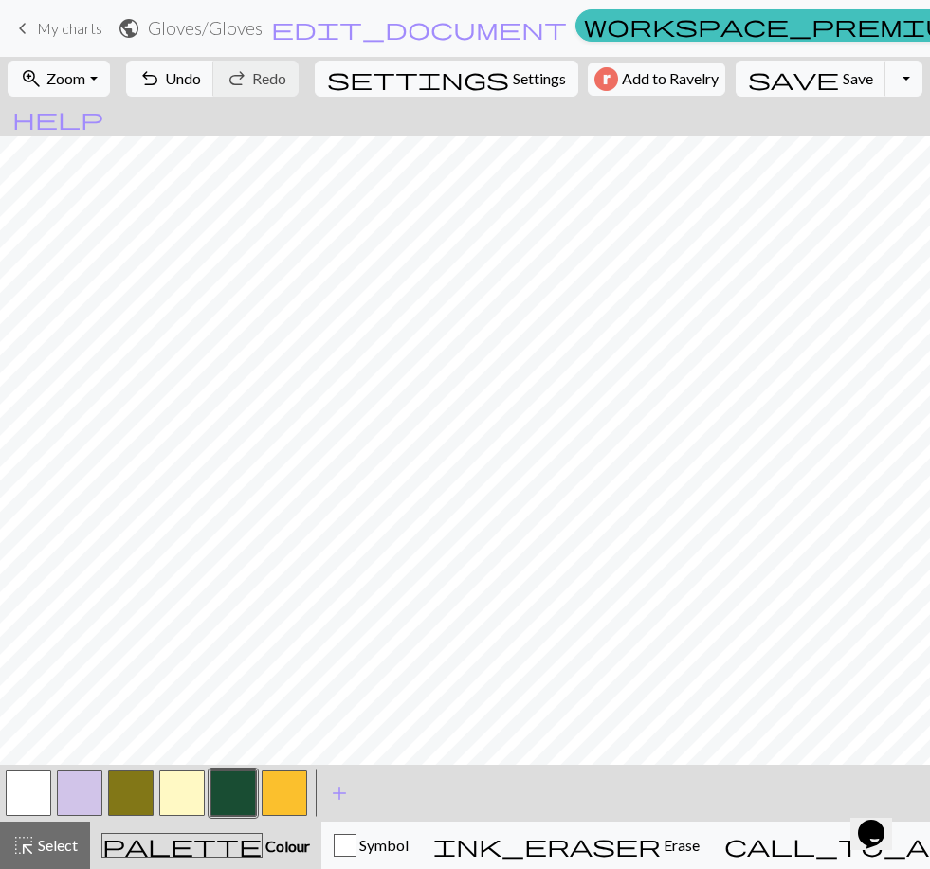
click at [147, 779] on button "button" at bounding box center [130, 792] width 45 height 45
click at [249, 809] on button "button" at bounding box center [232, 792] width 45 height 45
click at [190, 798] on button "button" at bounding box center [181, 792] width 45 height 45
click at [411, 824] on button "Symbol" at bounding box center [370, 844] width 99 height 47
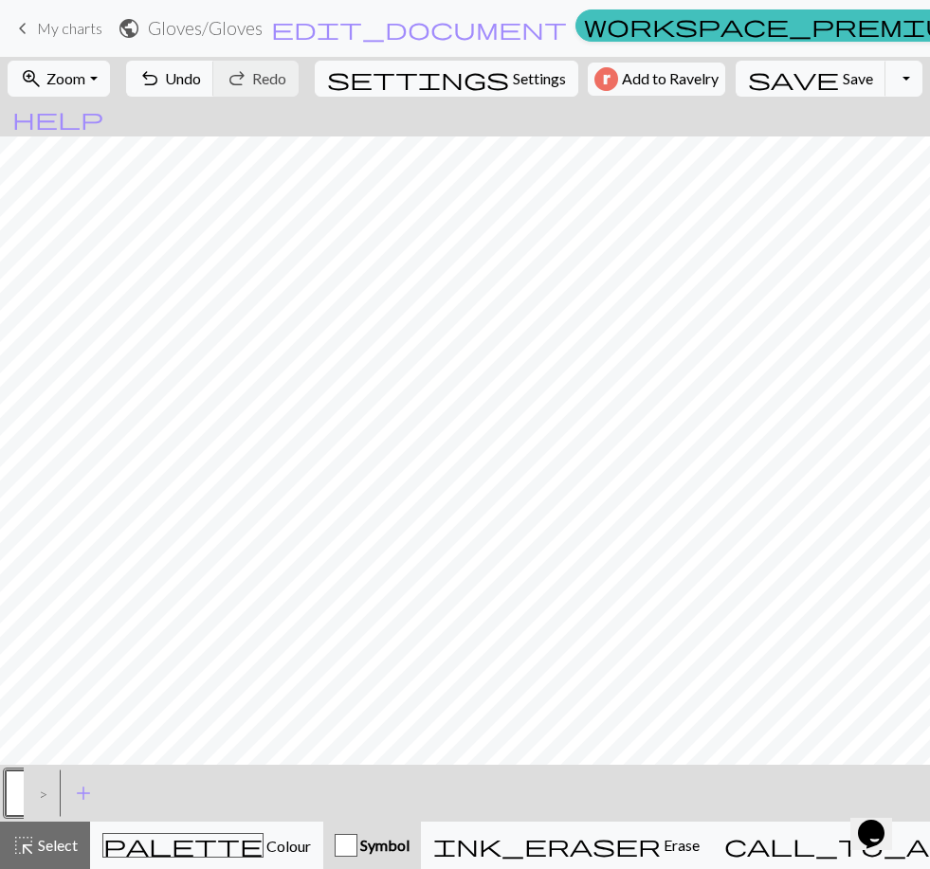
click at [86, 792] on span "add" at bounding box center [83, 793] width 23 height 27
click at [163, 842] on span "palette" at bounding box center [182, 845] width 159 height 27
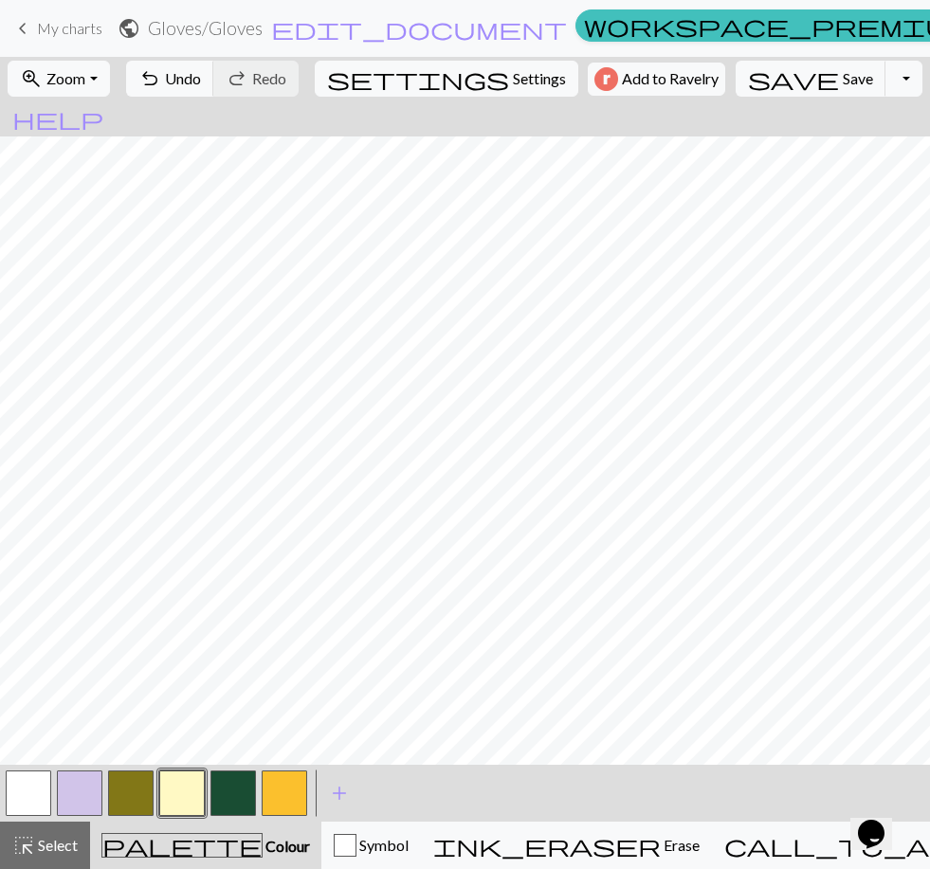
click at [247, 789] on button "button" at bounding box center [232, 792] width 45 height 45
click at [297, 790] on button "button" at bounding box center [284, 792] width 45 height 45
click at [238, 786] on button "button" at bounding box center [232, 792] width 45 height 45
click at [282, 789] on button "button" at bounding box center [284, 792] width 45 height 45
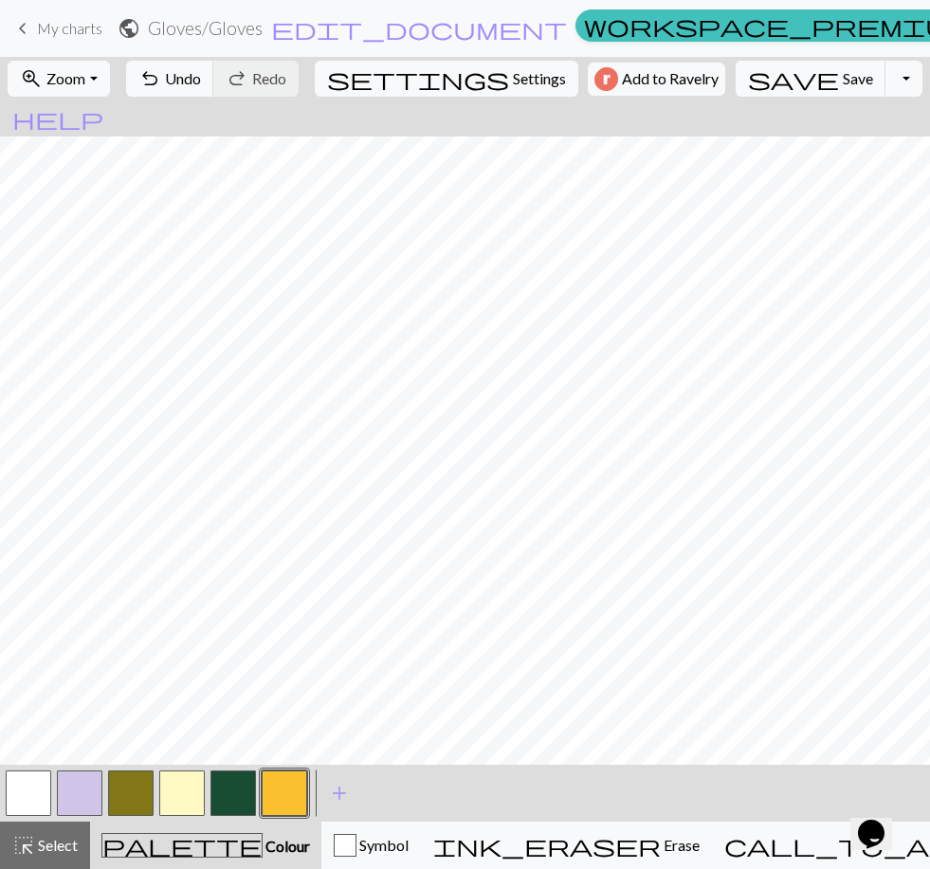
click at [243, 790] on button "button" at bounding box center [232, 792] width 45 height 45
click at [42, 784] on button "button" at bounding box center [28, 792] width 45 height 45
click at [239, 788] on button "button" at bounding box center [232, 792] width 45 height 45
click at [186, 793] on button "button" at bounding box center [181, 792] width 45 height 45
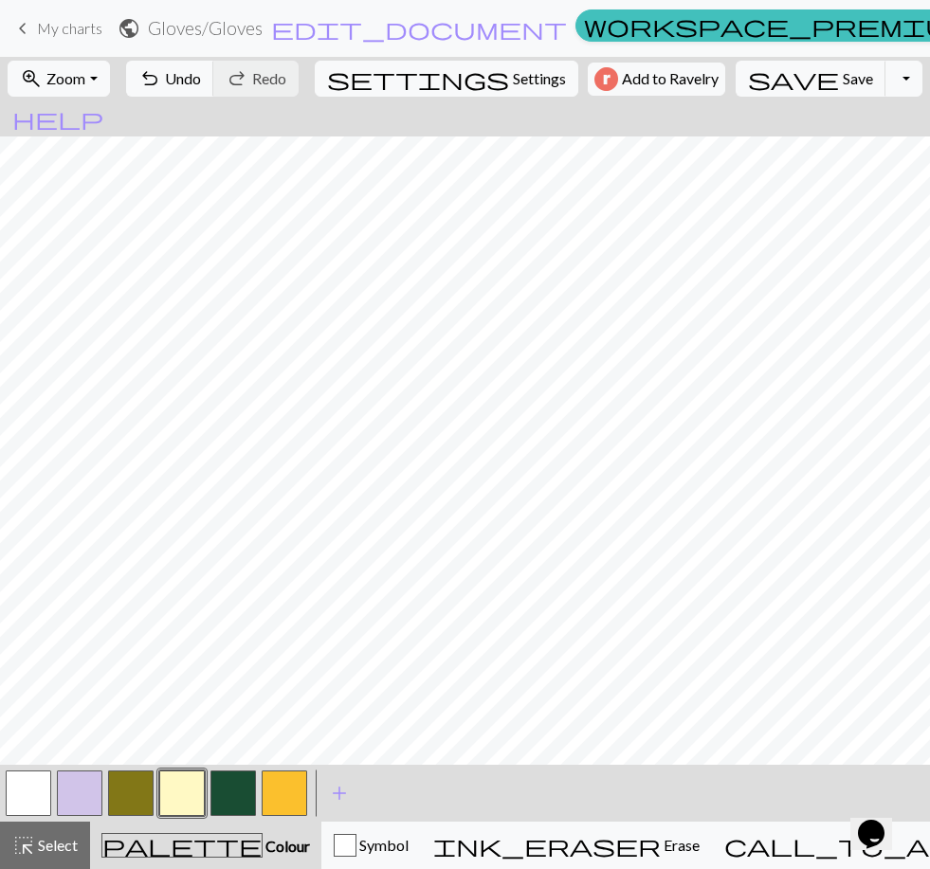
click at [39, 793] on button "button" at bounding box center [28, 792] width 45 height 45
click at [294, 790] on button "button" at bounding box center [284, 792] width 45 height 45
click at [236, 793] on button "button" at bounding box center [232, 792] width 45 height 45
click at [290, 790] on button "button" at bounding box center [284, 792] width 45 height 45
click at [232, 792] on button "button" at bounding box center [232, 792] width 45 height 45
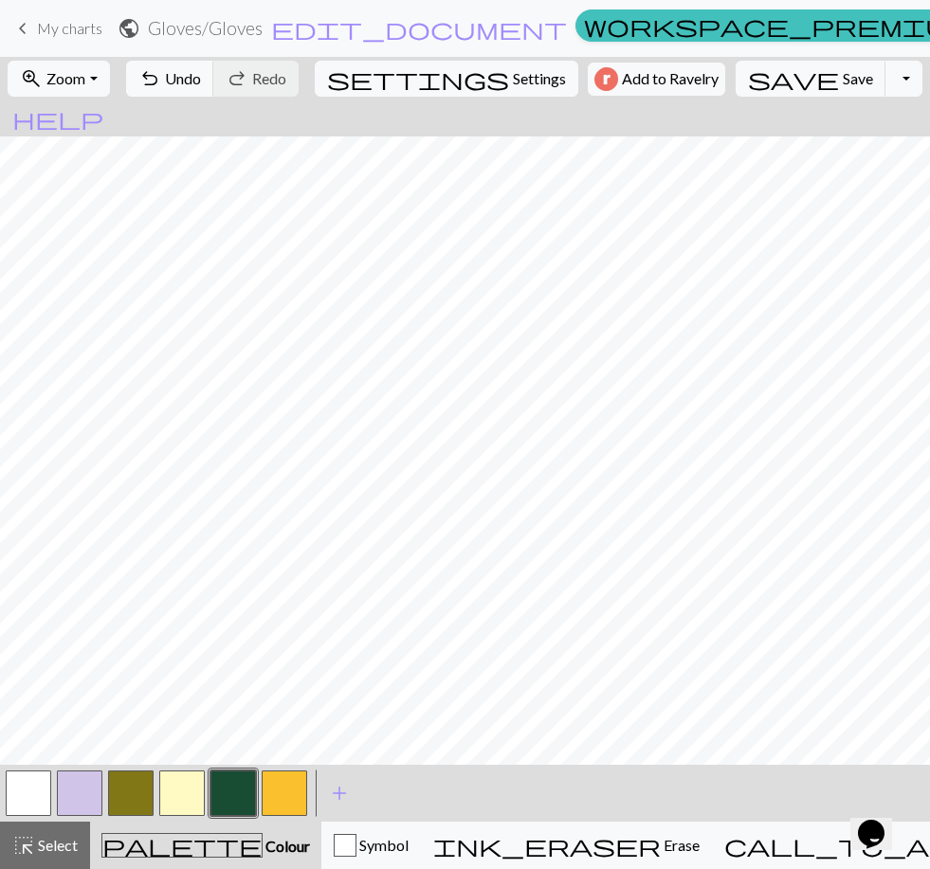
click at [285, 796] on button "button" at bounding box center [284, 792] width 45 height 45
click at [35, 801] on button "button" at bounding box center [28, 792] width 45 height 45
click at [242, 792] on button "button" at bounding box center [232, 792] width 45 height 45
click at [38, 800] on button "button" at bounding box center [28, 792] width 45 height 45
click at [233, 788] on button "button" at bounding box center [232, 792] width 45 height 45
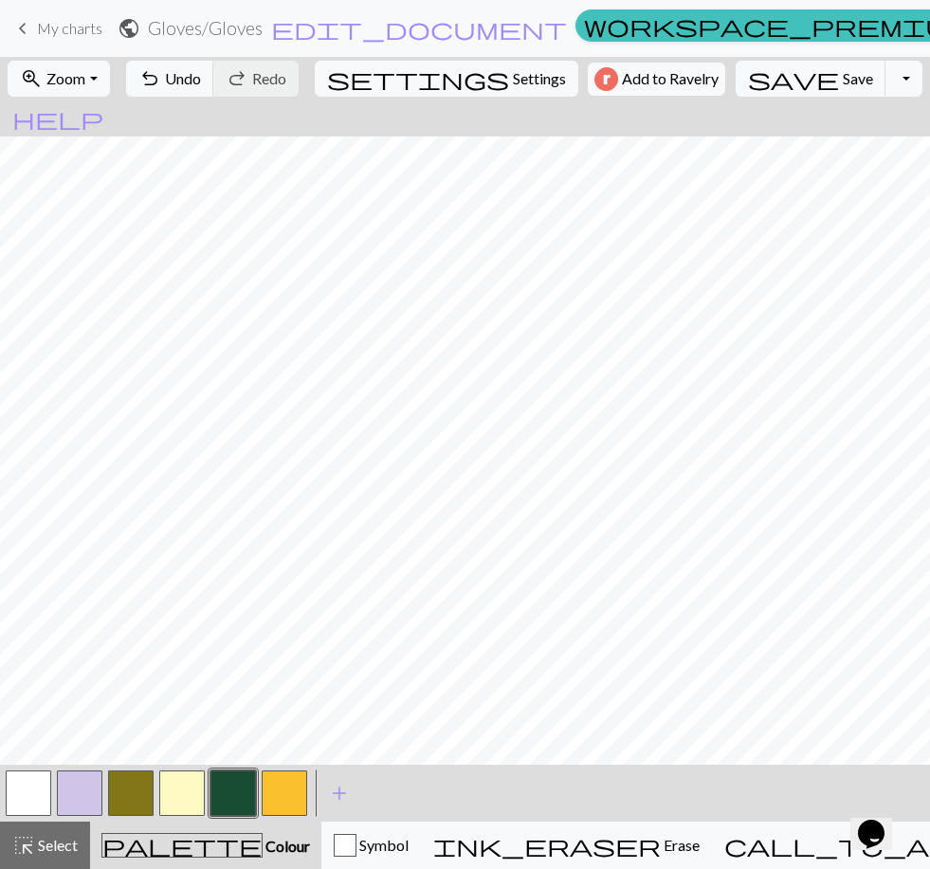
click at [38, 803] on button "button" at bounding box center [28, 792] width 45 height 45
click at [238, 791] on button "button" at bounding box center [232, 792] width 45 height 45
click at [292, 790] on button "button" at bounding box center [284, 792] width 45 height 45
click at [251, 791] on button "button" at bounding box center [232, 792] width 45 height 45
click at [291, 786] on button "button" at bounding box center [284, 792] width 45 height 45
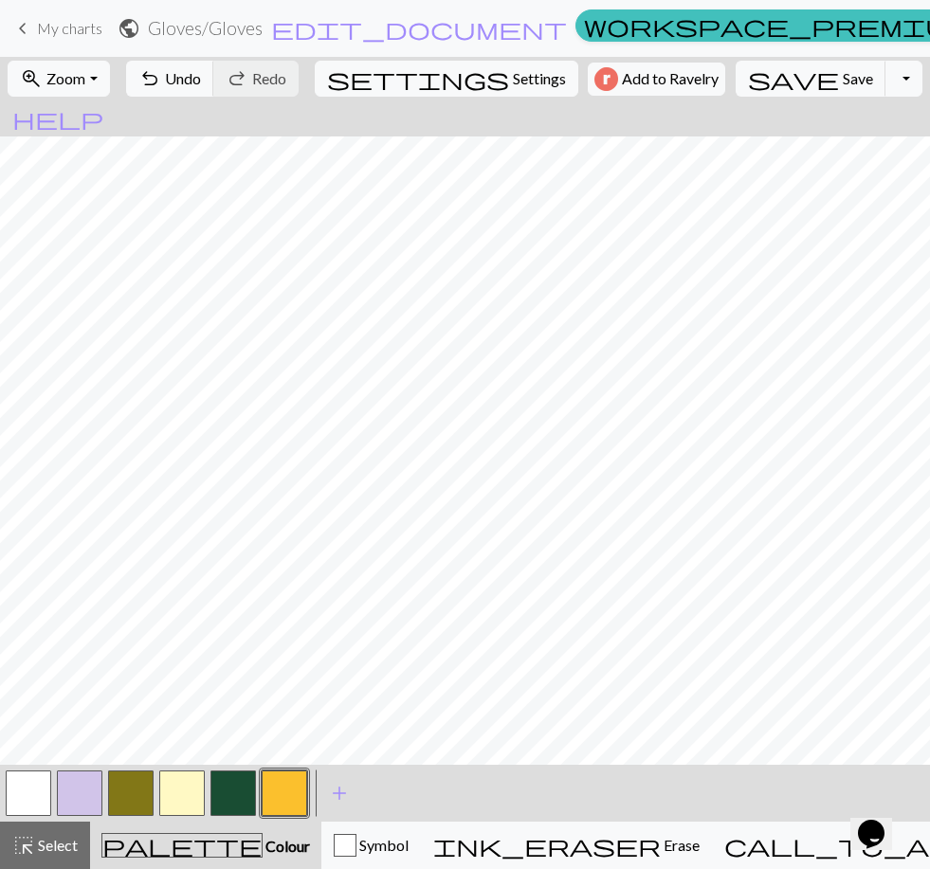
click at [244, 799] on button "button" at bounding box center [232, 792] width 45 height 45
click at [42, 793] on button "button" at bounding box center [28, 792] width 45 height 45
click at [241, 788] on button "button" at bounding box center [232, 792] width 45 height 45
click at [36, 795] on button "button" at bounding box center [28, 792] width 45 height 45
click at [236, 793] on button "button" at bounding box center [232, 792] width 45 height 45
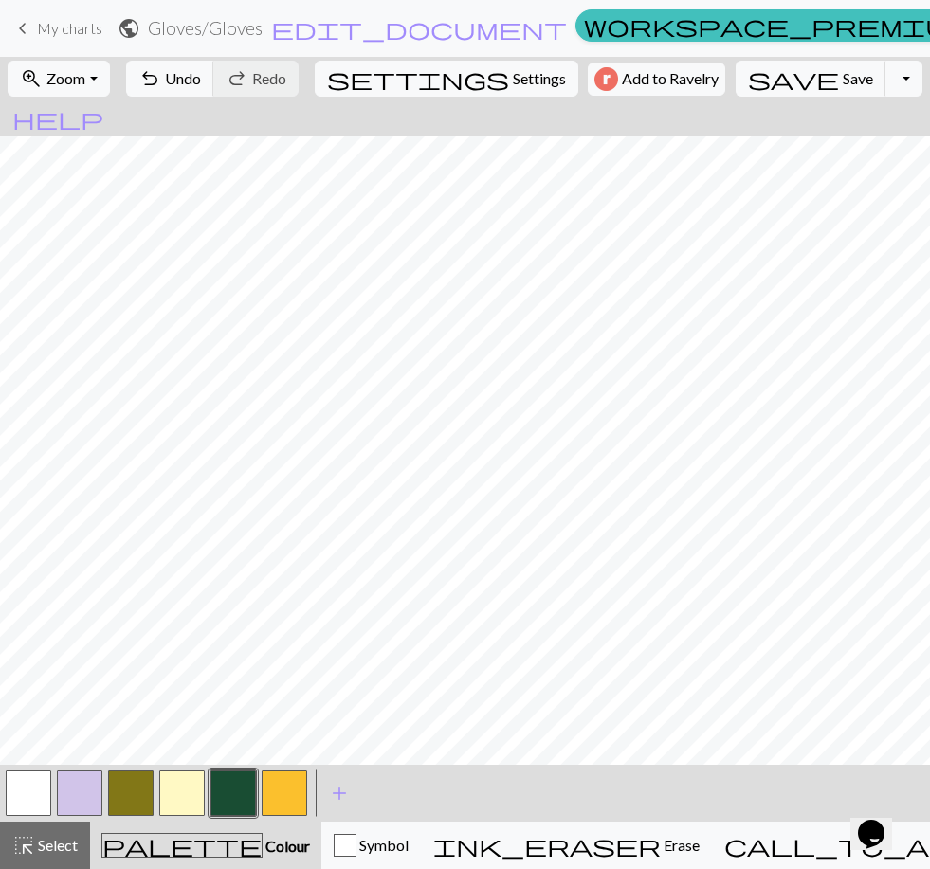
click at [40, 794] on button "button" at bounding box center [28, 792] width 45 height 45
click at [135, 803] on button "button" at bounding box center [130, 792] width 45 height 45
click at [134, 782] on button "button" at bounding box center [130, 792] width 45 height 45
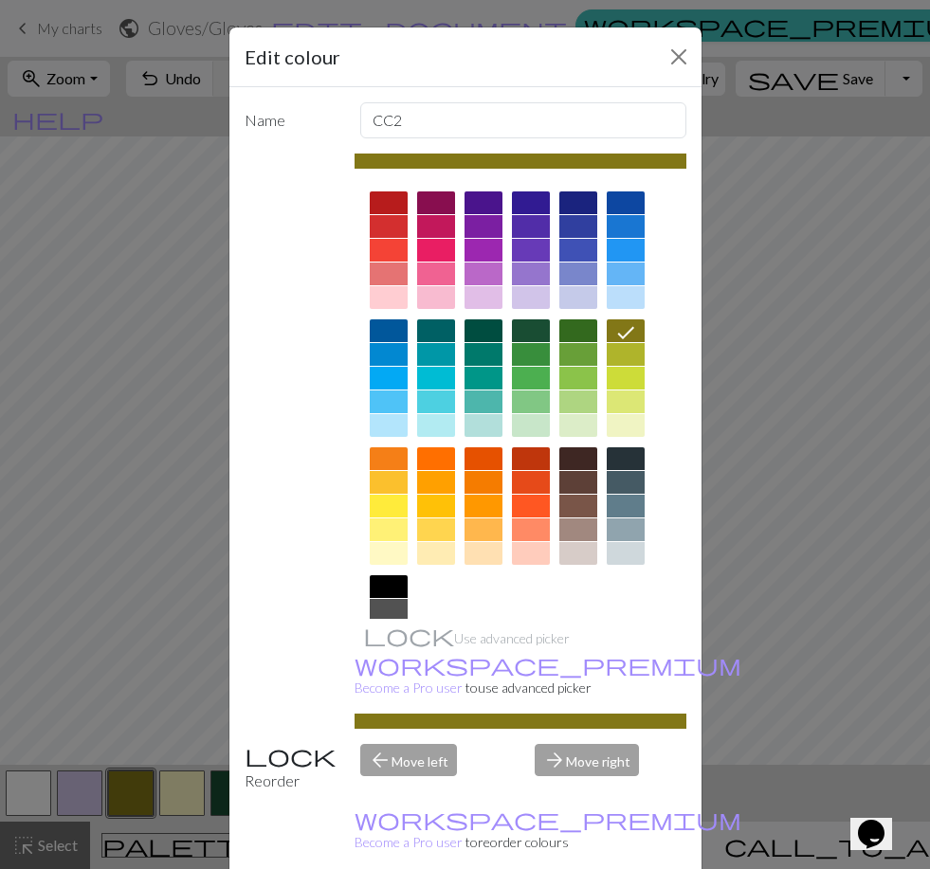
click at [584, 333] on div at bounding box center [578, 330] width 38 height 23
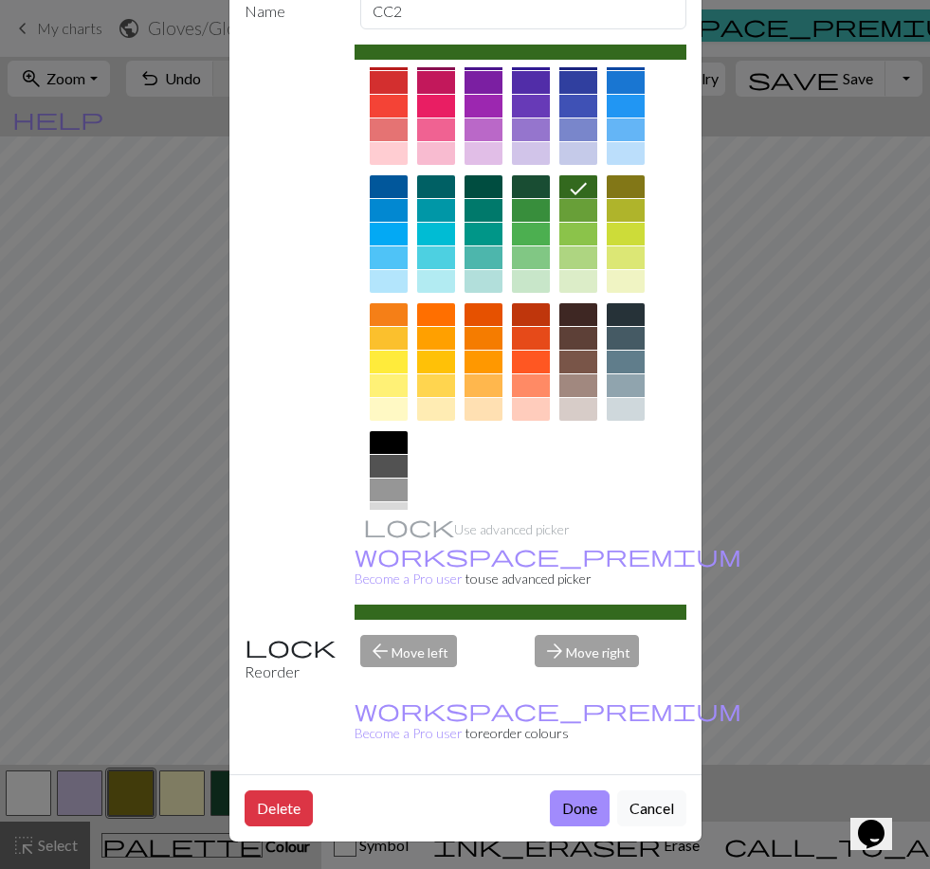
scroll to position [108, 0]
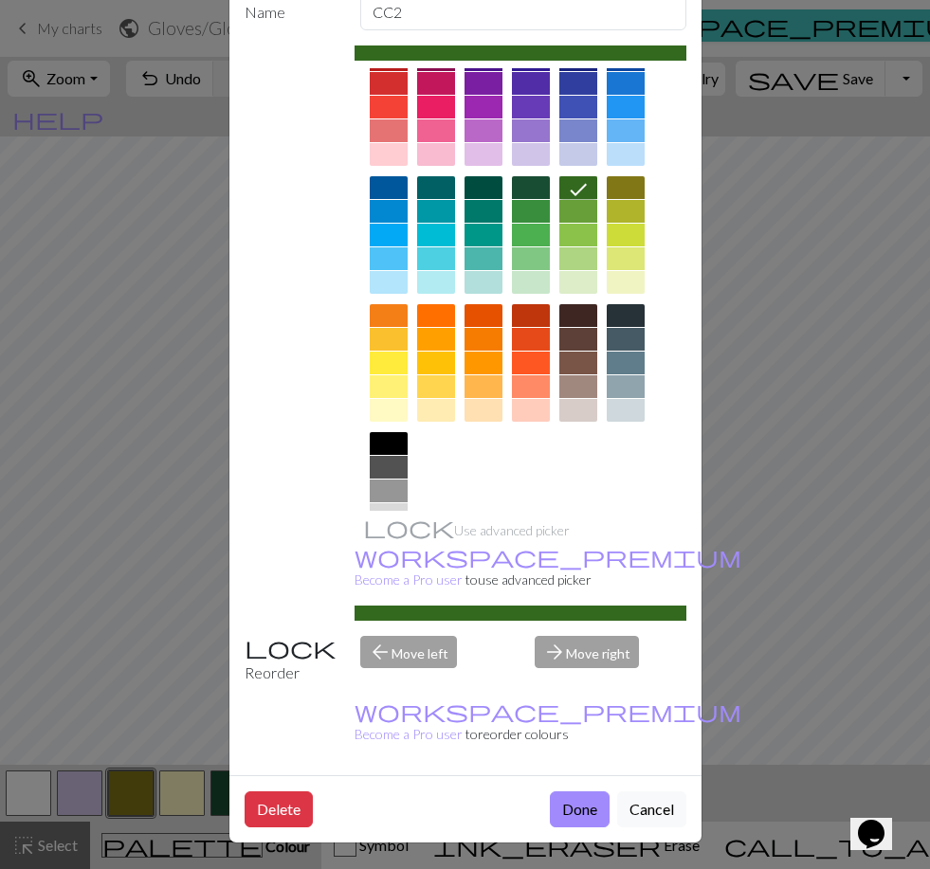
click at [585, 809] on button "Done" at bounding box center [580, 809] width 60 height 36
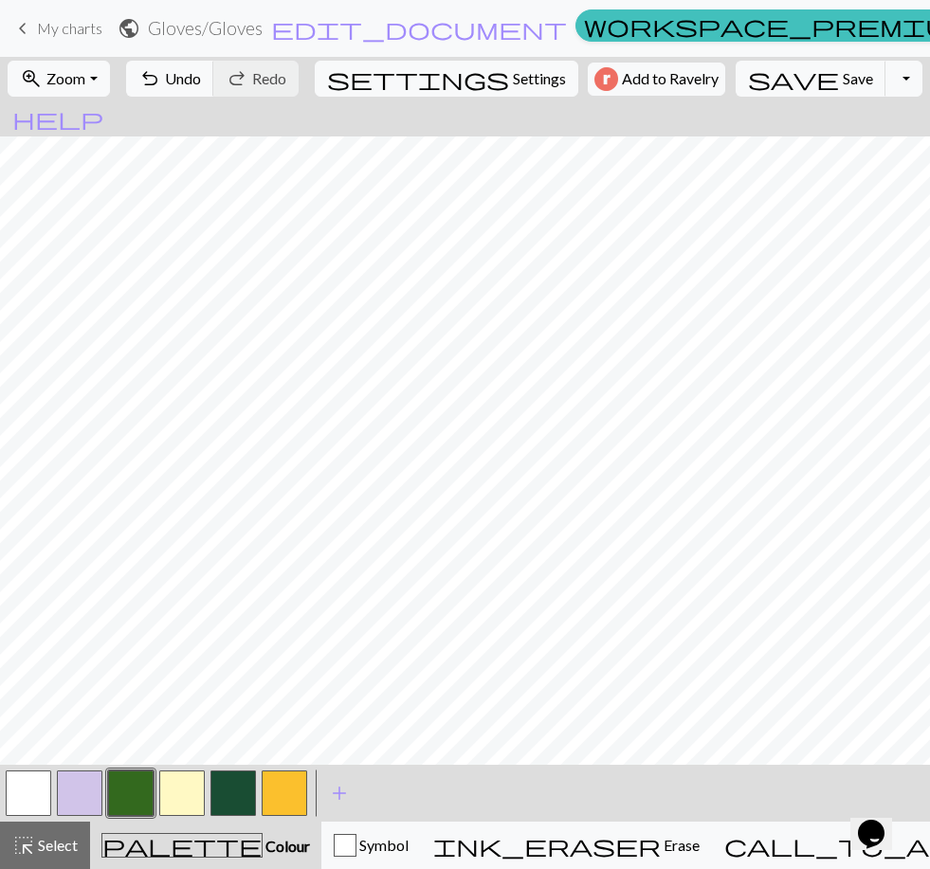
click at [234, 799] on button "button" at bounding box center [232, 792] width 45 height 45
click at [242, 793] on button "button" at bounding box center [232, 792] width 45 height 45
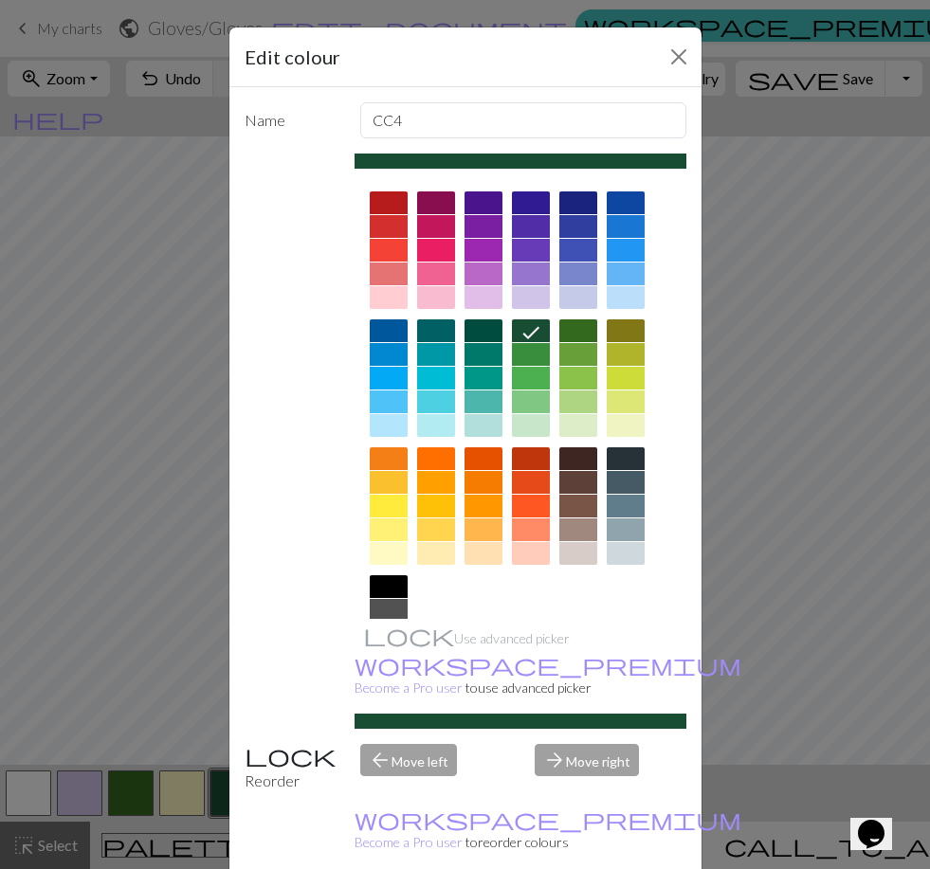
click at [438, 510] on div at bounding box center [436, 506] width 38 height 23
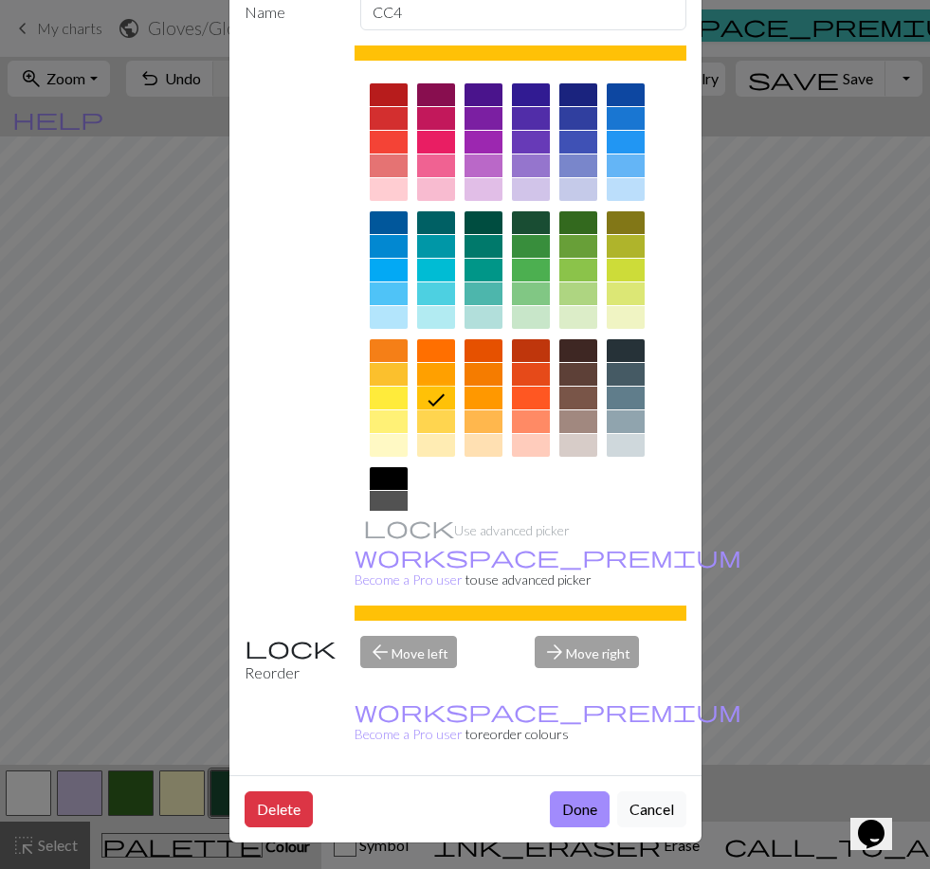
click at [582, 803] on button "Done" at bounding box center [580, 809] width 60 height 36
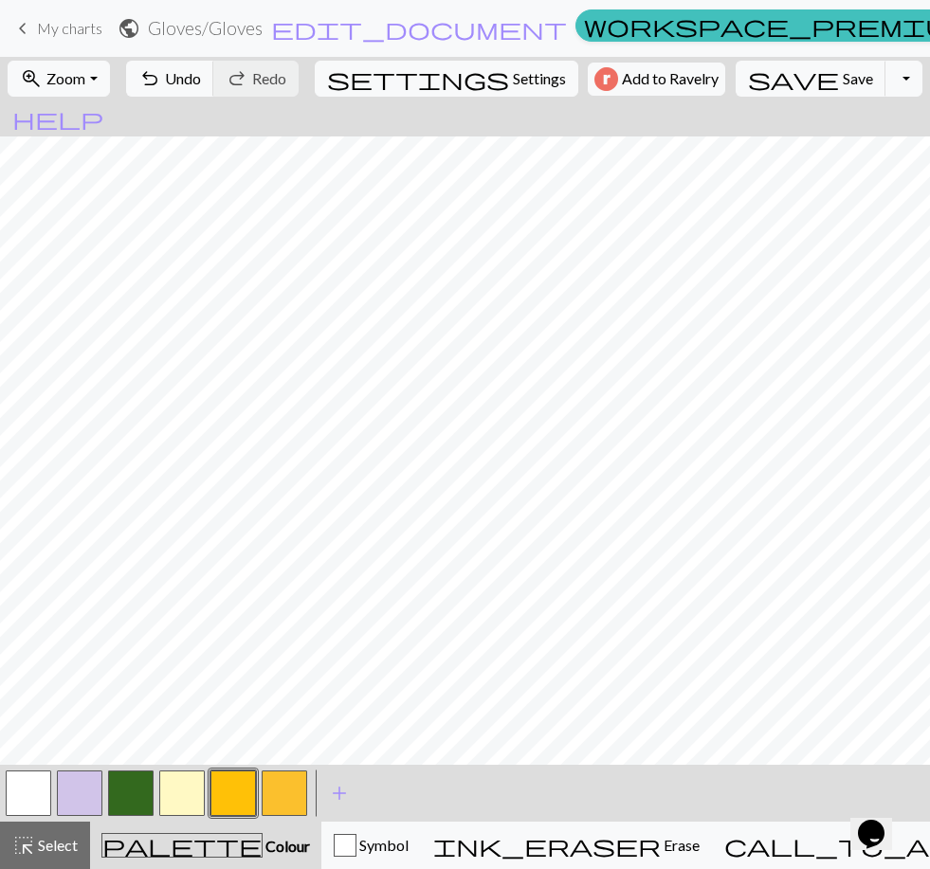
click at [289, 789] on button "button" at bounding box center [284, 792] width 45 height 45
click at [295, 790] on button "button" at bounding box center [284, 792] width 45 height 45
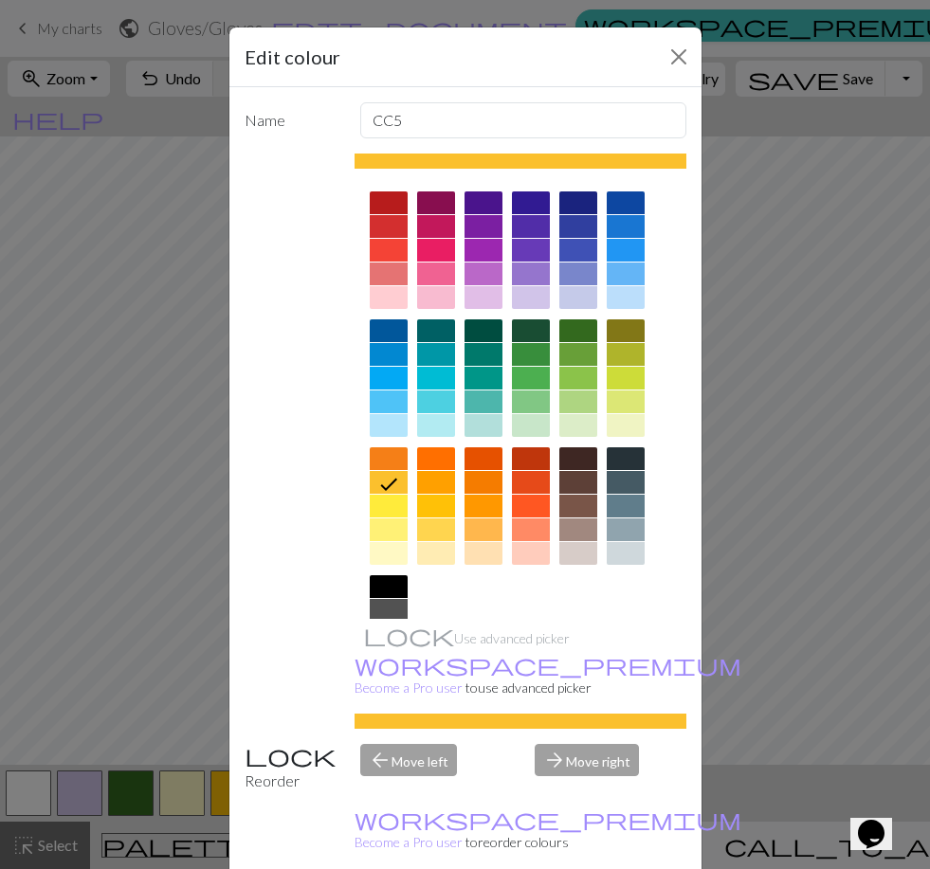
click at [627, 362] on div at bounding box center [625, 354] width 38 height 23
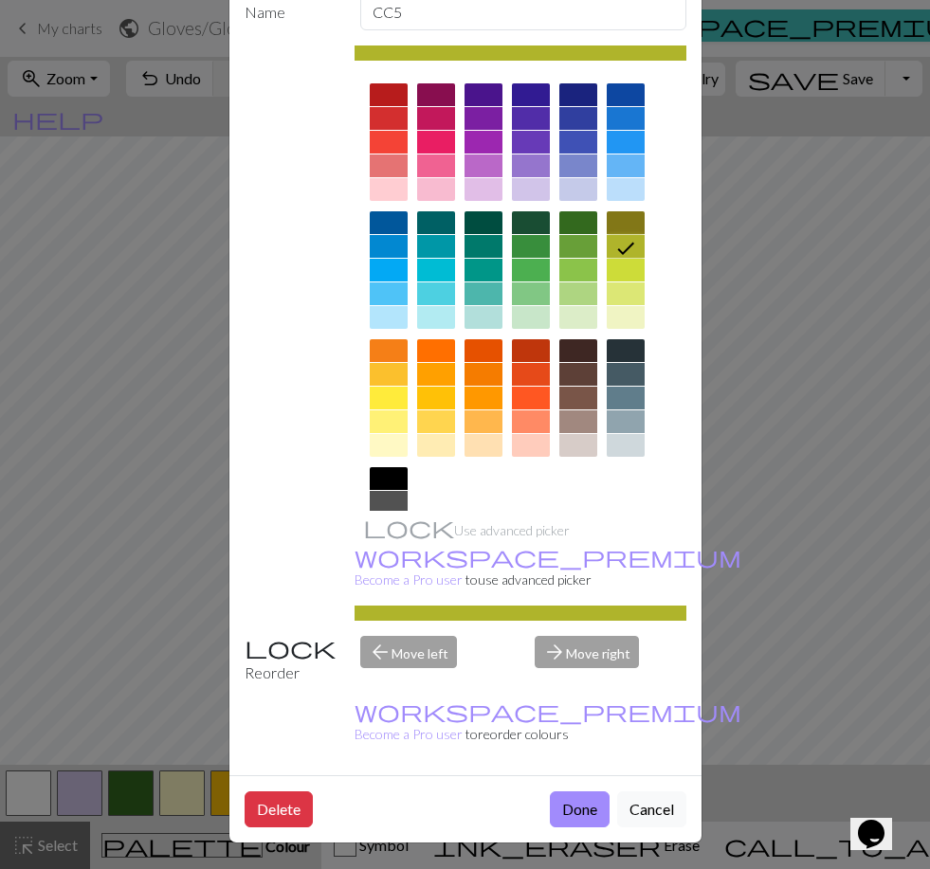
click at [578, 806] on button "Done" at bounding box center [580, 809] width 60 height 36
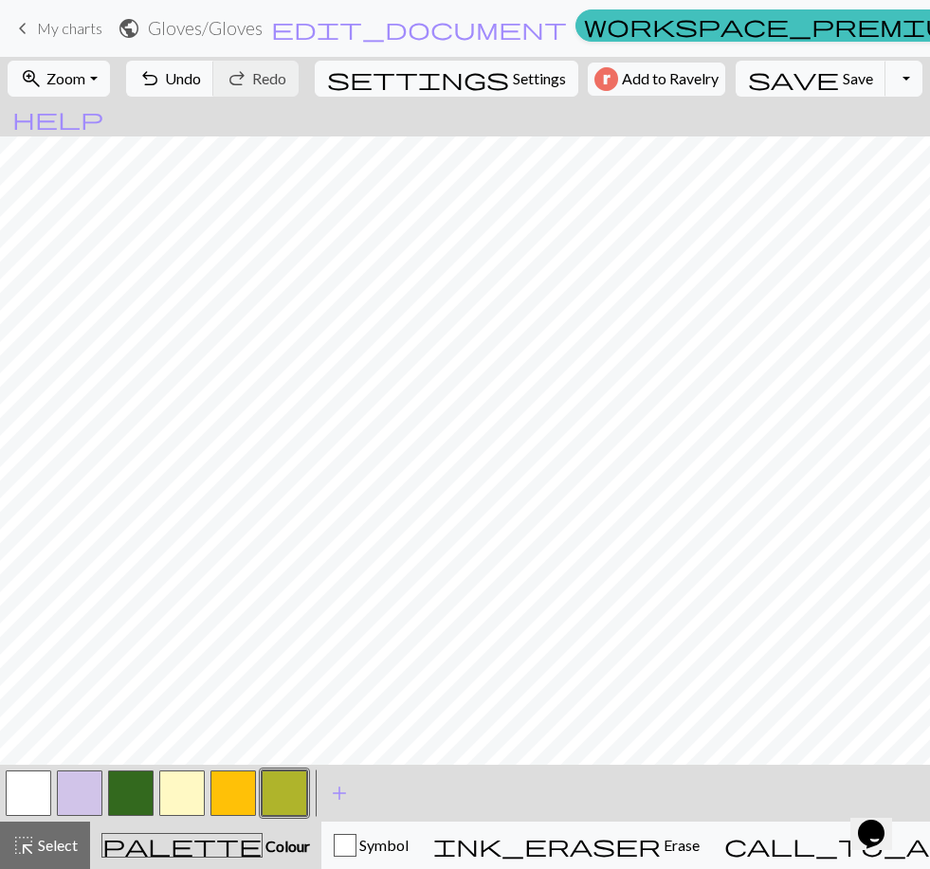
click at [235, 794] on button "button" at bounding box center [232, 792] width 45 height 45
click at [235, 792] on button "button" at bounding box center [232, 792] width 45 height 45
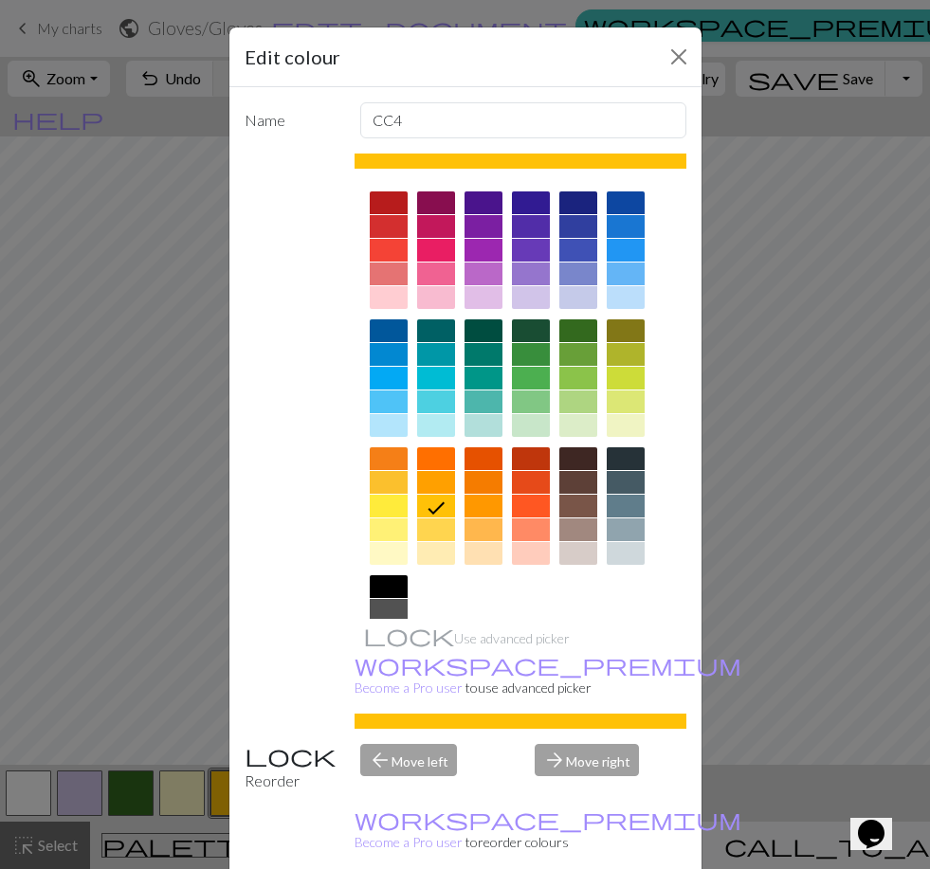
click at [587, 485] on div at bounding box center [578, 482] width 38 height 23
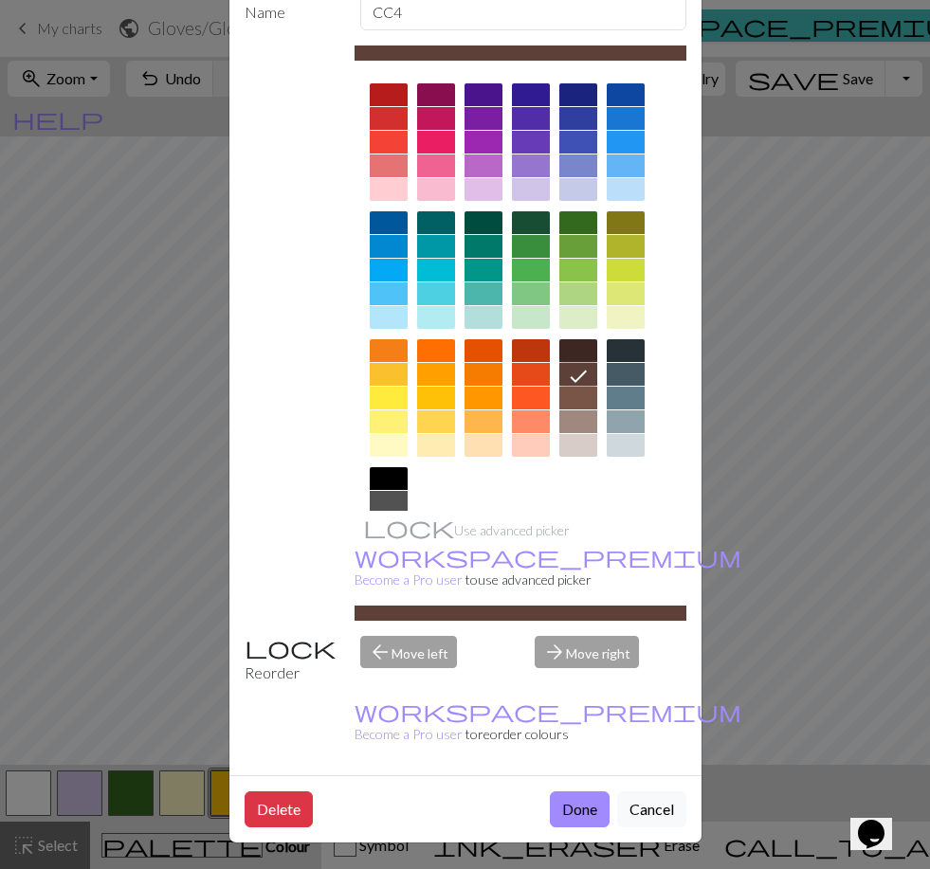
click at [590, 801] on button "Done" at bounding box center [580, 809] width 60 height 36
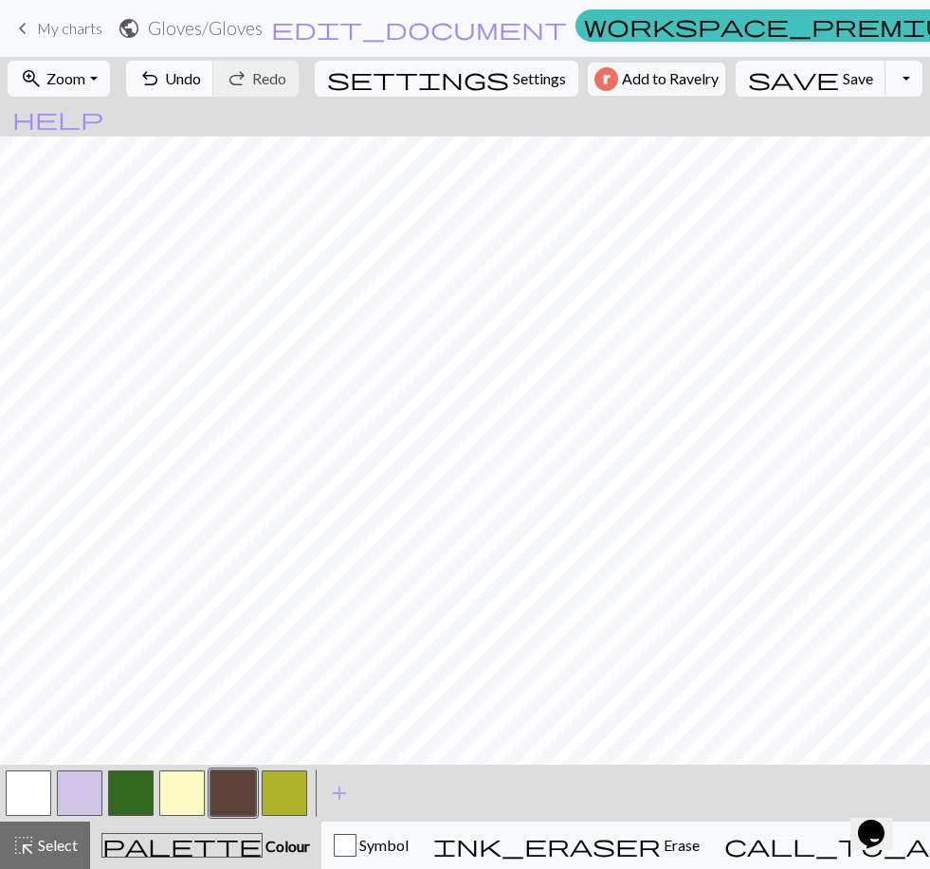
click at [233, 791] on button "button" at bounding box center [232, 792] width 45 height 45
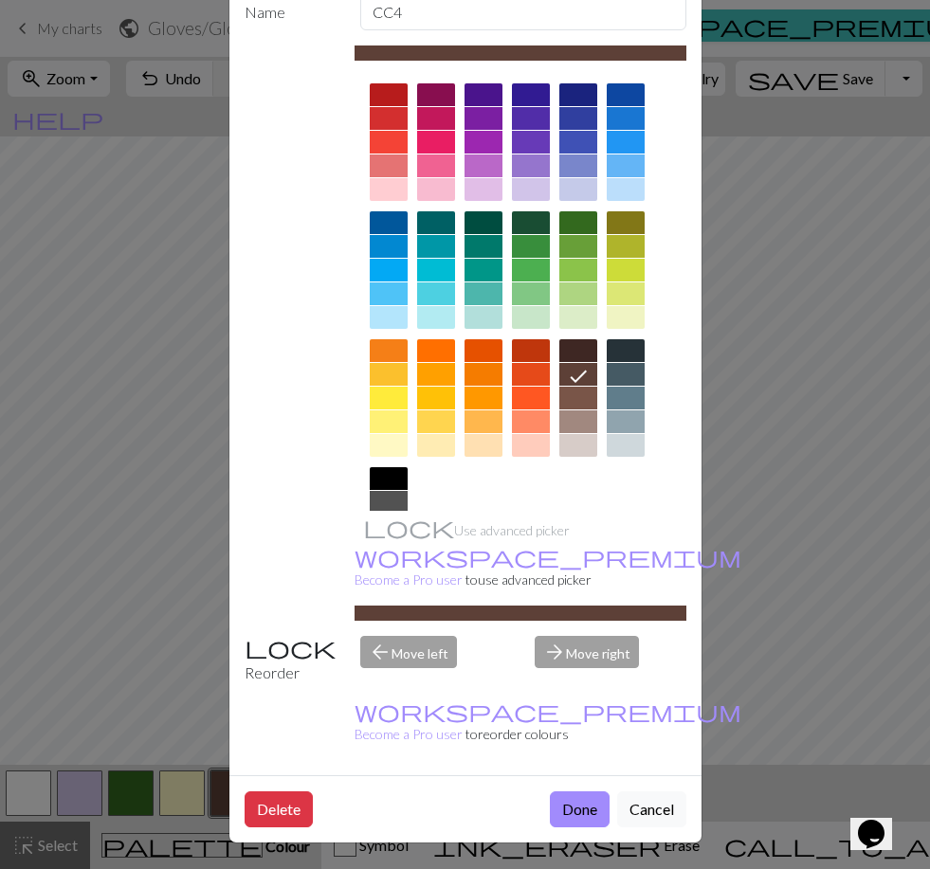
click at [587, 802] on button "Done" at bounding box center [580, 809] width 60 height 36
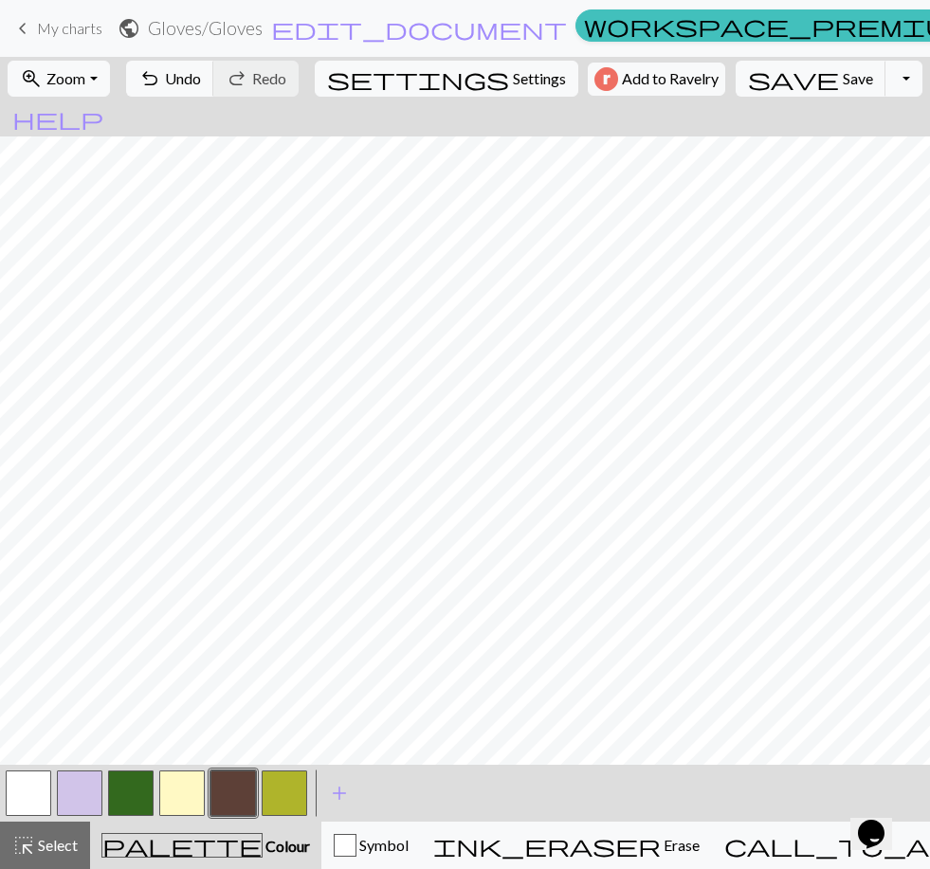
click at [41, 793] on button "button" at bounding box center [28, 792] width 45 height 45
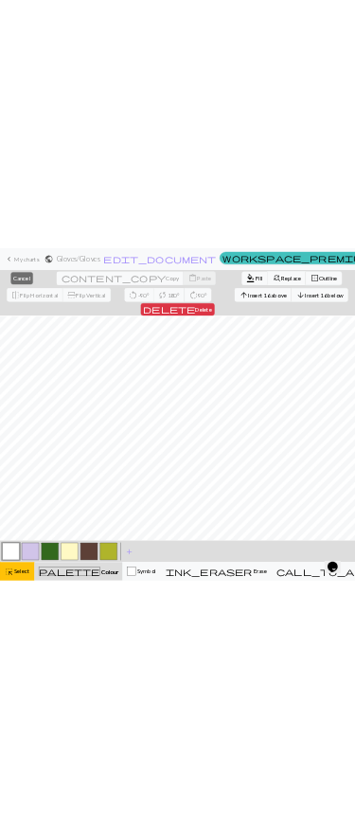
scroll to position [51, 0]
